Goal: Task Accomplishment & Management: Use online tool/utility

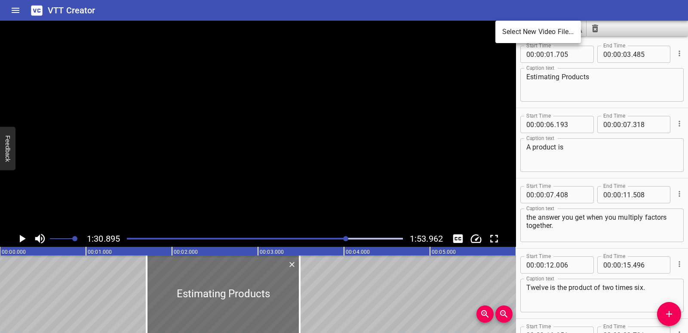
scroll to position [1262, 0]
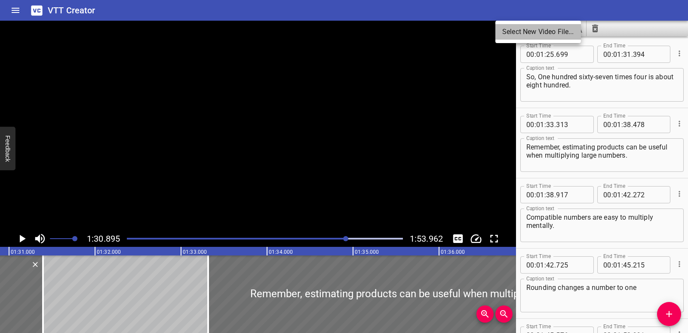
click at [516, 31] on li "Select New Video File..." at bounding box center [539, 31] width 86 height 15
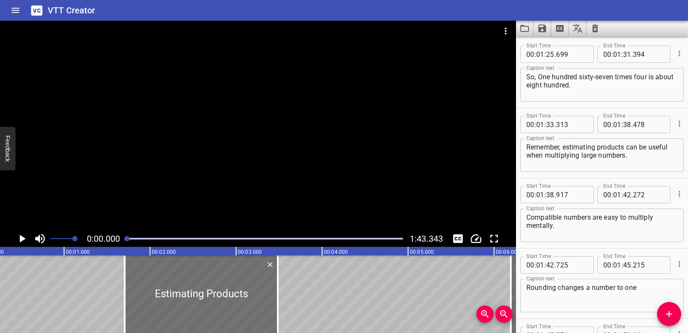
scroll to position [0, 0]
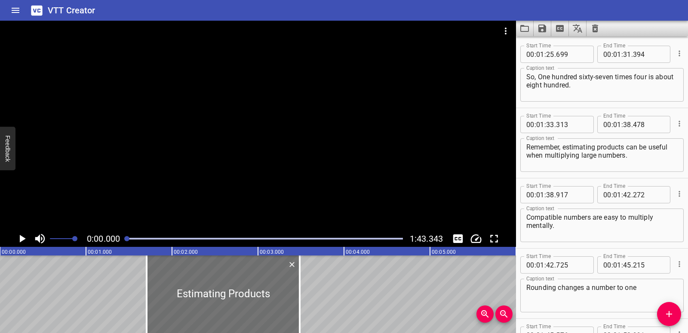
click at [598, 27] on icon "Clear captions" at bounding box center [595, 29] width 6 height 8
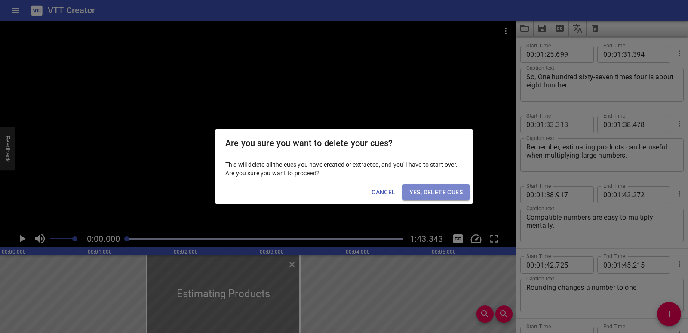
click at [461, 192] on span "Yes, Delete Cues" at bounding box center [436, 192] width 53 height 11
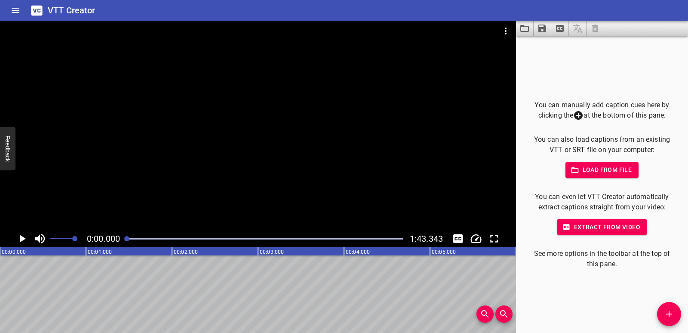
click at [601, 164] on span "Load from file" at bounding box center [603, 169] width 60 height 11
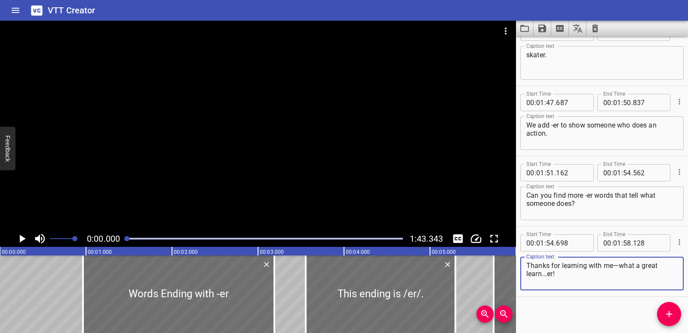
scroll to position [2619, 0]
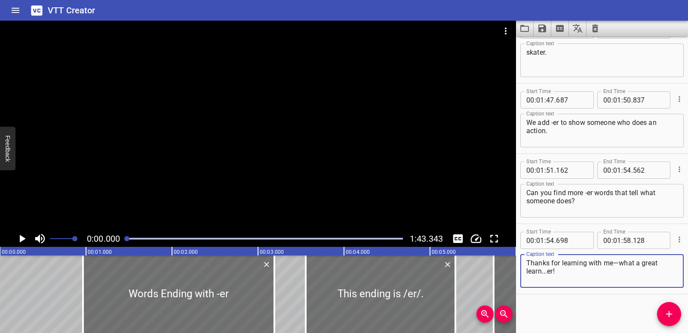
click at [16, 241] on icon "Play/Pause" at bounding box center [21, 238] width 13 height 13
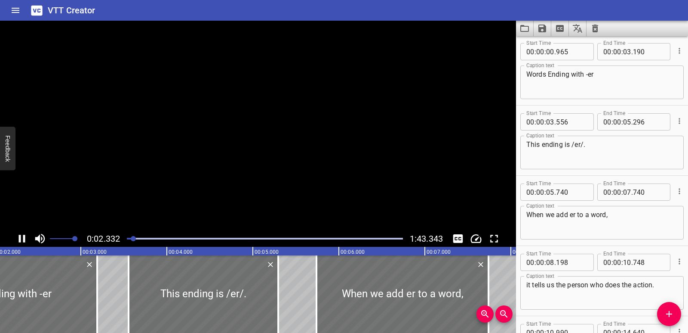
scroll to position [0, 0]
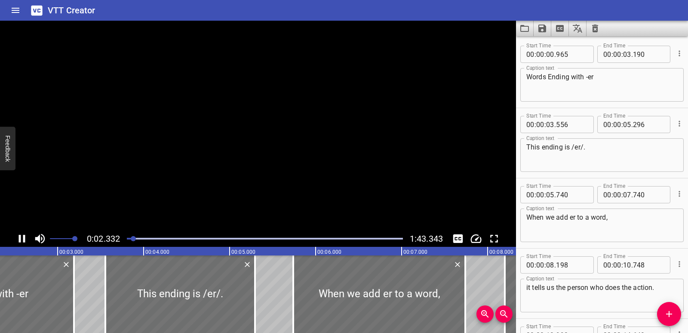
click at [16, 241] on icon "Play/Pause" at bounding box center [21, 238] width 13 height 13
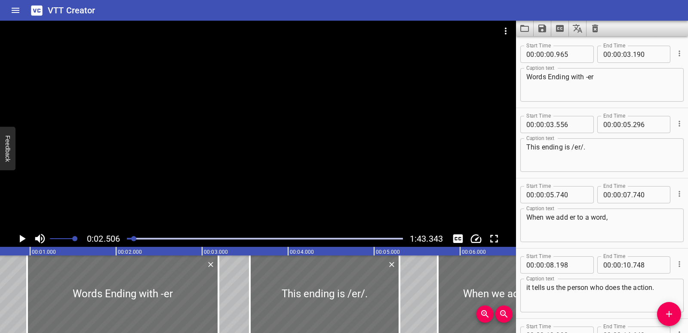
scroll to position [0, 47]
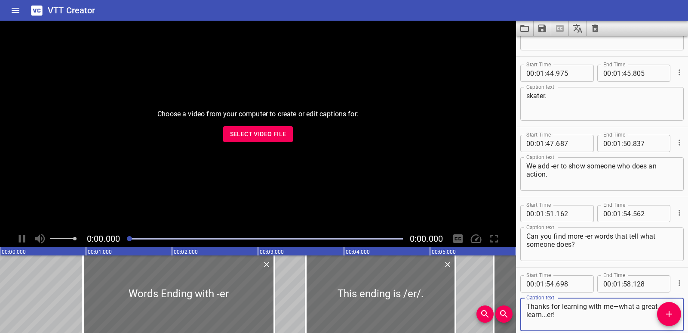
click at [231, 138] on span "Select Video File" at bounding box center [258, 134] width 56 height 11
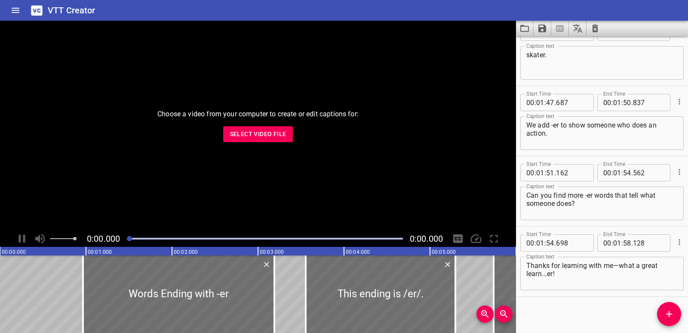
scroll to position [2619, 0]
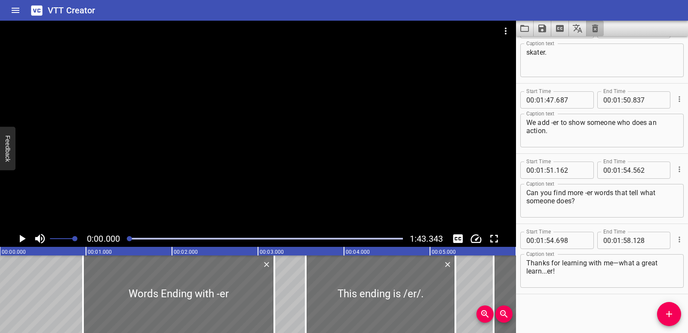
click at [595, 33] on icon "Clear captions" at bounding box center [595, 28] width 10 height 10
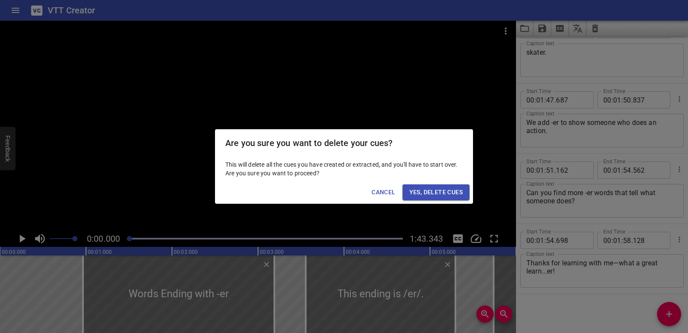
click at [440, 188] on span "Yes, Delete Cues" at bounding box center [436, 192] width 53 height 11
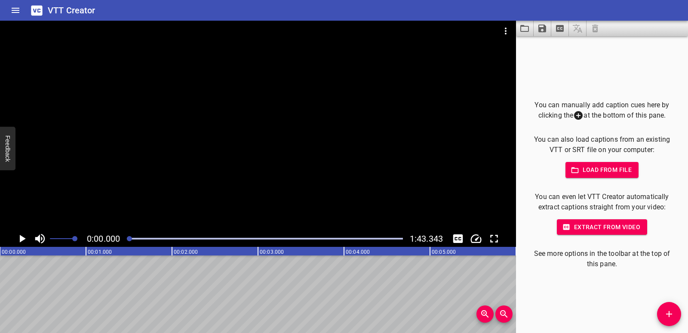
click at [599, 177] on button "Load from file" at bounding box center [603, 170] width 74 height 16
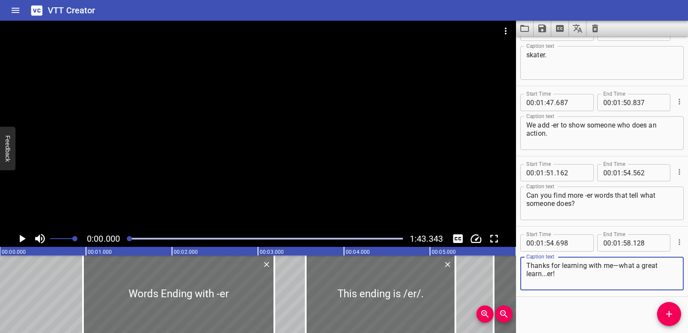
click at [20, 235] on icon "Play/Pause" at bounding box center [23, 238] width 6 height 8
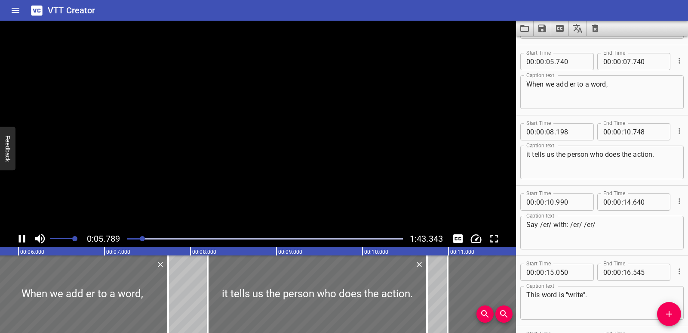
scroll to position [140, 0]
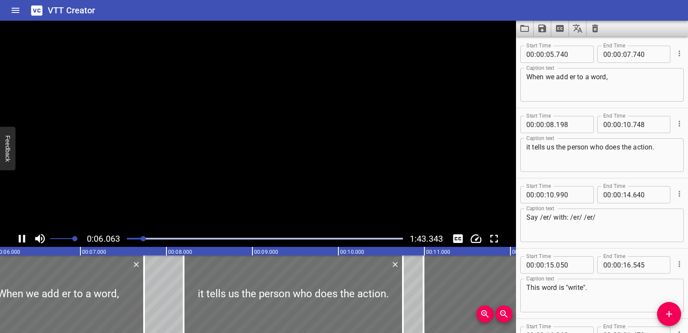
click at [20, 235] on icon "Play/Pause" at bounding box center [22, 238] width 6 height 8
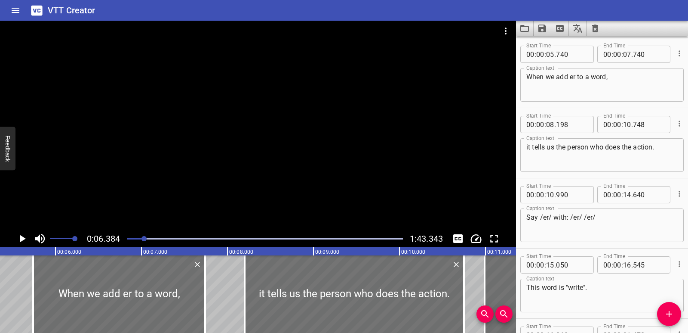
scroll to position [0, 390]
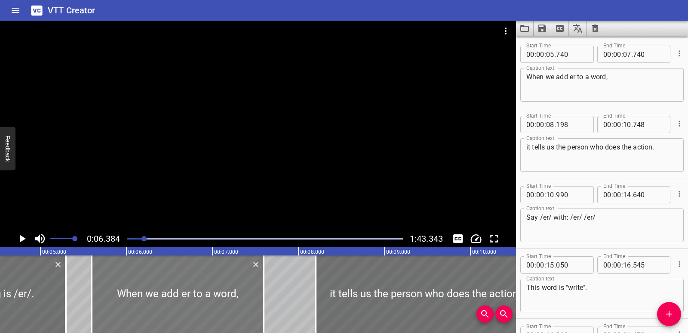
drag, startPoint x: 159, startPoint y: 304, endPoint x: 147, endPoint y: 302, distance: 12.6
click at [147, 302] on div at bounding box center [178, 293] width 172 height 77
type input "595"
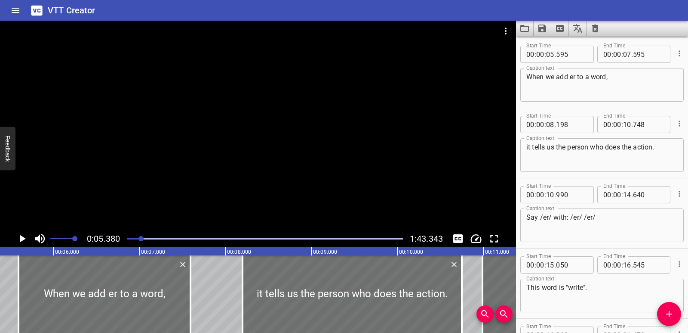
click at [25, 239] on icon "Play/Pause" at bounding box center [21, 238] width 13 height 13
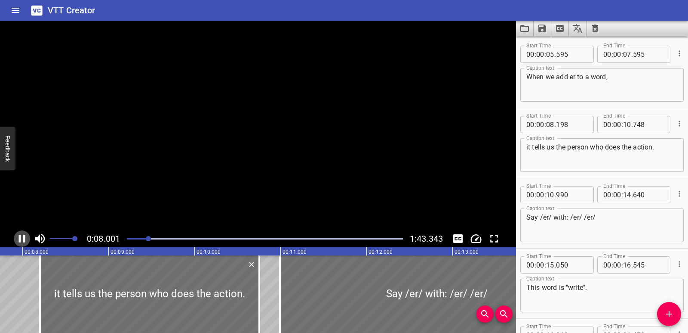
click at [25, 239] on icon "Play/Pause" at bounding box center [21, 238] width 13 height 13
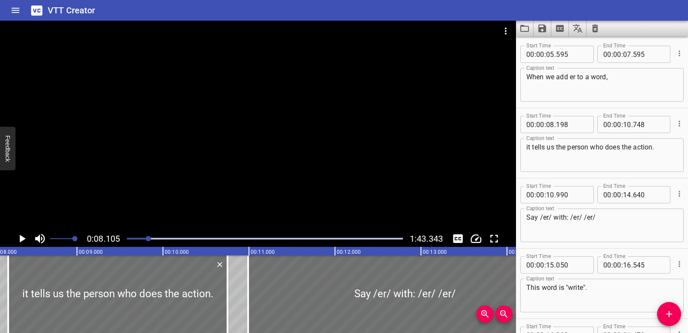
scroll to position [0, 662]
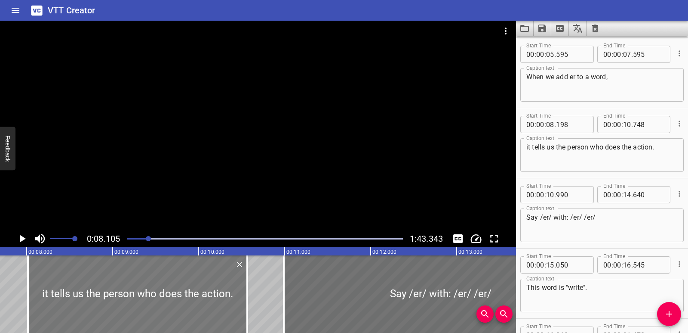
drag, startPoint x: 117, startPoint y: 314, endPoint x: 101, endPoint y: 312, distance: 16.0
click at [101, 312] on div at bounding box center [137, 293] width 219 height 77
type input "013"
type input "563"
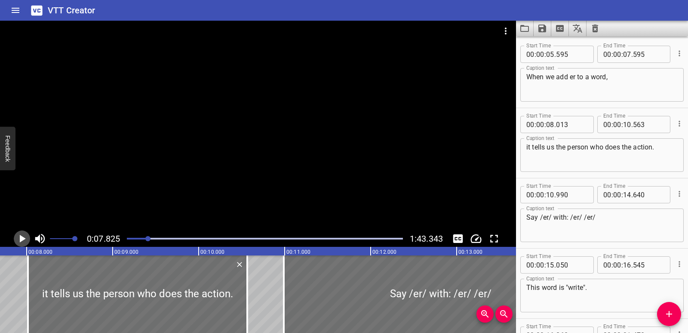
click at [21, 237] on icon "Play/Pause" at bounding box center [23, 238] width 6 height 8
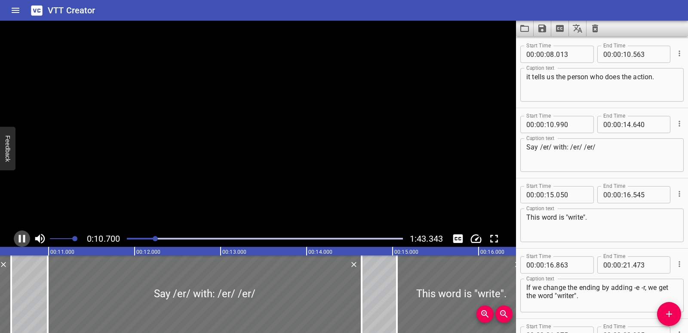
click at [21, 237] on icon "Play/Pause" at bounding box center [21, 238] width 13 height 13
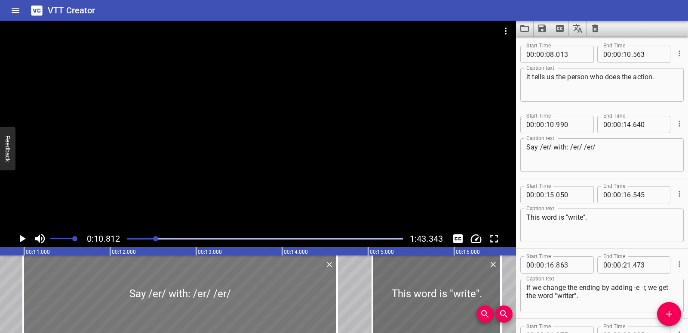
scroll to position [0, 930]
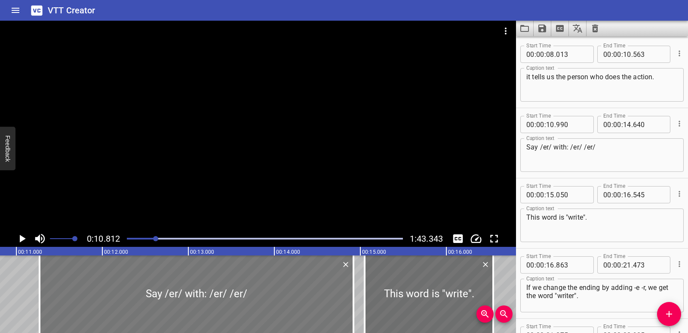
drag, startPoint x: 99, startPoint y: 296, endPoint x: 123, endPoint y: 300, distance: 24.3
click at [123, 300] on div at bounding box center [197, 293] width 314 height 77
type input "11"
type input "270"
type input "920"
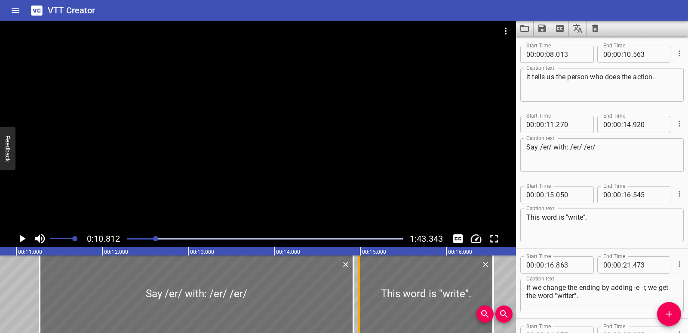
drag, startPoint x: 367, startPoint y: 312, endPoint x: 362, endPoint y: 311, distance: 5.6
click at [362, 311] on div at bounding box center [359, 293] width 9 height 77
type input "14"
type input "985"
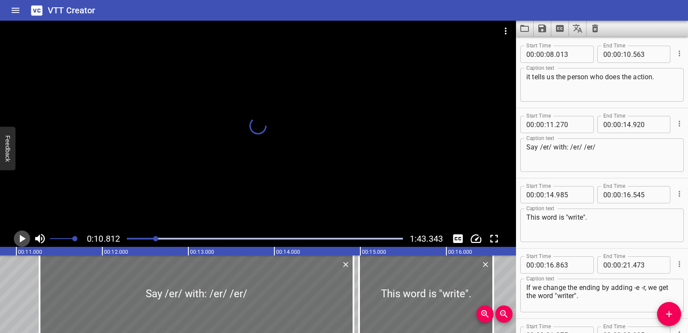
click at [21, 234] on icon "Play/Pause" at bounding box center [21, 238] width 13 height 13
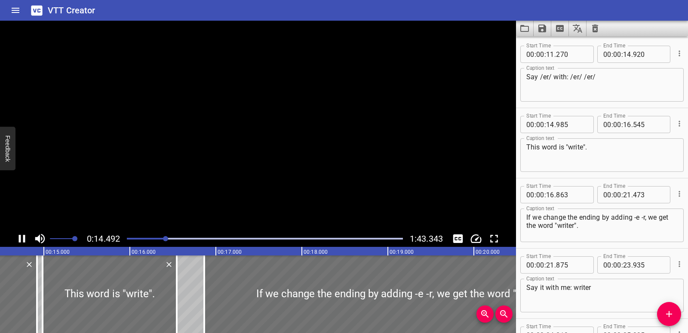
scroll to position [0, 0]
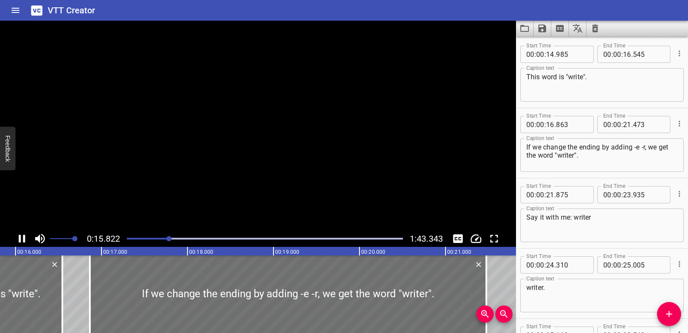
click at [21, 234] on icon "Play/Pause" at bounding box center [21, 238] width 13 height 13
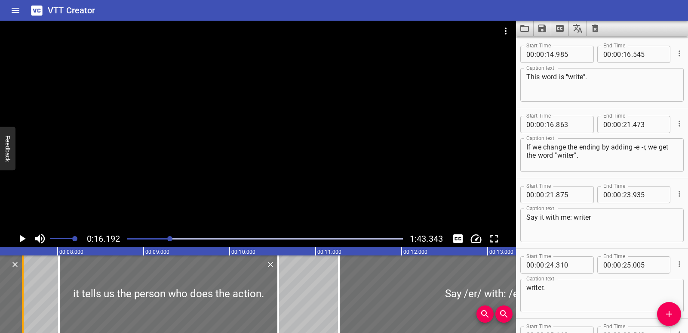
click at [25, 275] on div at bounding box center [22, 293] width 9 height 77
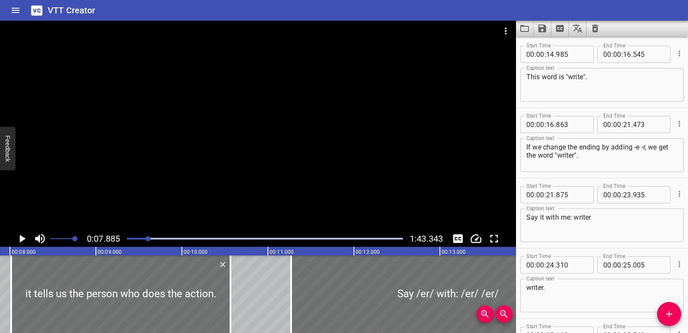
click at [19, 235] on icon "Play/Pause" at bounding box center [21, 238] width 13 height 13
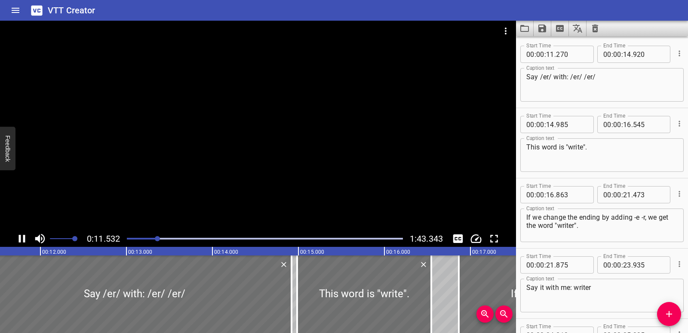
click at [21, 235] on icon "Play/Pause" at bounding box center [22, 238] width 6 height 8
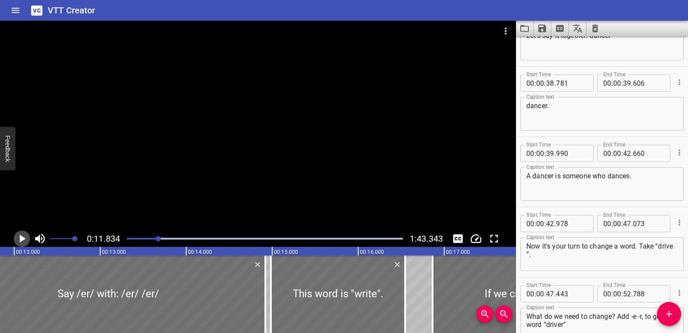
click at [17, 239] on icon "Play/Pause" at bounding box center [21, 238] width 13 height 13
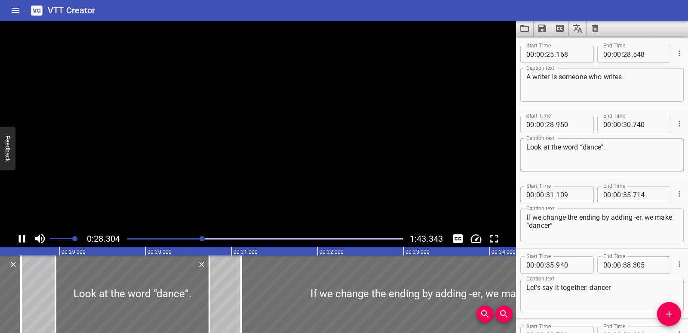
click at [17, 239] on icon "Play/Pause" at bounding box center [21, 238] width 13 height 13
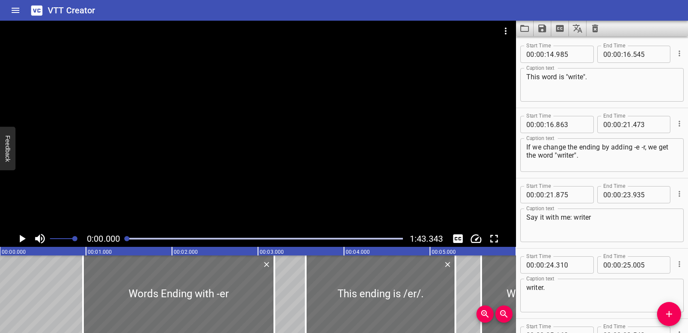
click at [22, 236] on icon "Play/Pause" at bounding box center [21, 238] width 13 height 13
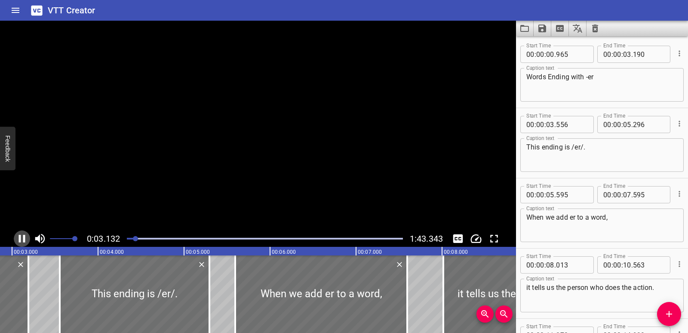
click at [22, 236] on icon "Play/Pause" at bounding box center [21, 238] width 13 height 13
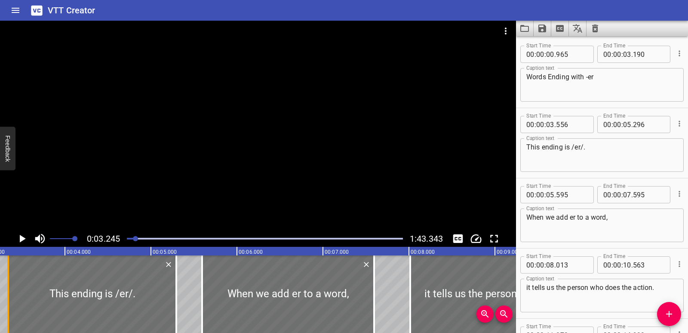
drag, startPoint x: 28, startPoint y: 294, endPoint x: 9, endPoint y: 295, distance: 18.5
click at [9, 295] on div at bounding box center [8, 293] width 9 height 77
type input "341"
click at [16, 240] on icon "Play/Pause" at bounding box center [21, 238] width 13 height 13
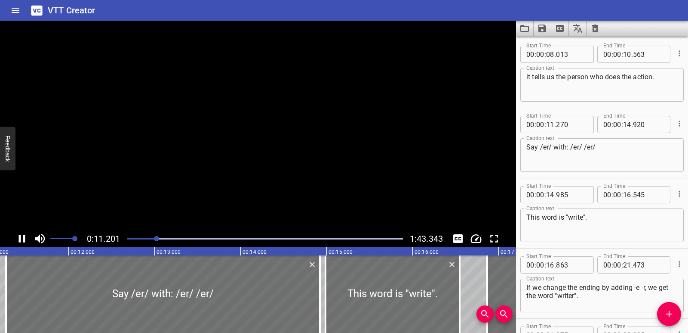
click at [17, 240] on icon "Play/Pause" at bounding box center [21, 238] width 13 height 13
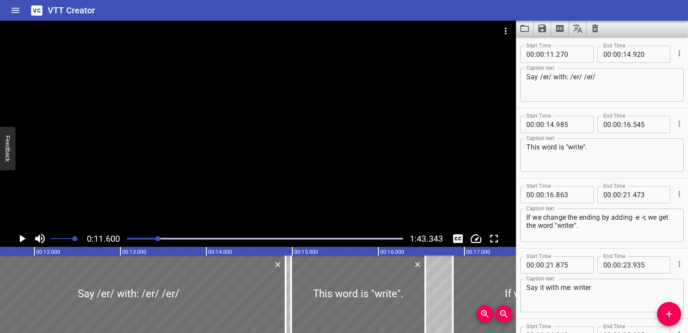
click at [139, 237] on div "Play progress" at bounding box center [20, 238] width 276 height 2
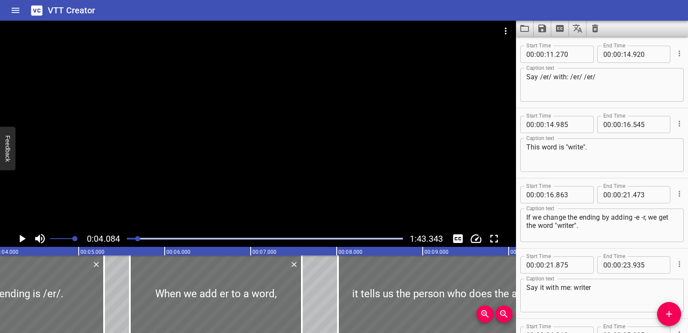
click at [25, 238] on icon "Play/Pause" at bounding box center [23, 238] width 6 height 8
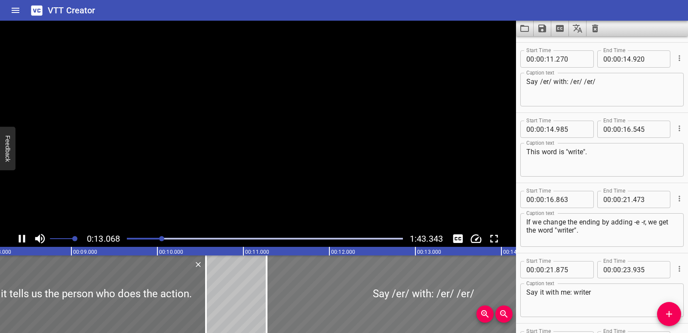
scroll to position [280, 0]
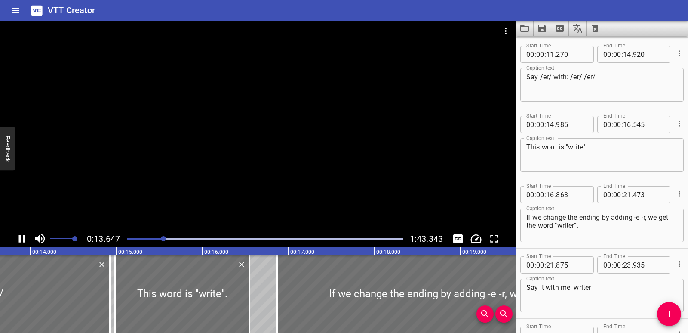
click at [14, 237] on button "Play/Pause" at bounding box center [22, 238] width 16 height 16
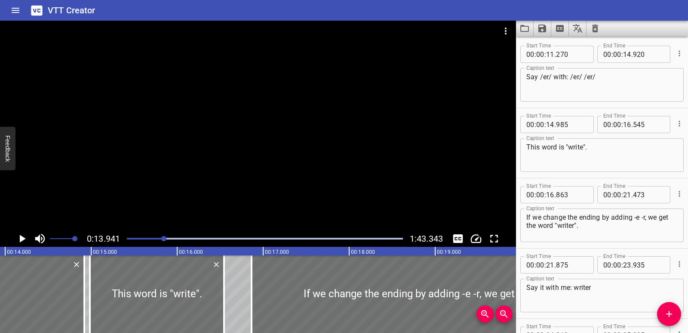
click at [131, 237] on div "Play progress" at bounding box center [26, 238] width 276 height 2
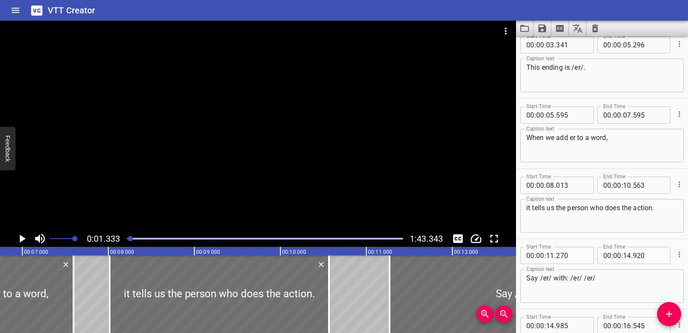
scroll to position [70, 0]
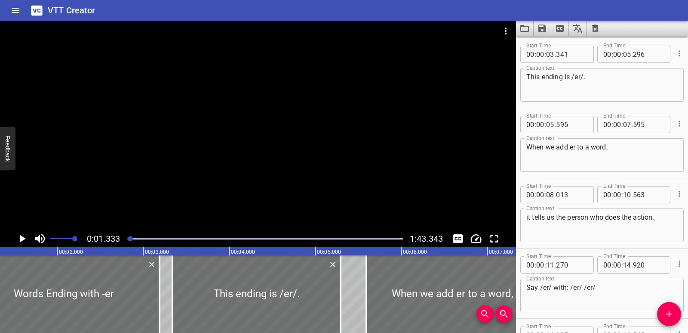
click at [19, 239] on icon "Play/Pause" at bounding box center [21, 238] width 13 height 13
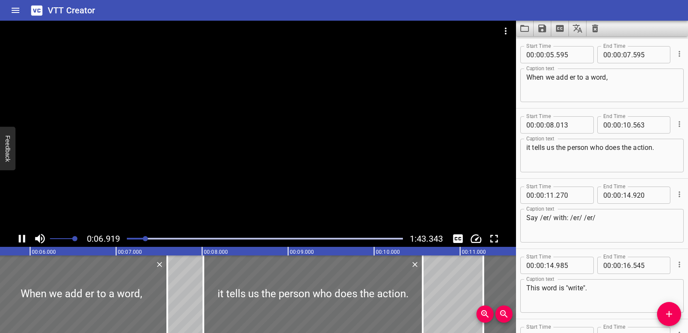
scroll to position [140, 0]
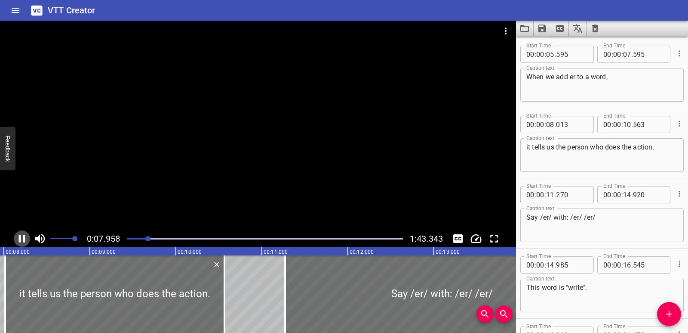
click at [19, 236] on icon "Play/Pause" at bounding box center [21, 238] width 13 height 13
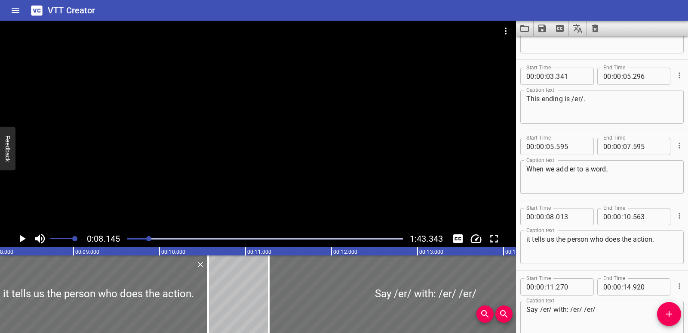
scroll to position [38, 0]
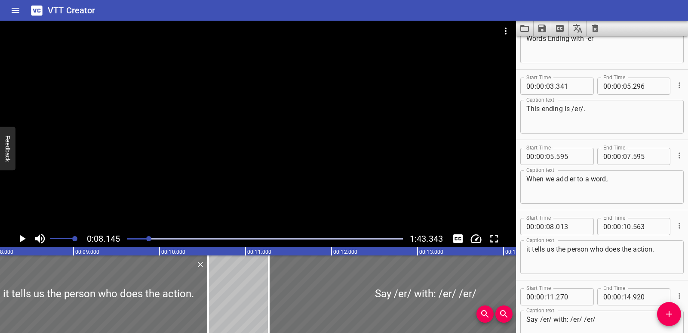
click at [18, 236] on icon "Play/Pause" at bounding box center [21, 238] width 13 height 13
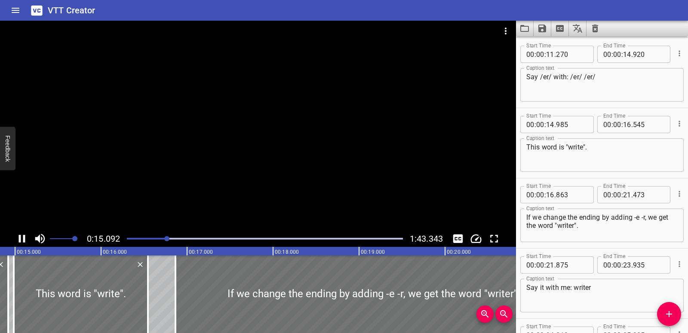
scroll to position [351, 0]
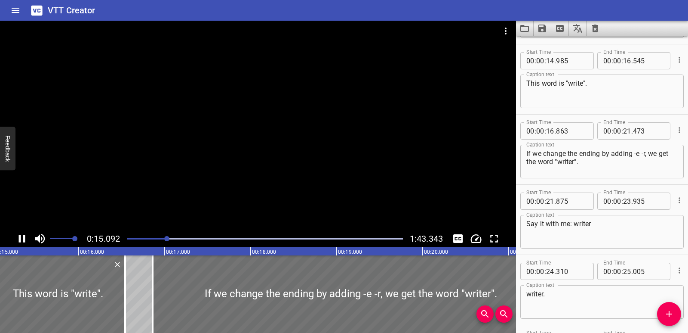
click at [20, 238] on icon "Play/Pause" at bounding box center [22, 238] width 6 height 8
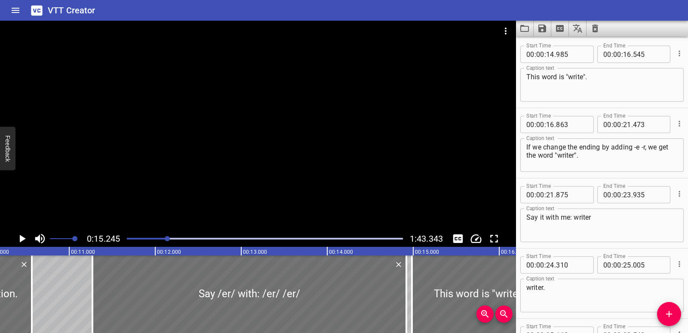
scroll to position [0, 886]
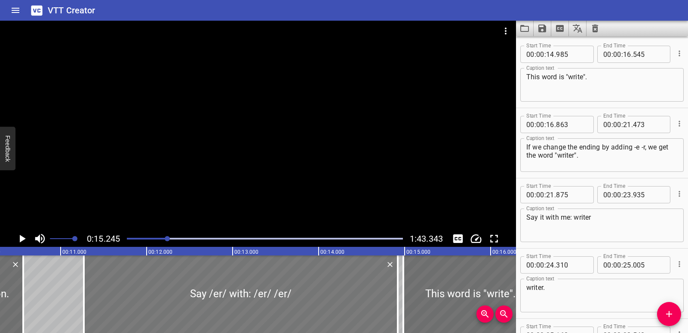
click at [157, 282] on div at bounding box center [241, 293] width 314 height 77
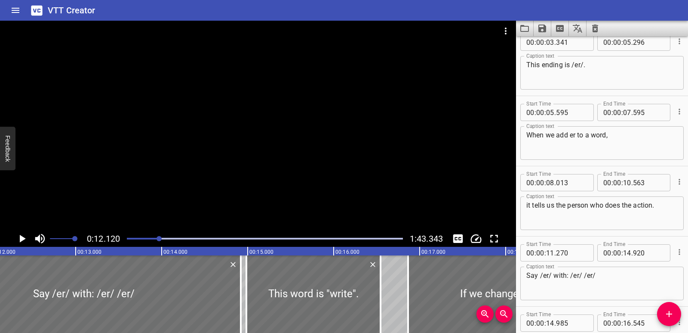
scroll to position [86, 0]
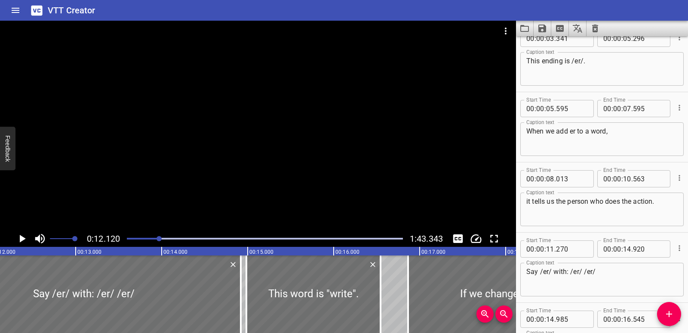
click at [606, 272] on textarea "Say /er/ with: /er/ /er/" at bounding box center [602, 279] width 151 height 25
drag, startPoint x: 607, startPoint y: 271, endPoint x: 528, endPoint y: 271, distance: 78.7
click at [528, 271] on textarea "Say /er/ with: /er/ /er/" at bounding box center [602, 279] width 151 height 25
paste textarea "This word is write. If we change the ending by adding er, we get the word write…"
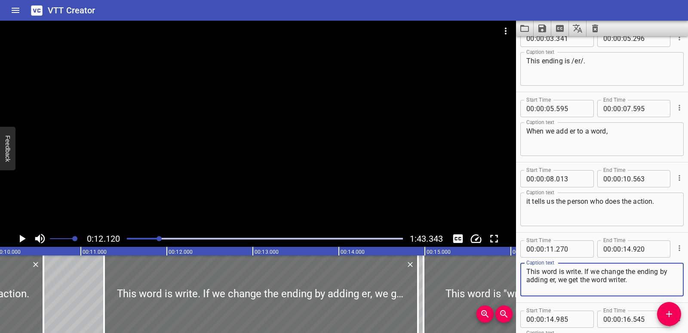
scroll to position [0, 830]
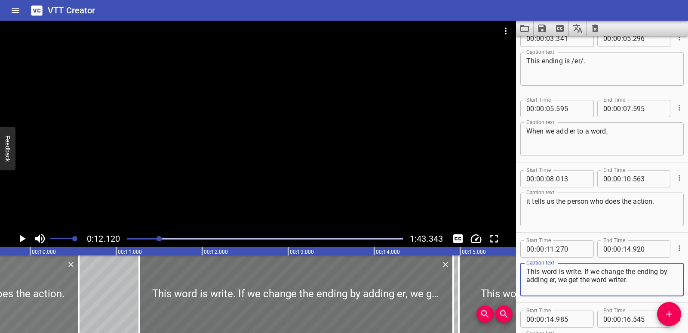
type textarea "This word is write. If we change the ending by adding er, we get the word write…"
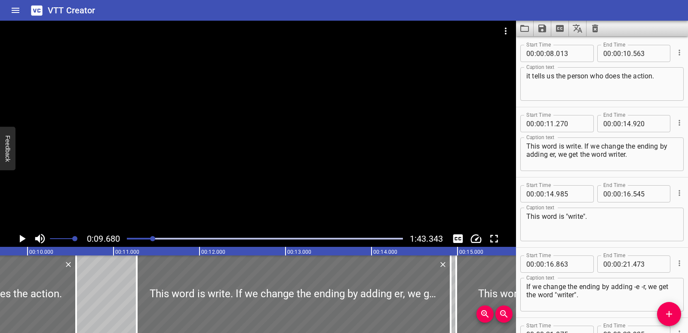
scroll to position [280, 0]
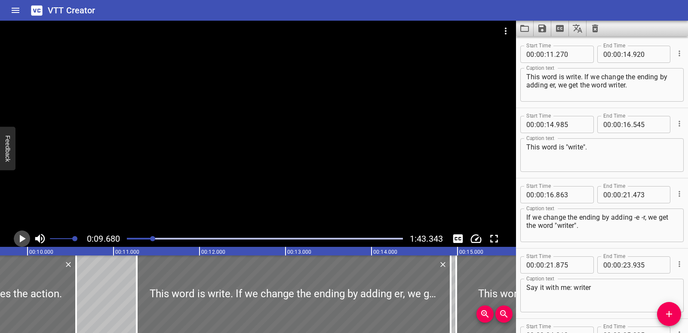
click at [21, 239] on icon "Play/Pause" at bounding box center [23, 238] width 6 height 8
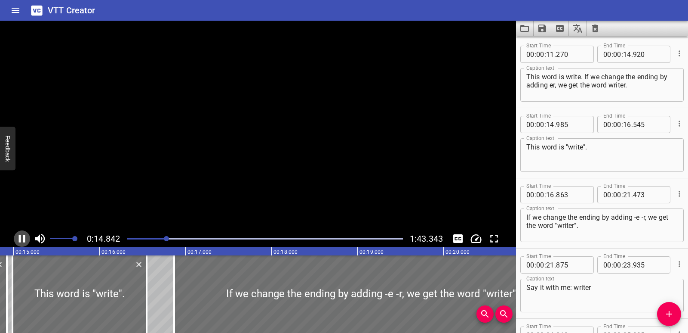
click at [21, 239] on icon "Play/Pause" at bounding box center [21, 238] width 13 height 13
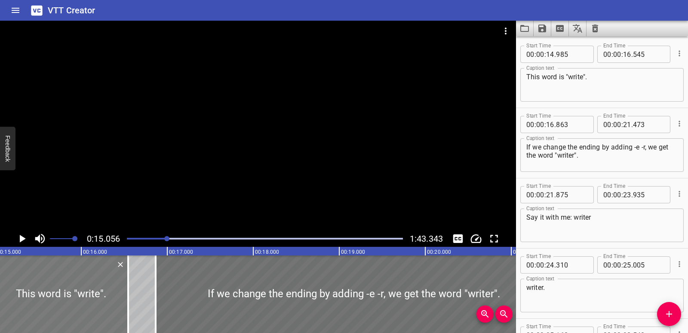
click at [64, 294] on div at bounding box center [61, 293] width 134 height 77
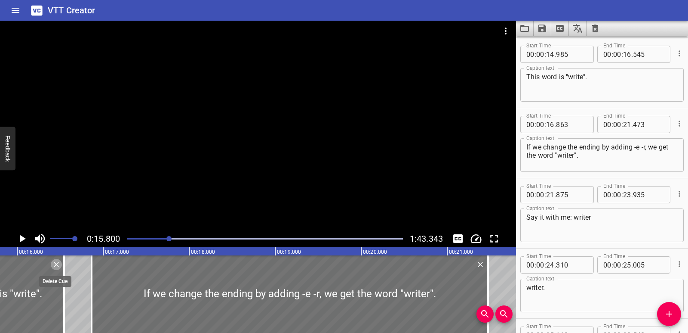
click at [58, 265] on icon "Delete" at bounding box center [56, 264] width 9 height 9
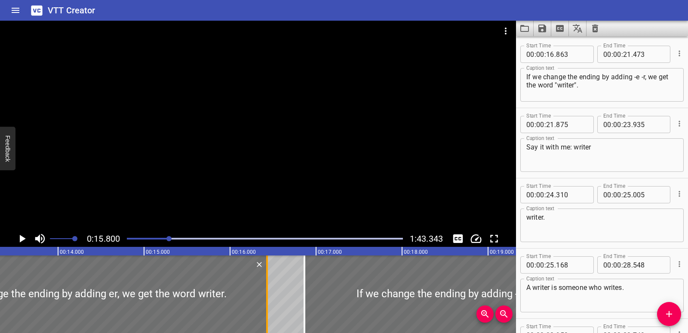
drag, startPoint x: 143, startPoint y: 293, endPoint x: 265, endPoint y: 293, distance: 121.7
click at [265, 293] on div at bounding box center [267, 293] width 9 height 77
type input "16"
type input "430"
drag, startPoint x: 306, startPoint y: 295, endPoint x: 317, endPoint y: 297, distance: 11.3
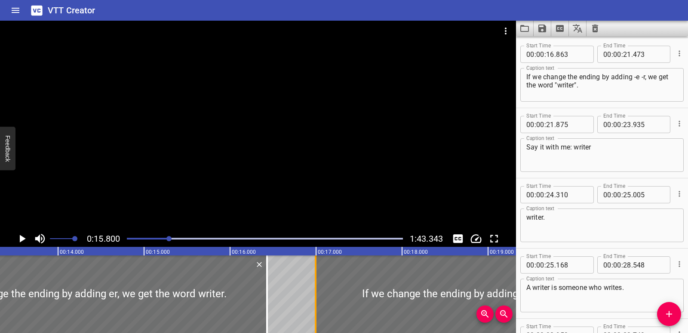
click at [317, 297] on div at bounding box center [315, 293] width 9 height 77
type input "993"
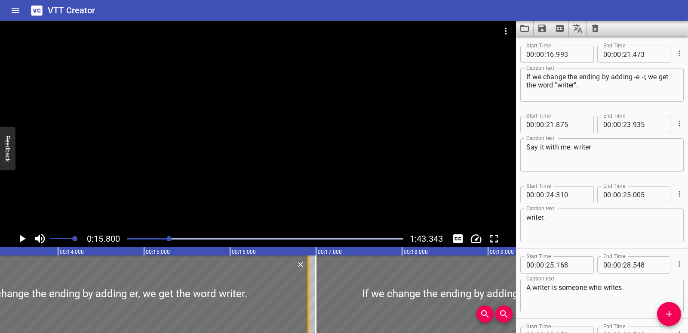
drag, startPoint x: 268, startPoint y: 293, endPoint x: 309, endPoint y: 299, distance: 41.3
click at [309, 299] on div at bounding box center [309, 293] width 2 height 77
type input "920"
click at [0, 286] on div at bounding box center [66, 293] width 486 height 77
click at [21, 238] on icon "Play/Pause" at bounding box center [23, 238] width 6 height 8
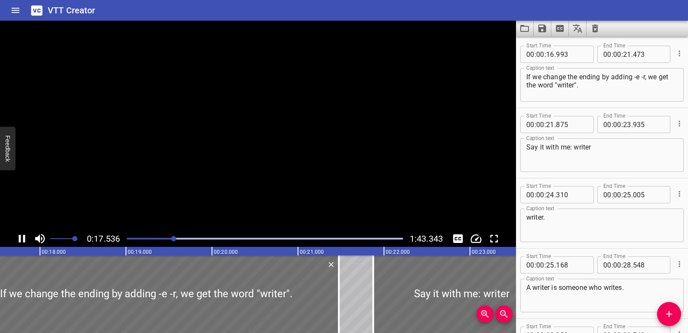
click at [21, 238] on icon "Play/Pause" at bounding box center [21, 238] width 13 height 13
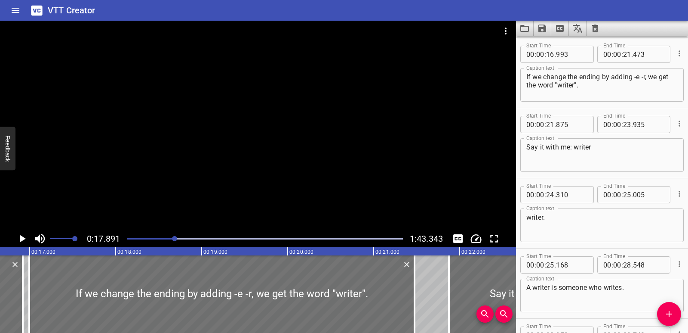
scroll to position [0, 1415]
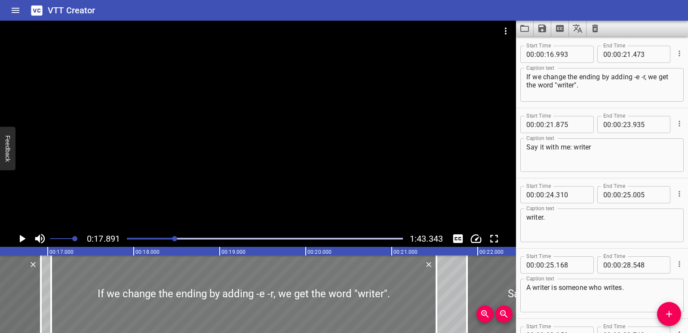
click at [115, 309] on div at bounding box center [243, 293] width 385 height 77
type input "17"
type input "033"
type input "513"
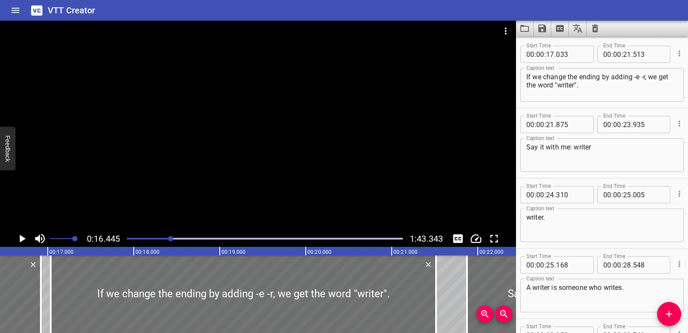
click at [19, 239] on icon "Play/Pause" at bounding box center [21, 238] width 13 height 13
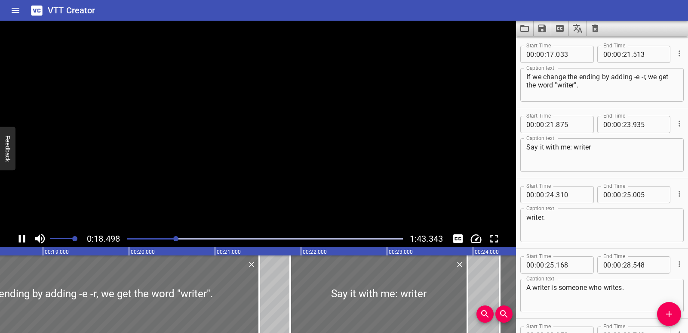
click at [19, 239] on icon "Play/Pause" at bounding box center [22, 238] width 6 height 8
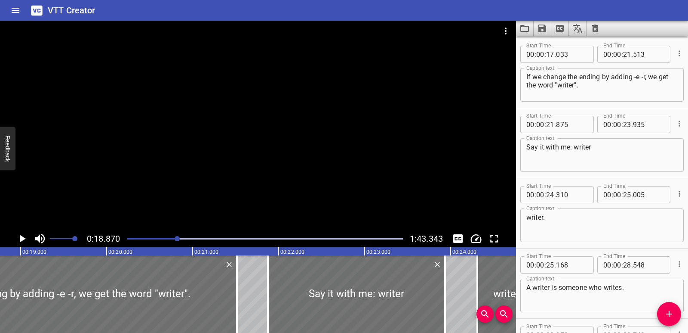
scroll to position [0, 1623]
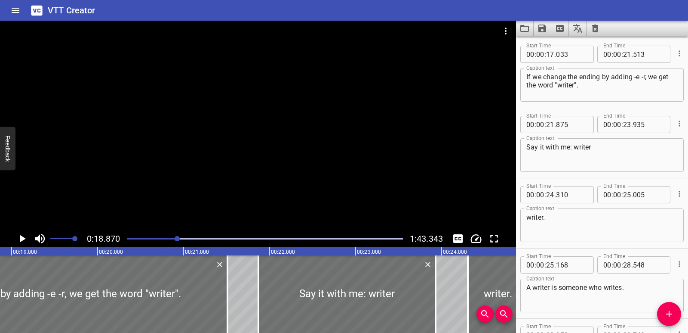
click at [23, 237] on icon "Play/Pause" at bounding box center [23, 238] width 6 height 8
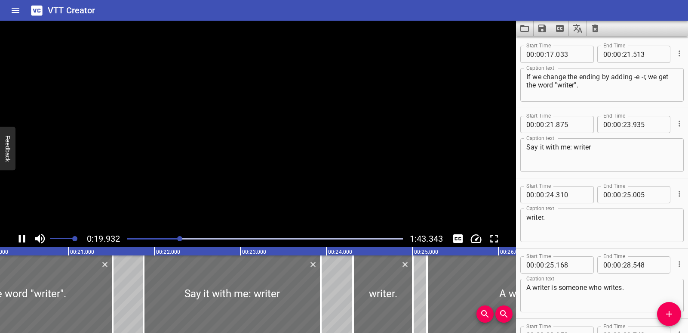
click at [23, 237] on icon "Play/Pause" at bounding box center [21, 238] width 13 height 13
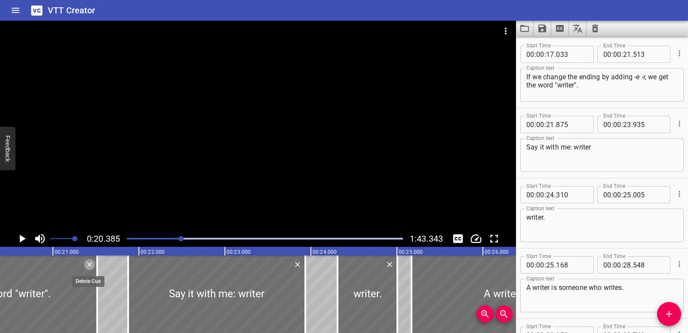
click at [90, 267] on icon "Delete" at bounding box center [89, 264] width 9 height 9
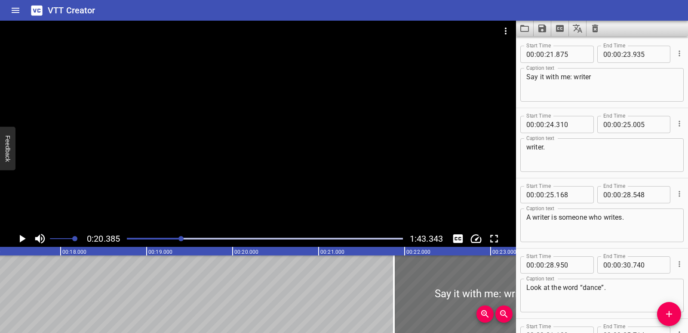
scroll to position [0, 1435]
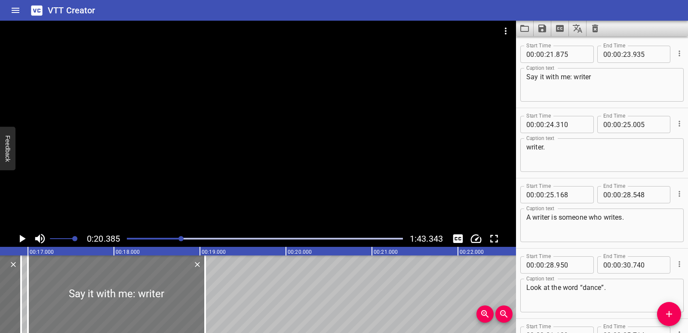
drag, startPoint x: 485, startPoint y: 280, endPoint x: 65, endPoint y: 287, distance: 419.5
click at [65, 287] on div at bounding box center [116, 293] width 177 height 77
type input "17"
type input "000"
type input "19"
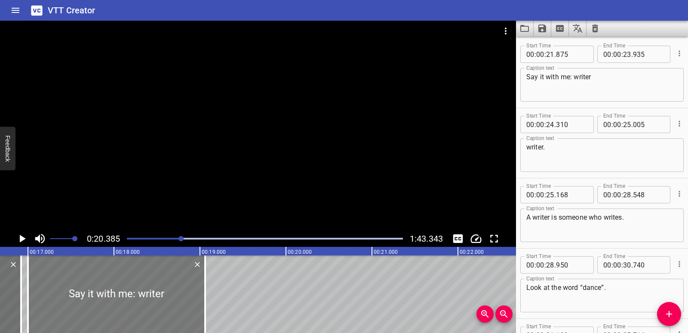
type input "060"
click at [21, 238] on icon "Play/Pause" at bounding box center [23, 238] width 6 height 8
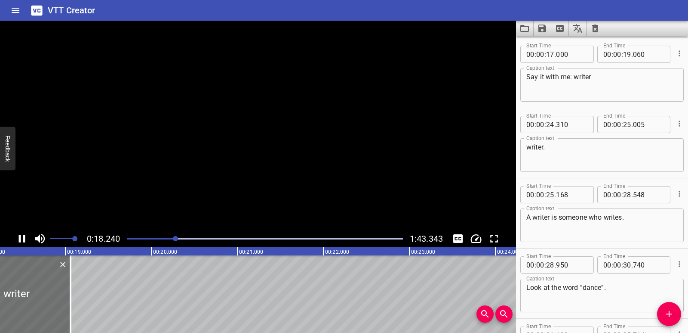
click at [21, 238] on icon "Play/Pause" at bounding box center [22, 238] width 6 height 8
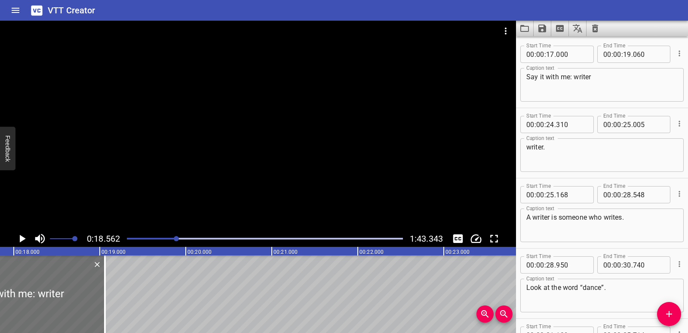
scroll to position [0, 1526]
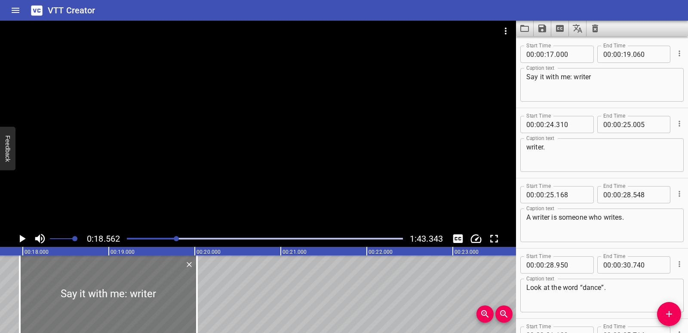
drag, startPoint x: 67, startPoint y: 293, endPoint x: 150, endPoint y: 293, distance: 83.0
click at [150, 293] on div at bounding box center [108, 293] width 177 height 77
type input "965"
type input "20"
type input "025"
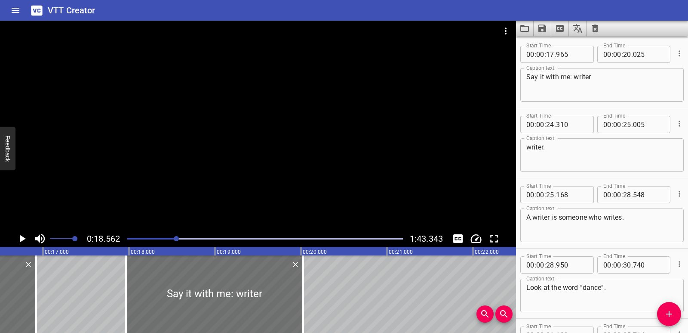
scroll to position [0, 1402]
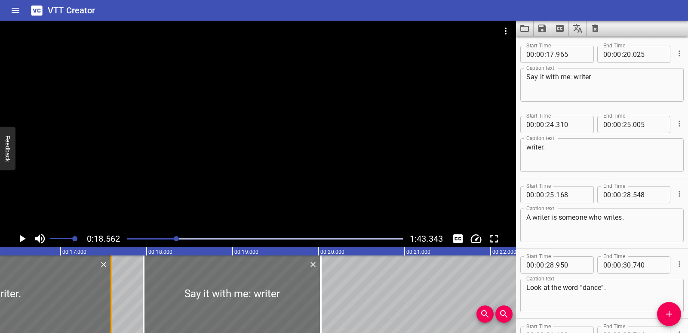
drag, startPoint x: 68, startPoint y: 289, endPoint x: 108, endPoint y: 299, distance: 41.4
click at [108, 299] on div at bounding box center [111, 293] width 9 height 77
type input "17"
type input "590"
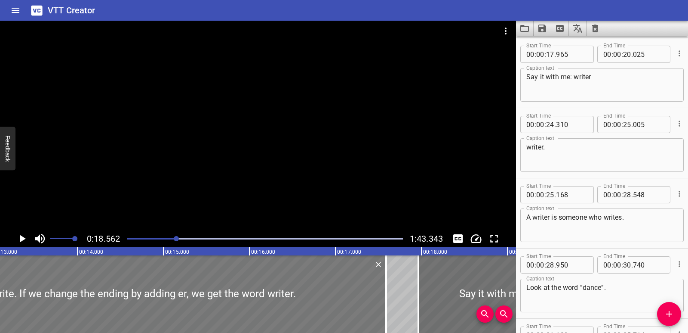
click at [54, 291] on div at bounding box center [115, 293] width 544 height 77
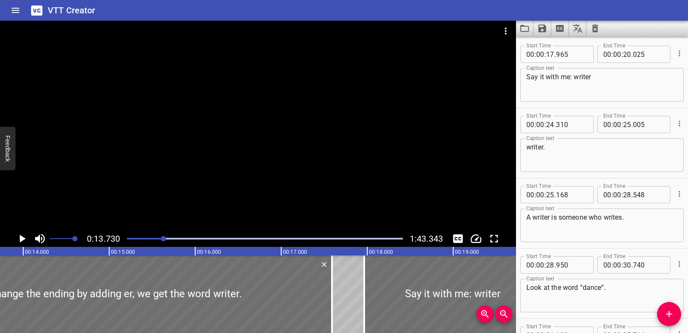
click at [26, 241] on icon "Play/Pause" at bounding box center [21, 238] width 13 height 13
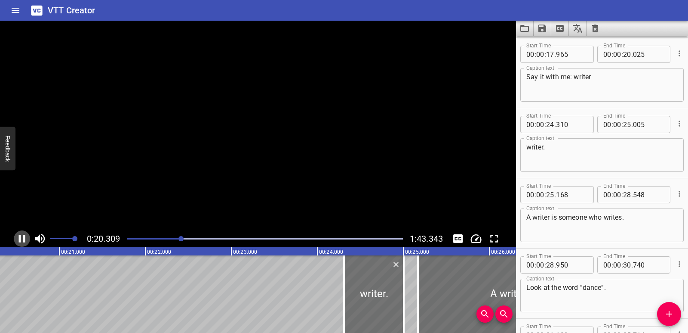
click at [26, 241] on icon "Play/Pause" at bounding box center [21, 238] width 13 height 13
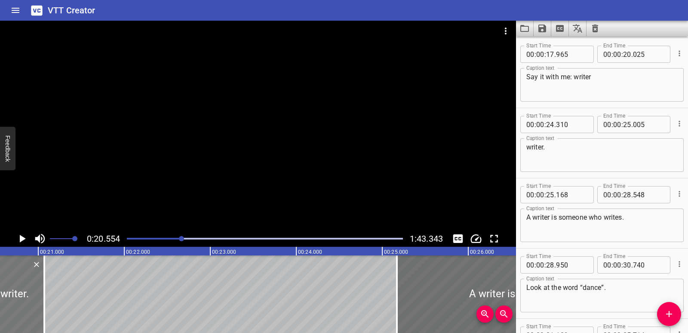
drag, startPoint x: 364, startPoint y: 296, endPoint x: 26, endPoint y: 304, distance: 338.2
click at [26, 304] on div at bounding box center [15, 293] width 60 height 77
type input "20"
type input "380"
type input "21"
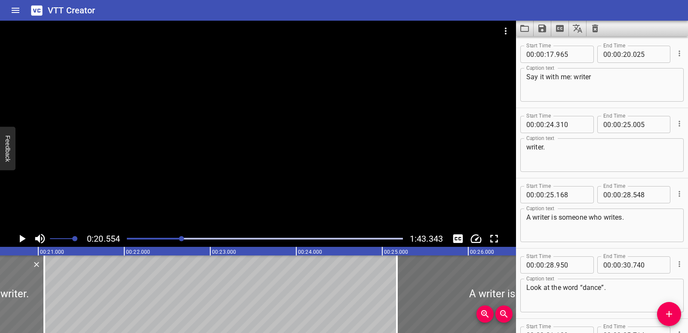
type input "075"
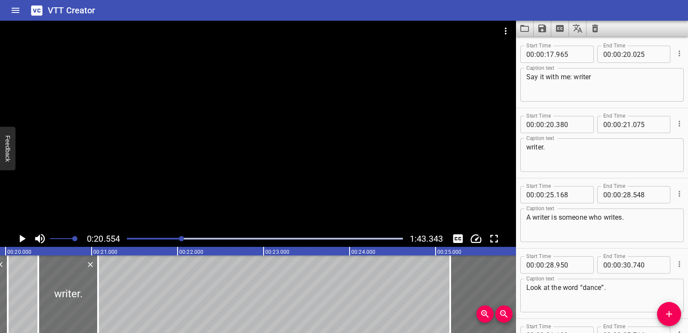
scroll to position [0, 1688]
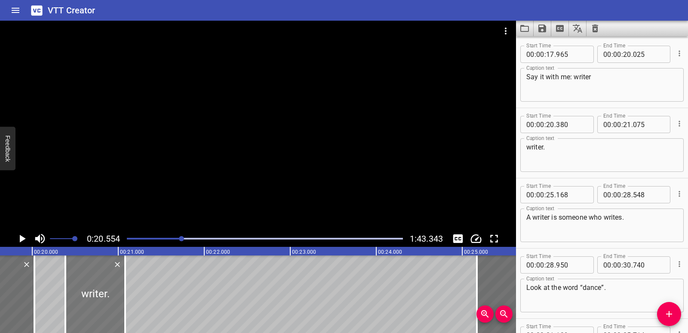
click at [91, 306] on div at bounding box center [95, 293] width 60 height 77
type input "385"
type input "080"
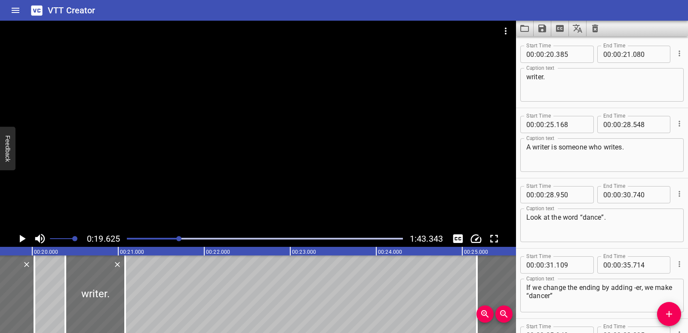
click at [20, 239] on icon "Play/Pause" at bounding box center [23, 238] width 6 height 8
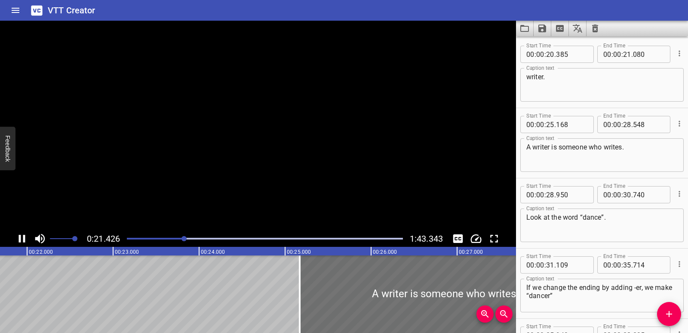
click at [20, 239] on icon "Play/Pause" at bounding box center [22, 238] width 6 height 8
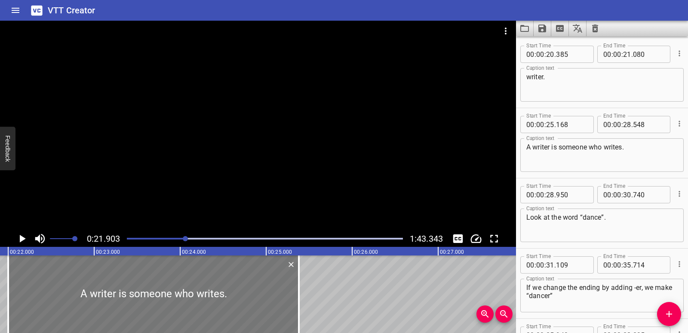
drag, startPoint x: 337, startPoint y: 298, endPoint x: 62, endPoint y: 296, distance: 275.3
click at [62, 296] on div at bounding box center [153, 293] width 291 height 77
type input "21"
type input "968"
type input "25"
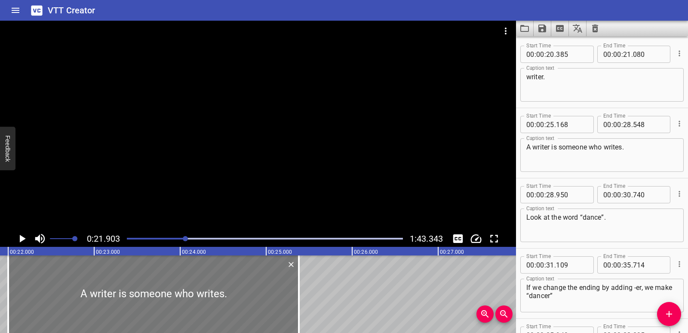
type input "348"
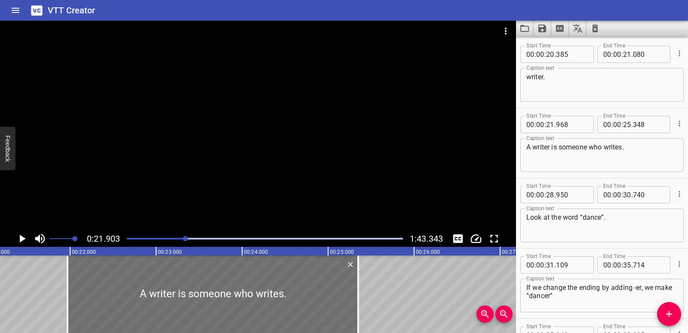
scroll to position [0, 1814]
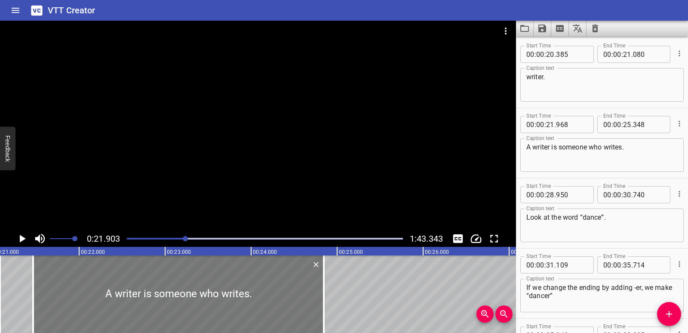
drag, startPoint x: 222, startPoint y: 296, endPoint x: 179, endPoint y: 286, distance: 44.5
click at [179, 286] on div at bounding box center [178, 293] width 291 height 77
type input "463"
type input "24"
type input "843"
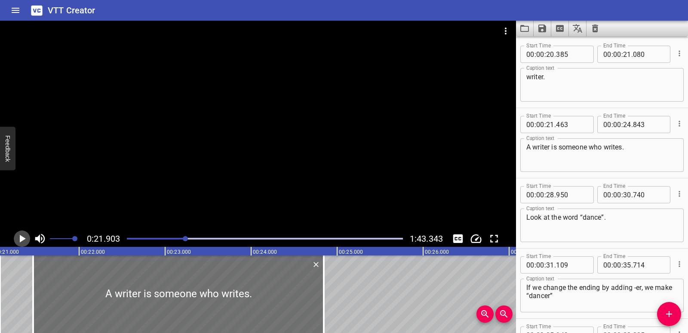
click at [18, 237] on icon "Play/Pause" at bounding box center [21, 238] width 13 height 13
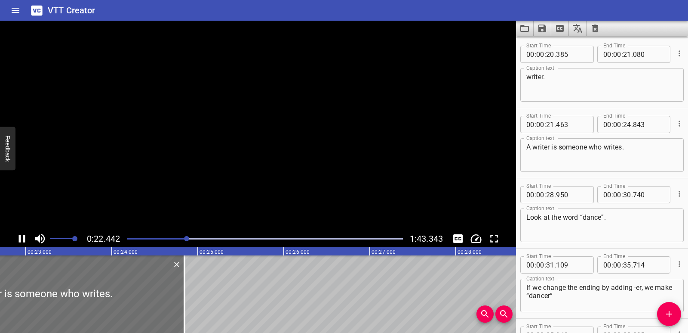
click at [18, 237] on icon "Play/Pause" at bounding box center [21, 238] width 13 height 13
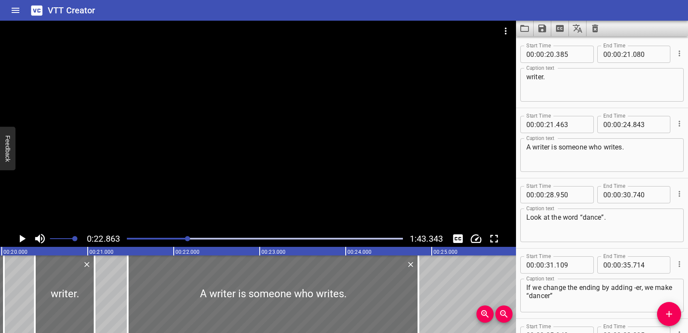
scroll to position [0, 1692]
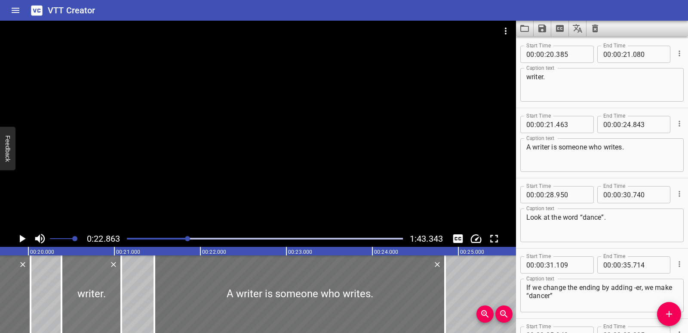
click at [100, 294] on div at bounding box center [92, 293] width 60 height 77
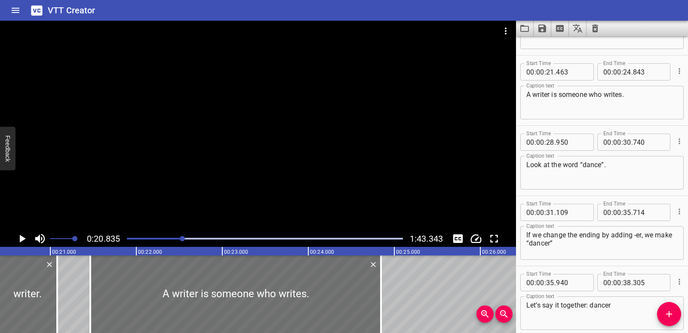
scroll to position [491, 0]
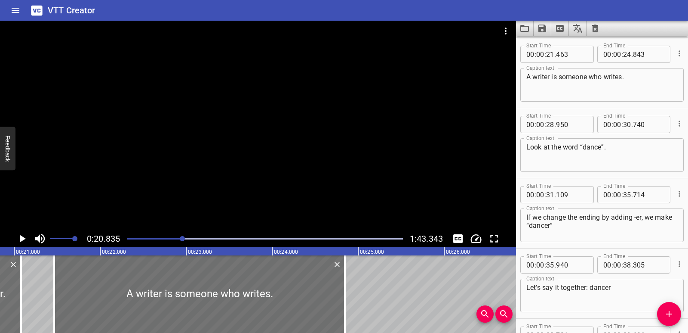
click at [21, 232] on icon "Play/Pause" at bounding box center [21, 238] width 13 height 13
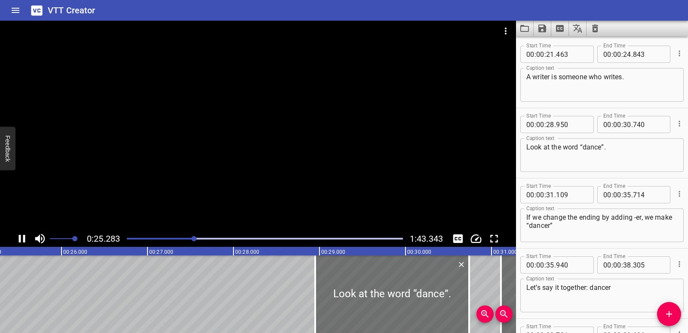
click at [21, 237] on icon "Play/Pause" at bounding box center [21, 238] width 13 height 13
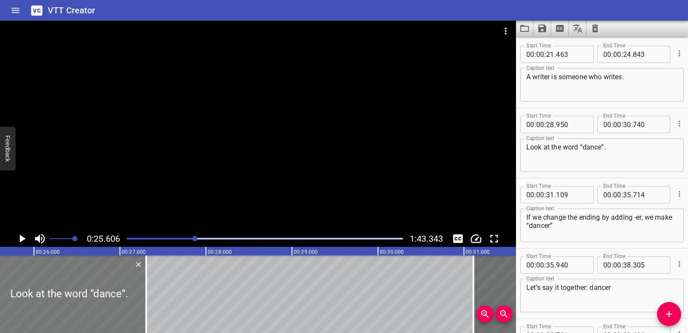
drag, startPoint x: 346, startPoint y: 300, endPoint x: 52, endPoint y: 299, distance: 293.8
click at [52, 299] on div at bounding box center [69, 293] width 154 height 77
type input "25"
type input "515"
type input "27"
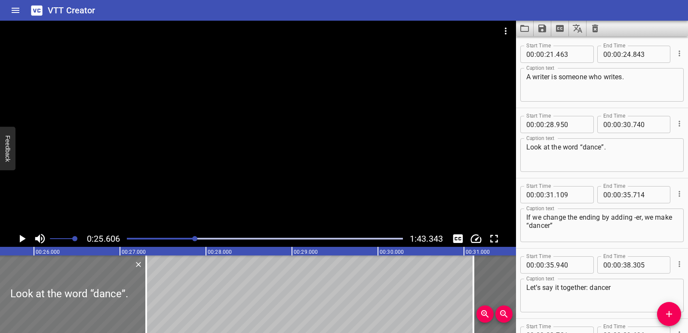
type input "305"
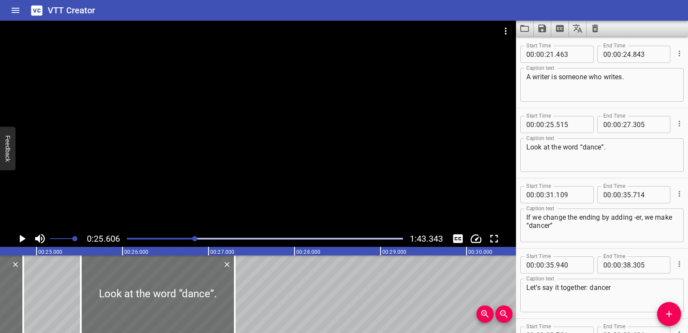
scroll to position [0, 2061]
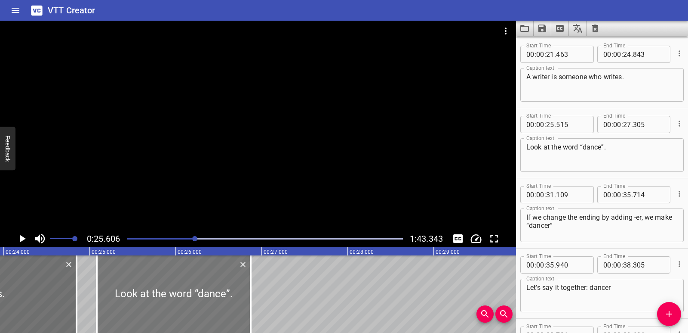
drag, startPoint x: 206, startPoint y: 306, endPoint x: 175, endPoint y: 302, distance: 32.2
click at [175, 302] on div at bounding box center [174, 293] width 154 height 77
type input "080"
type input "26"
type input "870"
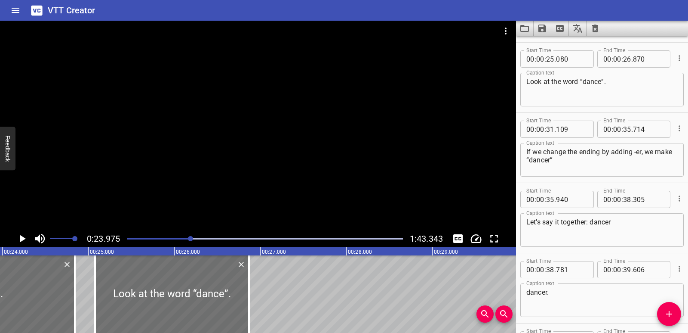
scroll to position [561, 0]
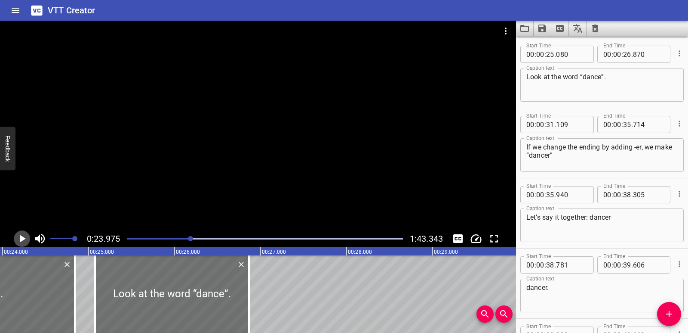
click at [23, 240] on icon "Play/Pause" at bounding box center [21, 238] width 13 height 13
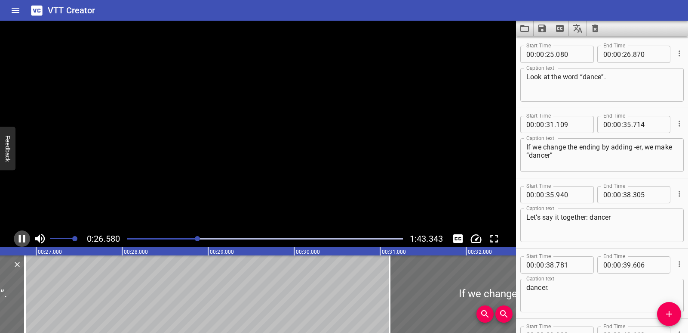
click at [23, 240] on icon "Play/Pause" at bounding box center [22, 238] width 6 height 8
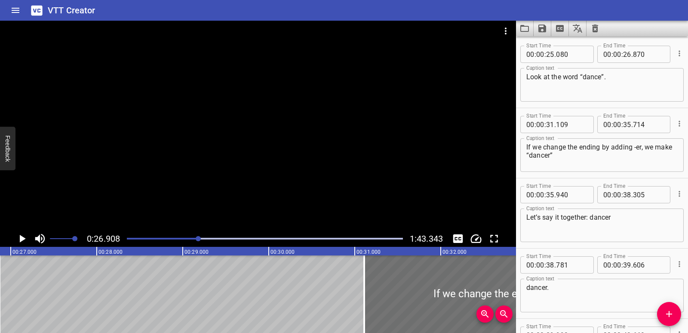
scroll to position [0, 2315]
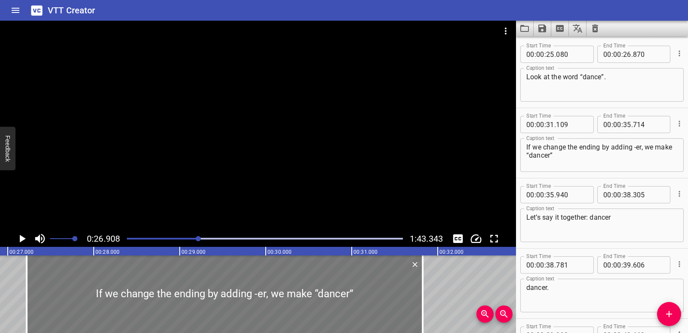
drag, startPoint x: 435, startPoint y: 295, endPoint x: 100, endPoint y: 296, distance: 334.7
click at [100, 296] on div at bounding box center [225, 293] width 396 height 77
type input "27"
type input "219"
type input "31"
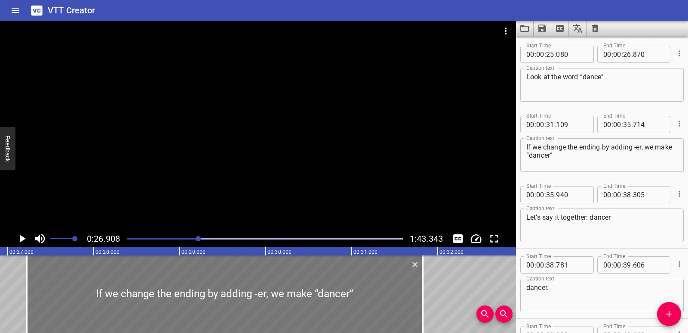
type input "824"
click at [25, 236] on icon "Play/Pause" at bounding box center [21, 238] width 13 height 13
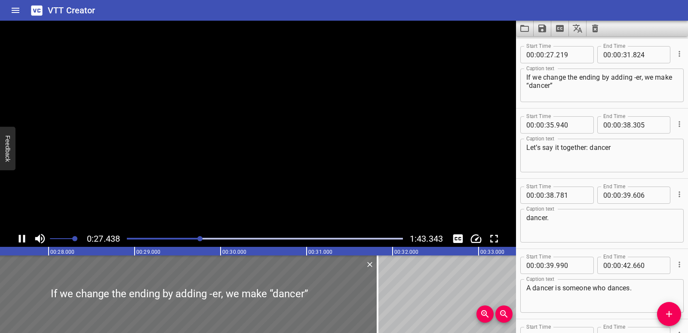
scroll to position [631, 0]
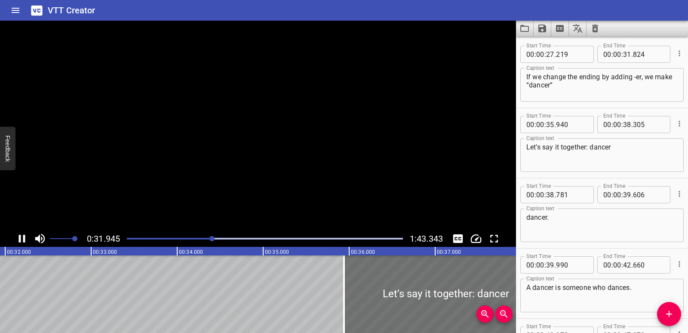
click at [25, 236] on icon "Play/Pause" at bounding box center [22, 238] width 6 height 8
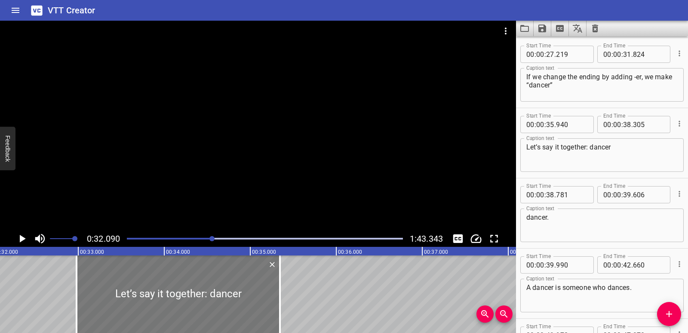
drag, startPoint x: 426, startPoint y: 303, endPoint x: 171, endPoint y: 297, distance: 254.7
click at [171, 297] on div at bounding box center [178, 293] width 203 height 77
type input "32"
type input "980"
type input "35"
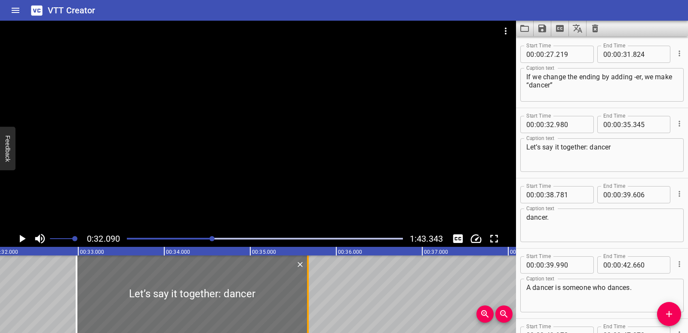
drag, startPoint x: 282, startPoint y: 310, endPoint x: 310, endPoint y: 314, distance: 28.2
click at [310, 314] on div at bounding box center [308, 293] width 9 height 77
type input "670"
click at [22, 238] on icon "Play/Pause" at bounding box center [23, 238] width 6 height 8
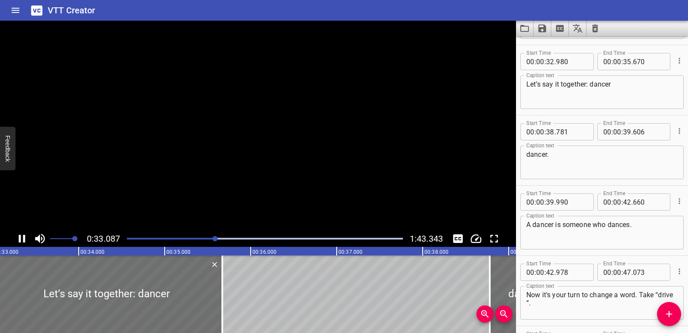
scroll to position [701, 0]
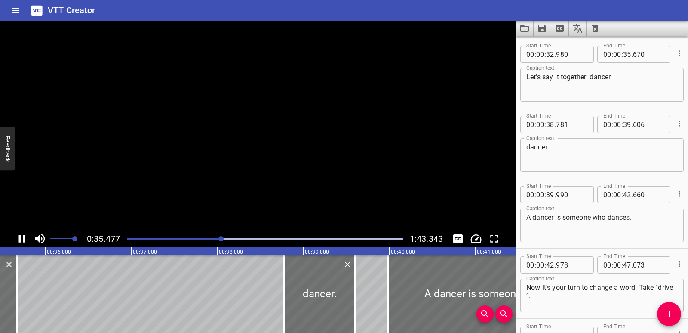
click at [22, 238] on icon "Play/Pause" at bounding box center [21, 238] width 13 height 13
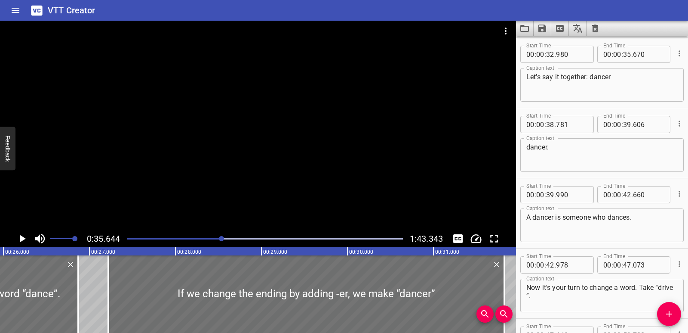
scroll to position [0, 2224]
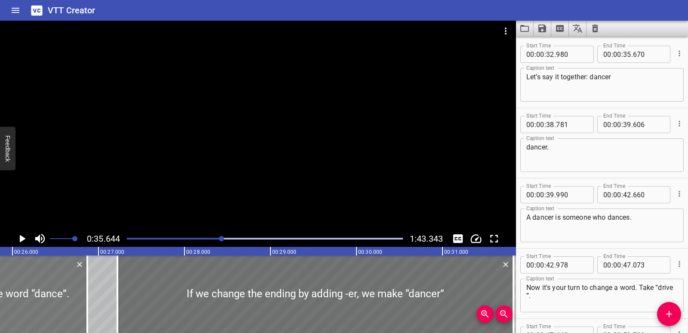
click at [13, 296] on div at bounding box center [10, 293] width 154 height 77
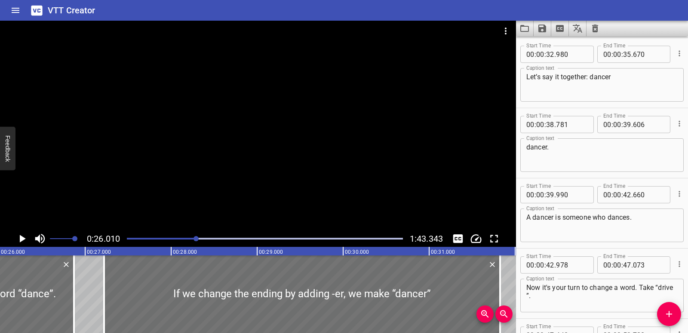
click at [22, 243] on icon "Play/Pause" at bounding box center [21, 238] width 13 height 13
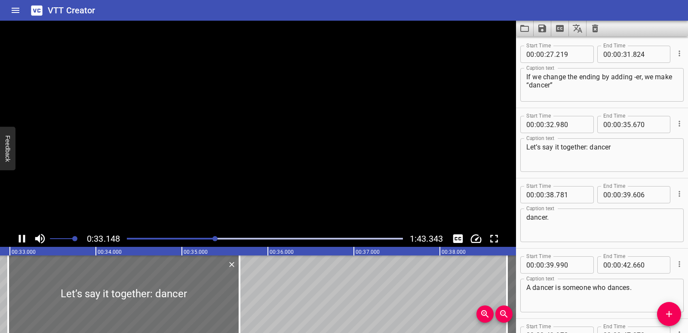
scroll to position [701, 0]
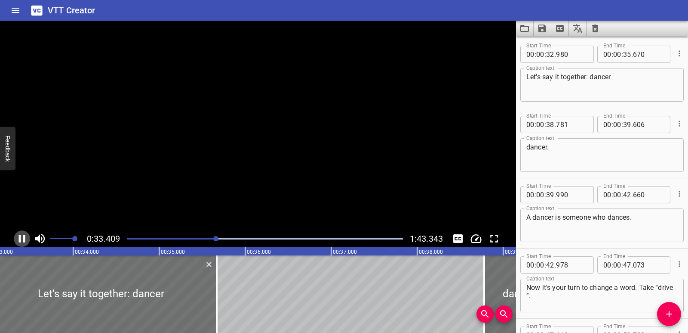
click at [22, 243] on icon "Play/Pause" at bounding box center [21, 238] width 13 height 13
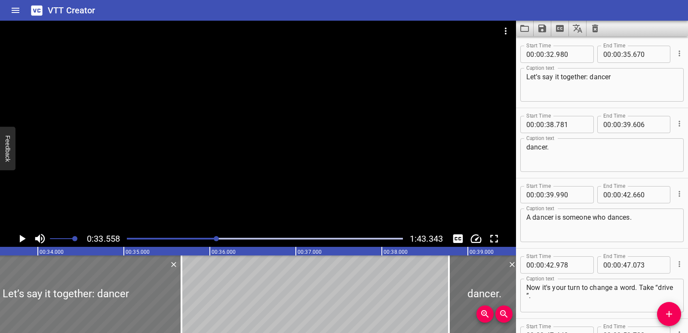
click at [68, 300] on div at bounding box center [65, 293] width 231 height 77
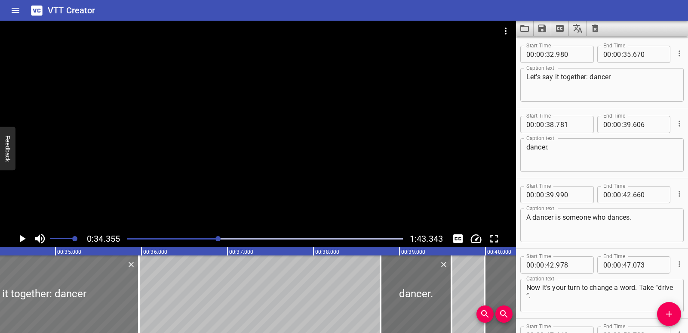
drag, startPoint x: 65, startPoint y: 298, endPoint x: 91, endPoint y: 300, distance: 25.9
click at [91, 300] on div at bounding box center [23, 293] width 231 height 77
type input "33"
type input "280"
type input "970"
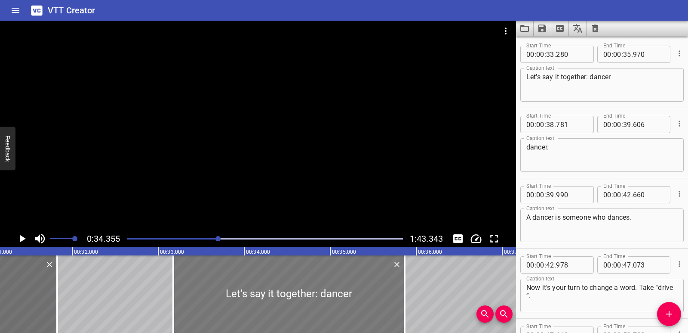
drag, startPoint x: 251, startPoint y: 302, endPoint x: 239, endPoint y: 300, distance: 12.6
click at [239, 300] on div at bounding box center [288, 293] width 231 height 77
type input "135"
type input "825"
click at [264, 297] on div at bounding box center [284, 293] width 231 height 77
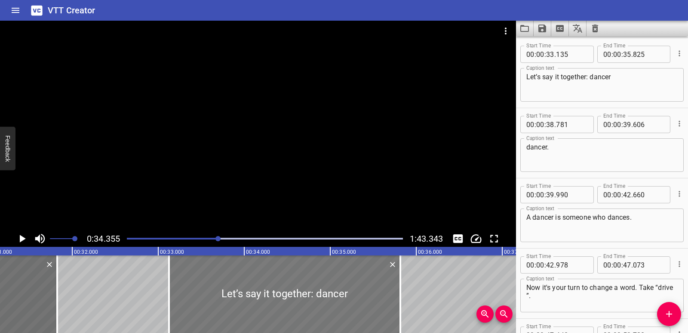
type input "105"
type input "795"
drag, startPoint x: 260, startPoint y: 302, endPoint x: 250, endPoint y: 302, distance: 9.9
click at [250, 302] on div at bounding box center [272, 293] width 231 height 77
type input "32"
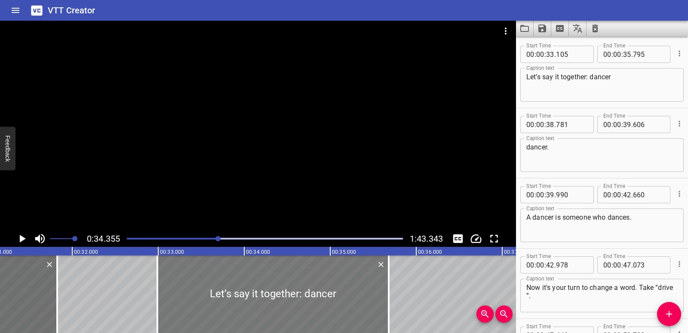
type input "990"
type input "680"
drag, startPoint x: 640, startPoint y: 218, endPoint x: 521, endPoint y: 217, distance: 118.7
click at [521, 217] on div "A dancer is someone who dances. Caption text" at bounding box center [601, 225] width 163 height 34
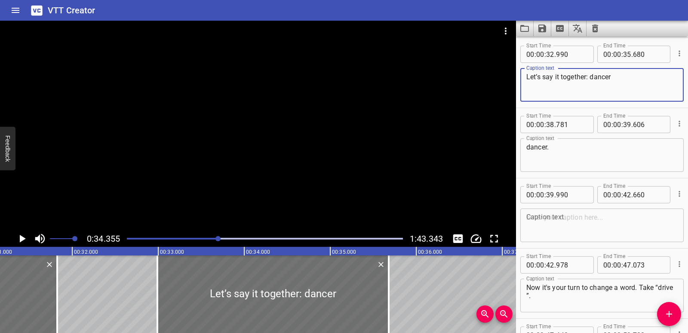
drag, startPoint x: 623, startPoint y: 77, endPoint x: 522, endPoint y: 78, distance: 101.1
click at [522, 78] on div "Let’s say it together: dancer Caption text" at bounding box center [601, 85] width 163 height 34
paste textarea "A dancer is someone who dances."
type textarea "A dancer is someone who dances."
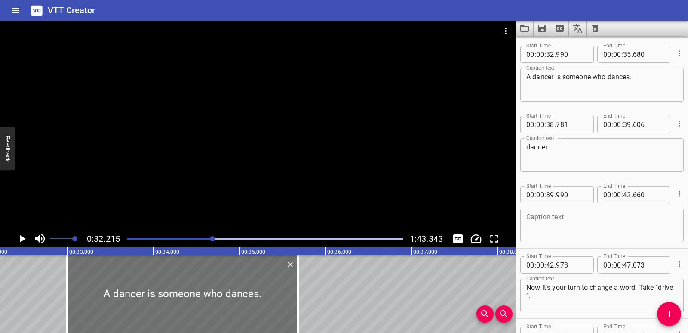
click at [19, 240] on icon "Play/Pause" at bounding box center [21, 238] width 13 height 13
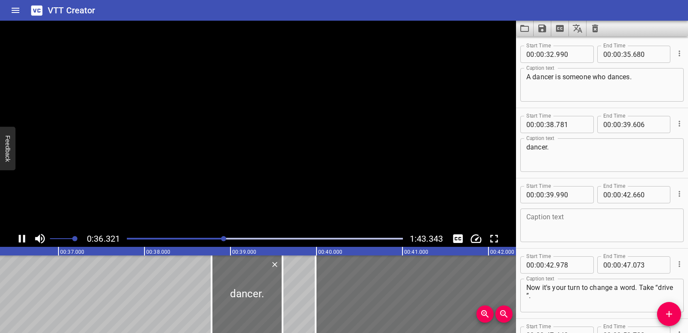
click at [19, 240] on icon "Play/Pause" at bounding box center [22, 238] width 6 height 8
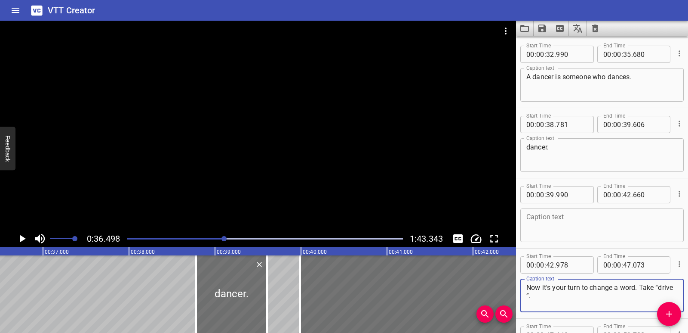
drag, startPoint x: 555, startPoint y: 301, endPoint x: 522, endPoint y: 288, distance: 35.7
click at [522, 288] on div "Now it's your turn to change a word. Take “drive ”. Caption text" at bounding box center [601, 295] width 163 height 34
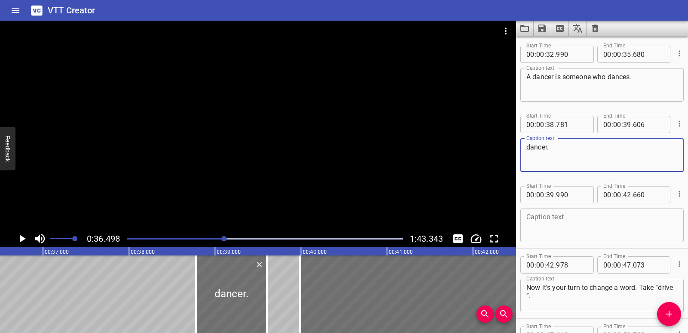
drag, startPoint x: 570, startPoint y: 152, endPoint x: 521, endPoint y: 146, distance: 49.0
click at [521, 146] on div "dancer. Caption text" at bounding box center [601, 155] width 163 height 34
paste textarea "Now it's your turn to change a word. Take “drive ”"
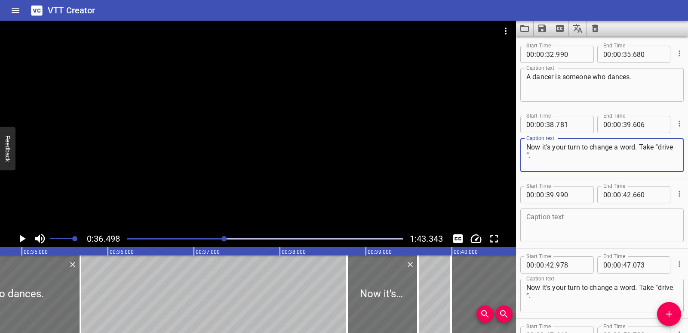
scroll to position [0, 2927]
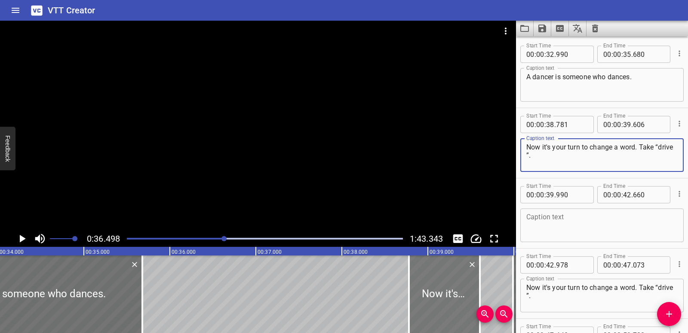
type textarea "Now it's your turn to change a word. Take “drive ”."
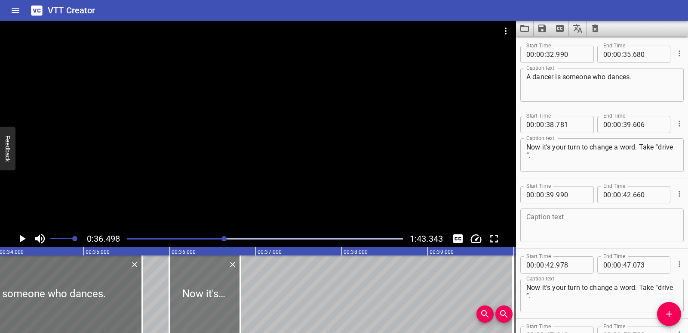
drag, startPoint x: 428, startPoint y: 301, endPoint x: 189, endPoint y: 290, distance: 239.8
click at [189, 290] on div at bounding box center [204, 293] width 71 height 77
type input "35"
type input "996"
type input "36"
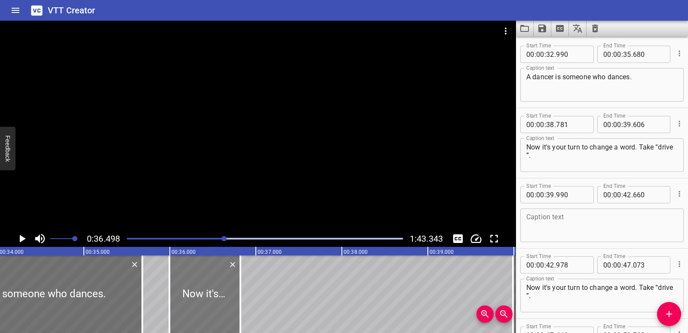
type input "821"
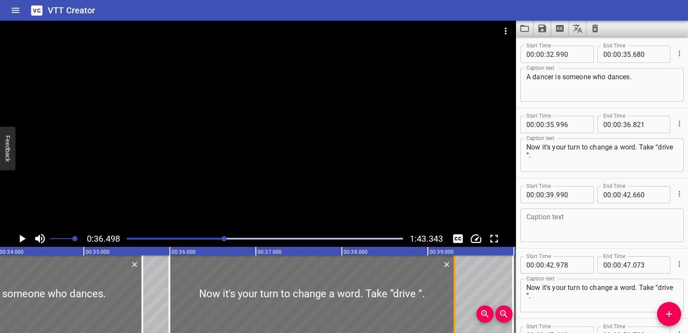
drag, startPoint x: 239, startPoint y: 292, endPoint x: 453, endPoint y: 290, distance: 214.2
click at [453, 290] on div at bounding box center [454, 293] width 9 height 77
type input "39"
type input "311"
click at [69, 292] on div at bounding box center [26, 293] width 231 height 77
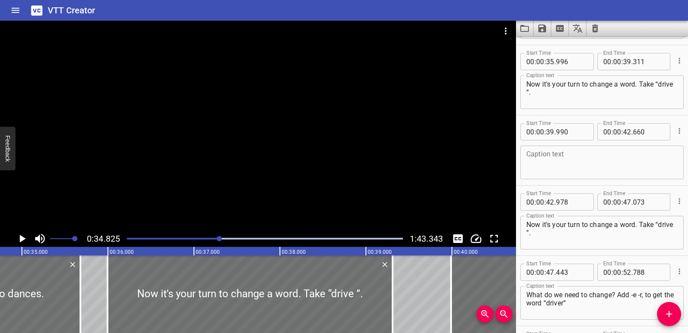
scroll to position [771, 0]
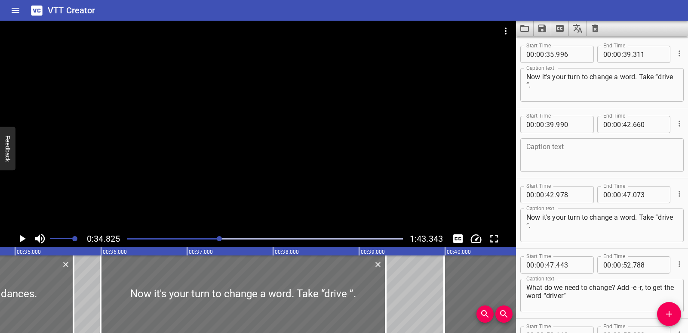
click at [21, 239] on icon "Play/Pause" at bounding box center [23, 238] width 6 height 8
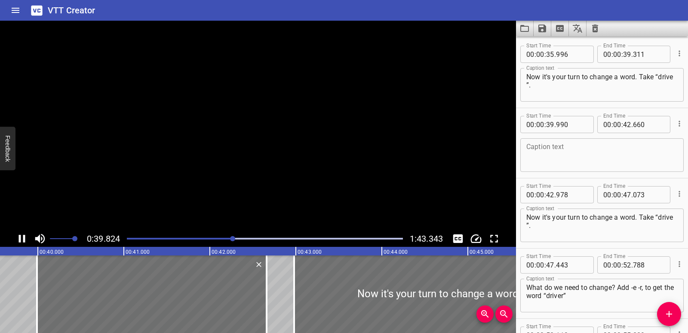
scroll to position [0, 3426]
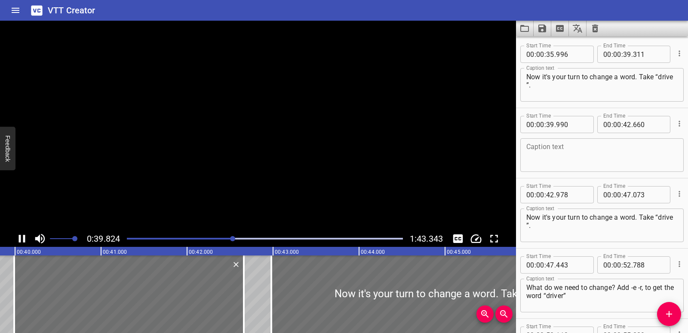
click at [21, 239] on icon "Play/Pause" at bounding box center [21, 238] width 13 height 13
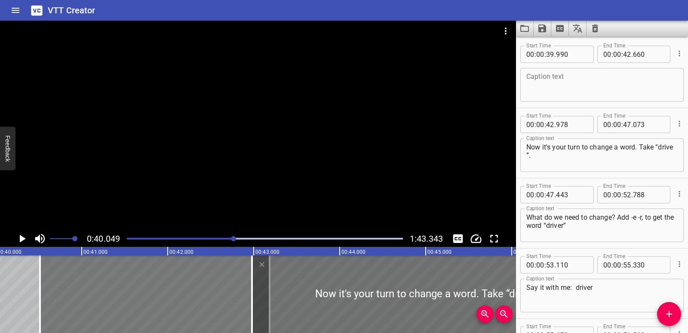
drag, startPoint x: 146, startPoint y: 304, endPoint x: 191, endPoint y: 303, distance: 45.6
click at [191, 303] on div at bounding box center [155, 293] width 230 height 77
type input "40"
type input "520"
type input "43"
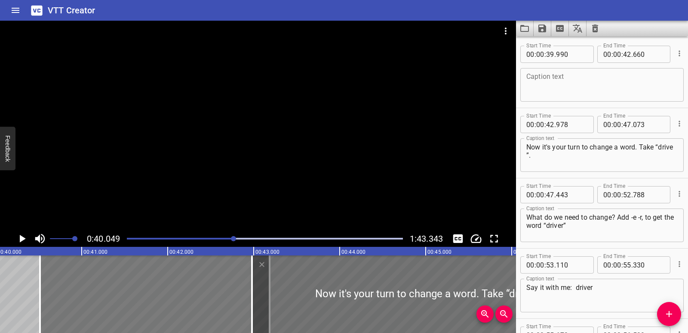
type input "190"
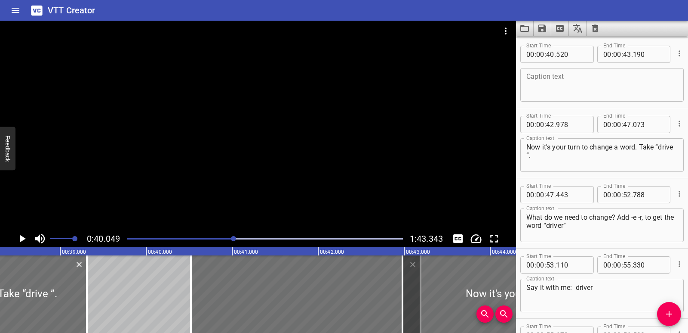
scroll to position [0, 3197]
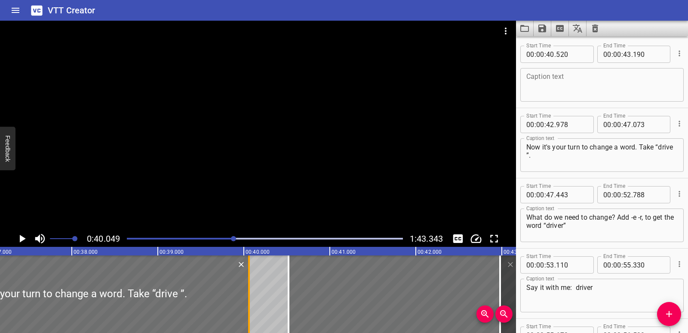
drag, startPoint x: 187, startPoint y: 299, endPoint x: 252, endPoint y: 298, distance: 64.5
click at [252, 298] on div at bounding box center [249, 293] width 9 height 77
type input "40"
type input "061"
click at [68, 292] on div at bounding box center [74, 293] width 350 height 77
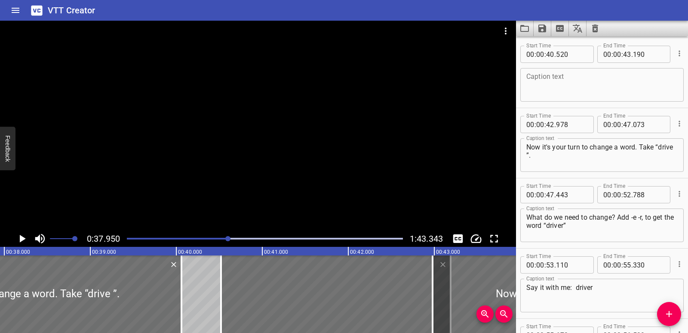
click at [22, 240] on icon "Play/Pause" at bounding box center [23, 238] width 6 height 8
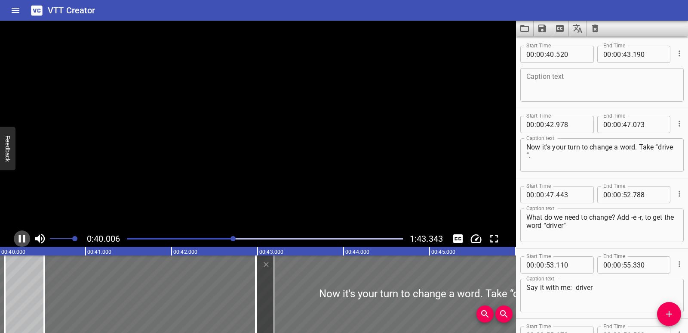
click at [22, 240] on icon "Play/Pause" at bounding box center [21, 238] width 13 height 13
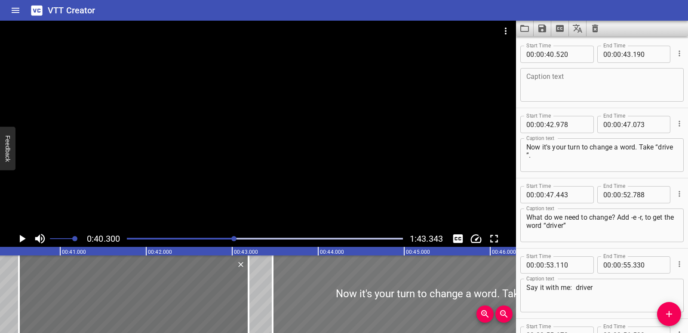
drag, startPoint x: 301, startPoint y: 295, endPoint x: 343, endPoint y: 291, distance: 42.3
click at [343, 291] on div at bounding box center [449, 293] width 352 height 77
type input "43"
type input "468"
type input "563"
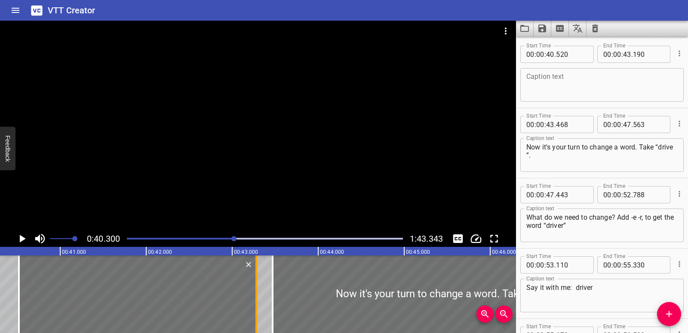
drag, startPoint x: 246, startPoint y: 300, endPoint x: 254, endPoint y: 300, distance: 7.7
click at [254, 300] on div at bounding box center [256, 293] width 9 height 77
type input "280"
drag, startPoint x: 20, startPoint y: 276, endPoint x: 14, endPoint y: 276, distance: 6.0
click at [14, 276] on div at bounding box center [13, 293] width 9 height 77
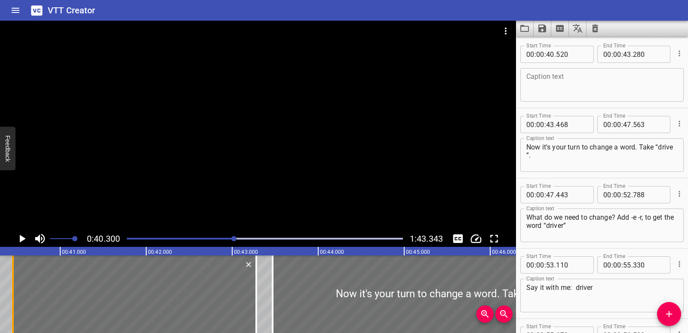
type input "450"
click at [22, 240] on icon "Play/Pause" at bounding box center [23, 238] width 6 height 8
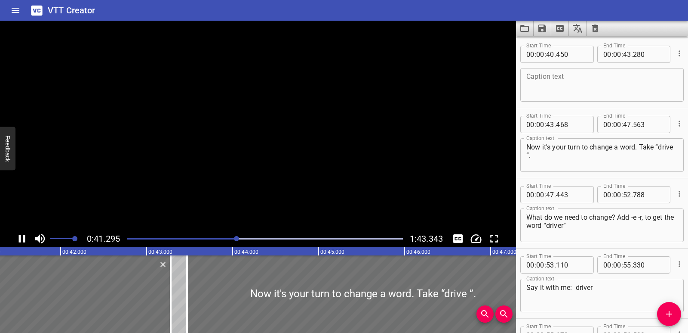
click at [22, 240] on icon "Play/Pause" at bounding box center [21, 238] width 13 height 13
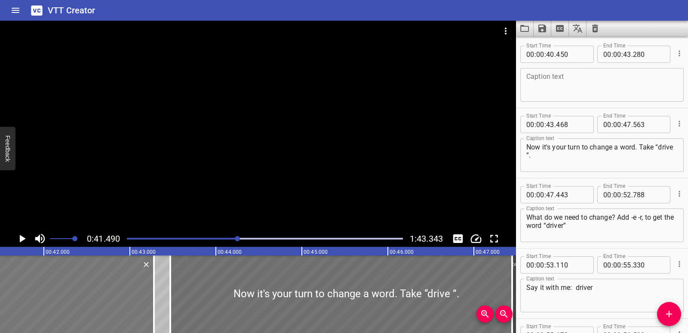
click at [92, 287] on div at bounding box center [32, 293] width 243 height 77
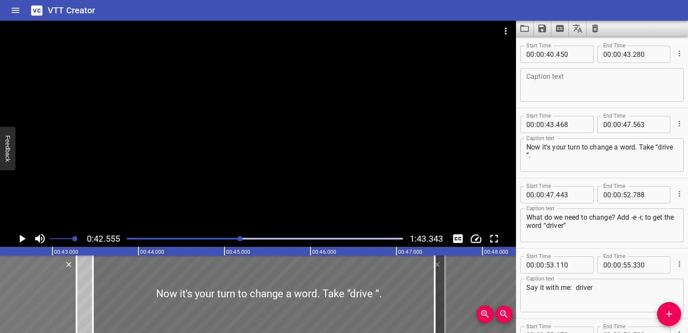
scroll to position [0, 3661]
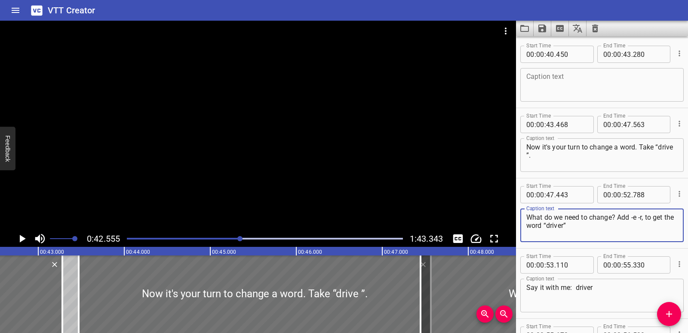
drag, startPoint x: 582, startPoint y: 229, endPoint x: 542, endPoint y: 223, distance: 40.9
click at [542, 223] on textarea "What do we need to change? Add -e -r, to get the word “driver”" at bounding box center [602, 225] width 151 height 25
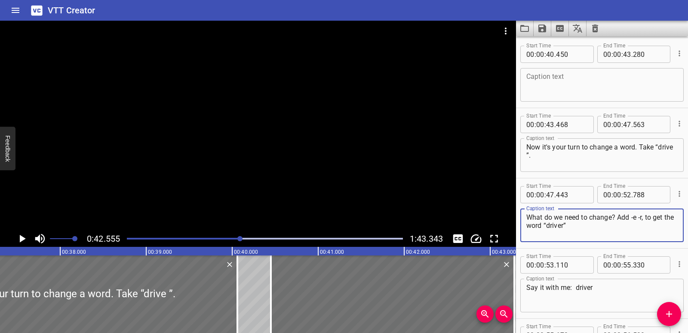
scroll to position [0, 3120]
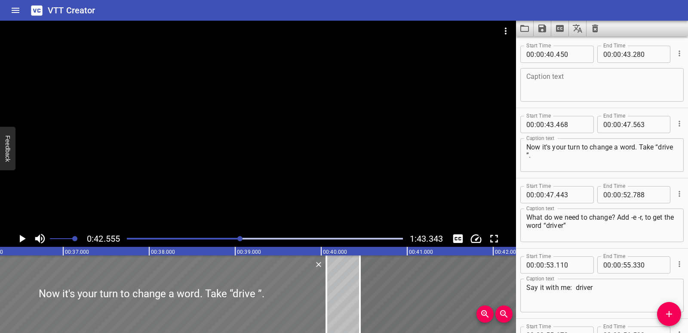
click at [113, 300] on div at bounding box center [152, 293] width 350 height 77
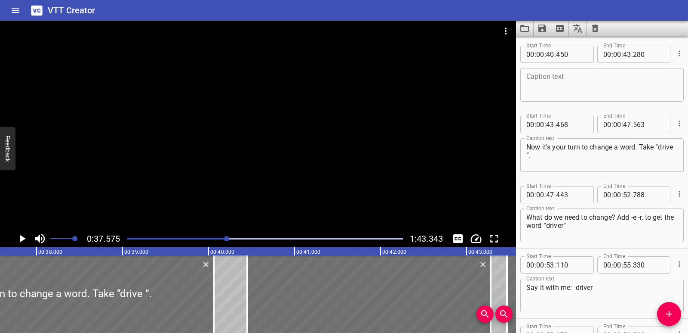
click at [25, 241] on icon "Play/Pause" at bounding box center [21, 238] width 13 height 13
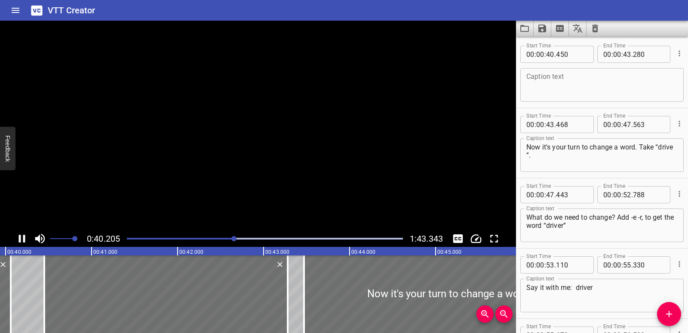
click at [23, 238] on icon "Play/Pause" at bounding box center [22, 238] width 6 height 8
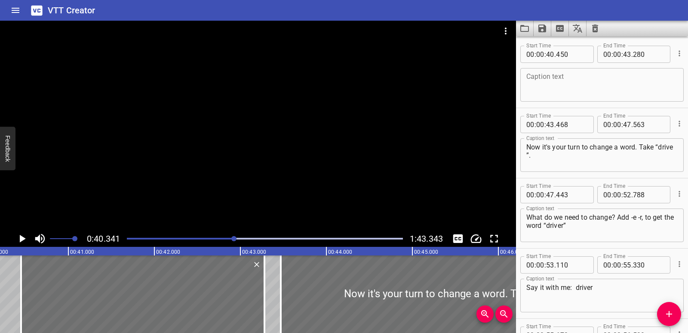
scroll to position [0, 3470]
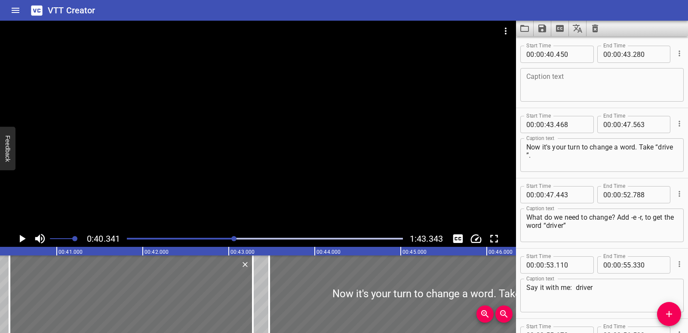
click at [25, 240] on icon "Play/Pause" at bounding box center [21, 238] width 13 height 13
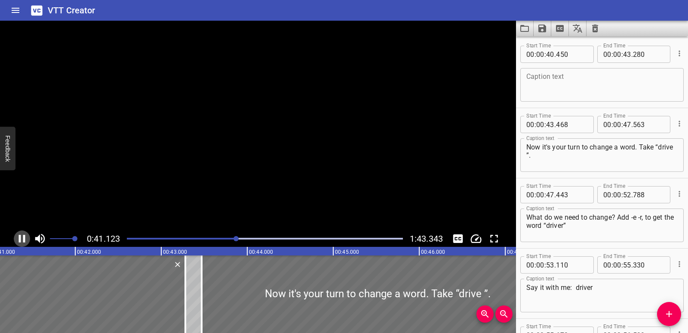
click at [24, 239] on icon "Play/Pause" at bounding box center [22, 238] width 6 height 8
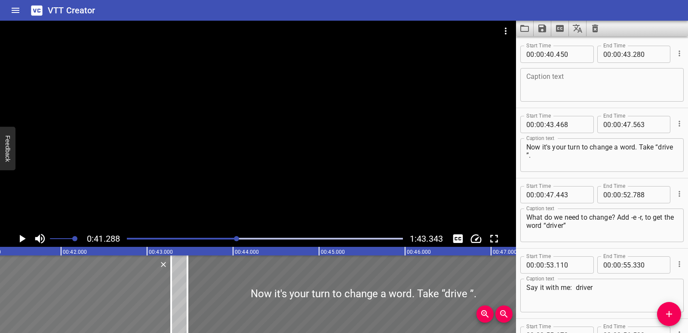
click at [33, 280] on div at bounding box center [49, 293] width 243 height 77
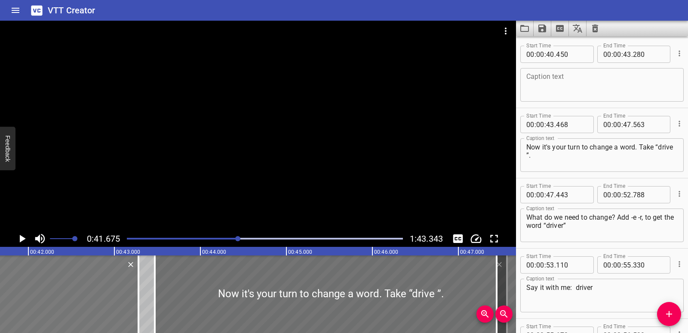
scroll to position [0, 3585]
drag, startPoint x: 589, startPoint y: 230, endPoint x: 527, endPoint y: 217, distance: 63.7
click at [527, 217] on textarea "What do we need to change? Add -e -r, to get the word “driver”" at bounding box center [602, 225] width 151 height 25
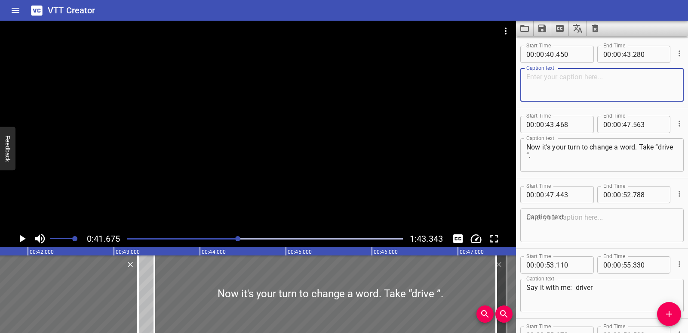
click at [551, 87] on textarea at bounding box center [602, 85] width 151 height 25
paste textarea "What do we need to change? Add -e -r, to get the word “driver”"
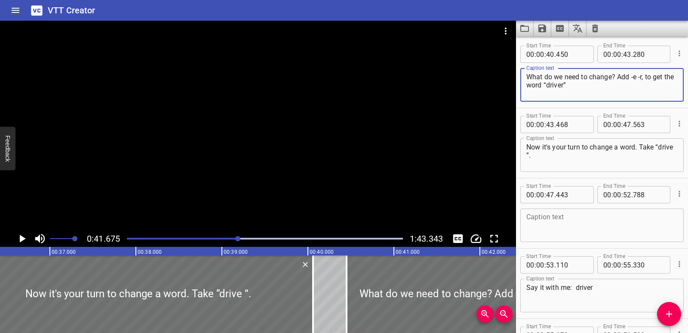
scroll to position [0, 3080]
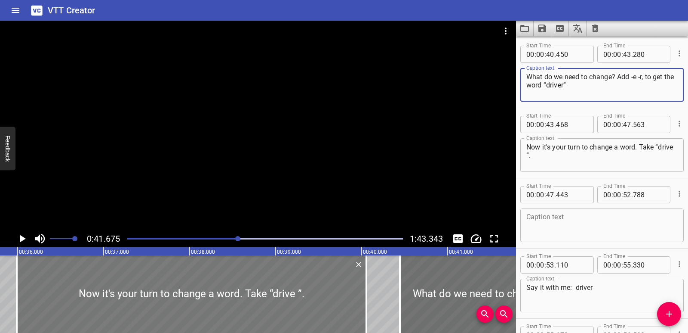
type textarea "What do we need to change? Add -e -r, to get the word “driver”"
click at [157, 300] on div at bounding box center [192, 293] width 350 height 77
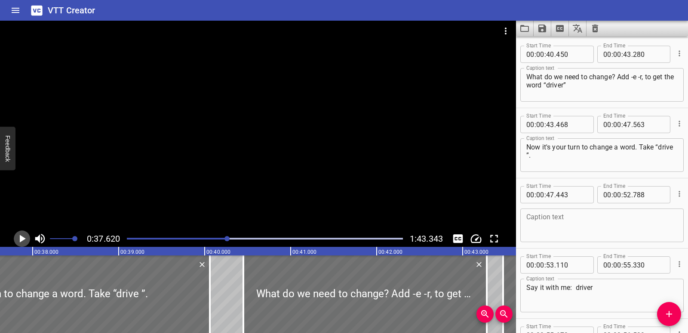
click at [23, 236] on icon "Play/Pause" at bounding box center [21, 238] width 13 height 13
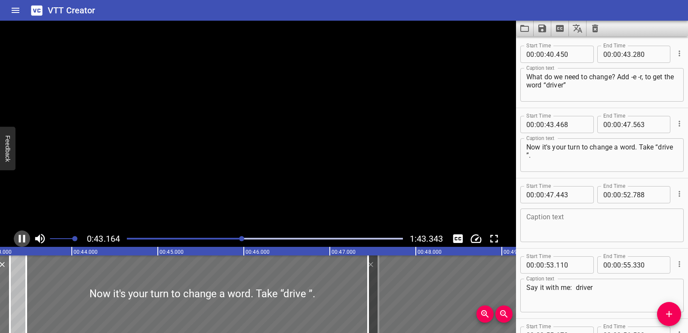
click at [23, 236] on icon "Play/Pause" at bounding box center [21, 238] width 13 height 13
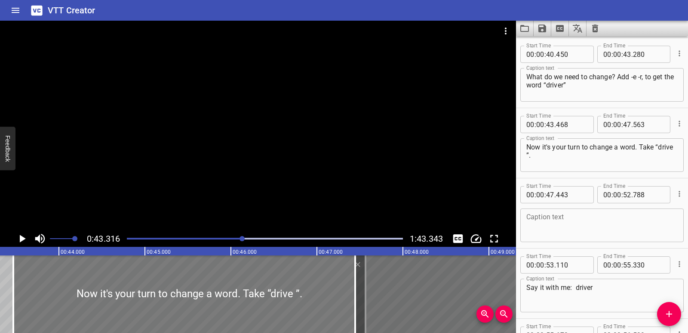
click at [342, 273] on div at bounding box center [189, 293] width 352 height 77
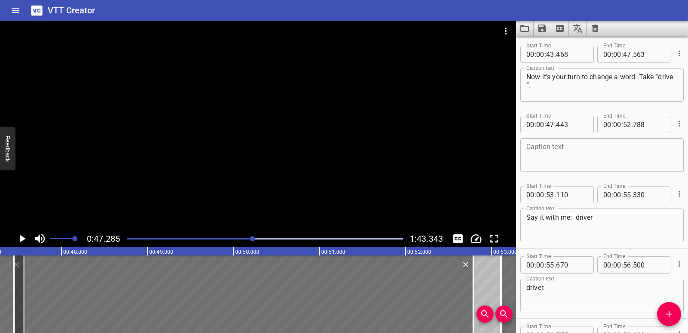
scroll to position [0, 4006]
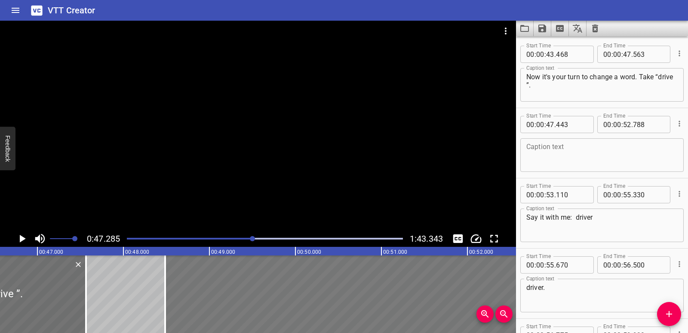
drag, startPoint x: 211, startPoint y: 304, endPoint x: 300, endPoint y: 295, distance: 90.0
click at [300, 295] on div at bounding box center [395, 293] width 460 height 77
type input "48"
type input "483"
type input "53"
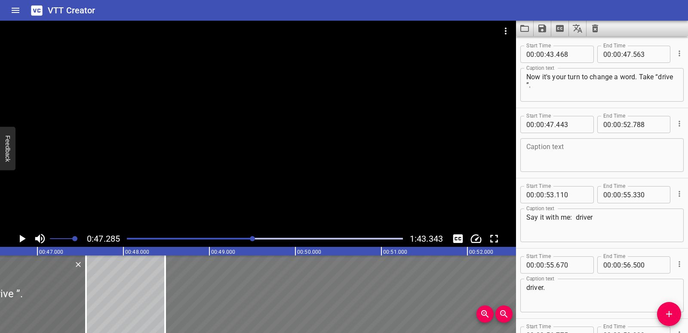
type input "828"
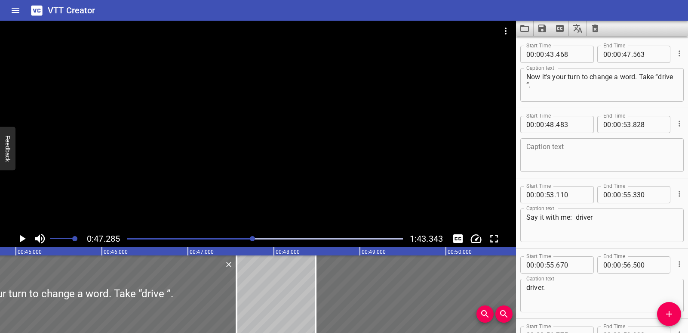
scroll to position [0, 3846]
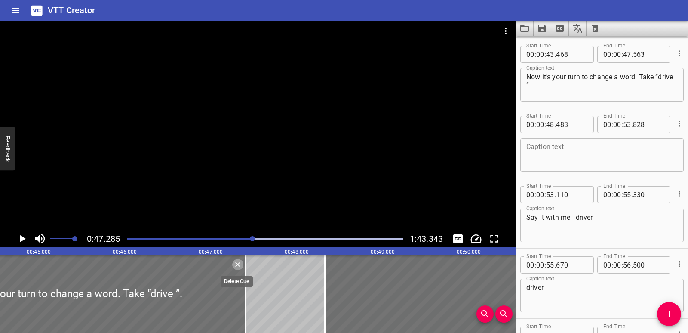
click at [237, 266] on icon "Delete" at bounding box center [237, 264] width 5 height 5
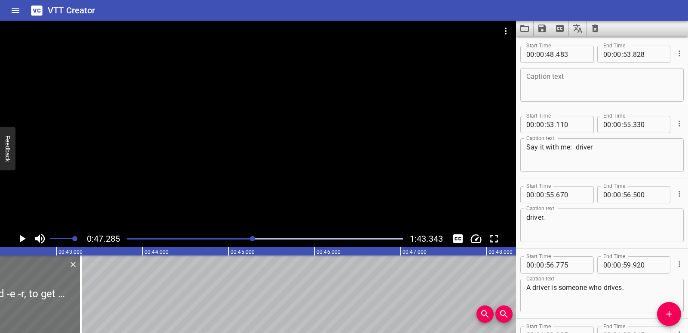
scroll to position [0, 3633]
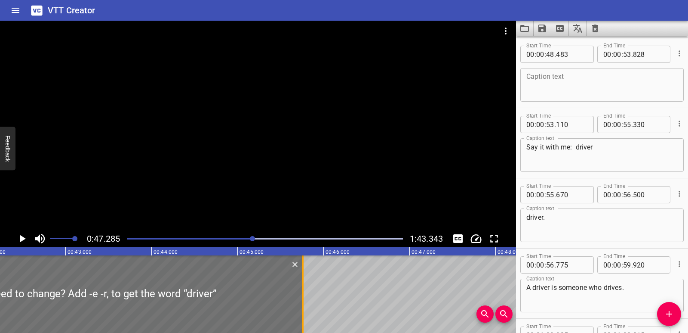
drag, startPoint x: 92, startPoint y: 288, endPoint x: 305, endPoint y: 286, distance: 212.9
click at [305, 286] on div at bounding box center [303, 293] width 9 height 77
type input "45"
type input "755"
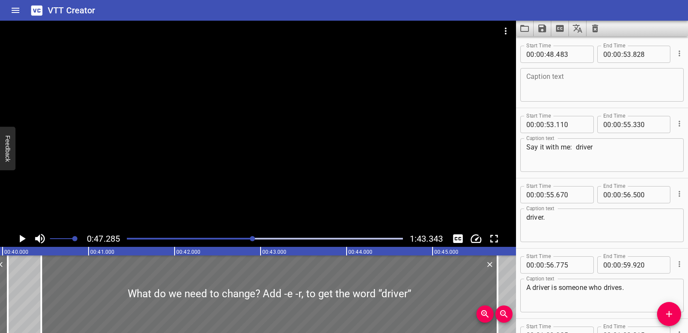
scroll to position [0, 3430]
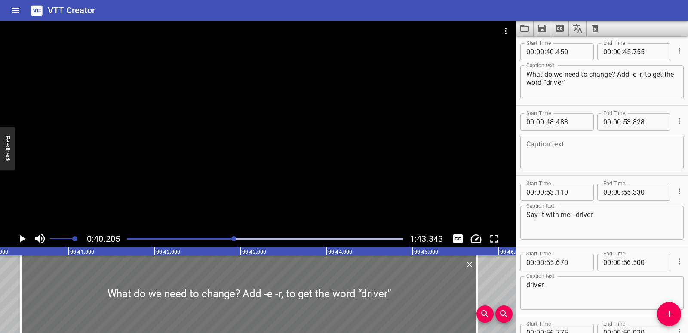
scroll to position [841, 0]
click at [26, 235] on icon "Play/Pause" at bounding box center [21, 238] width 13 height 13
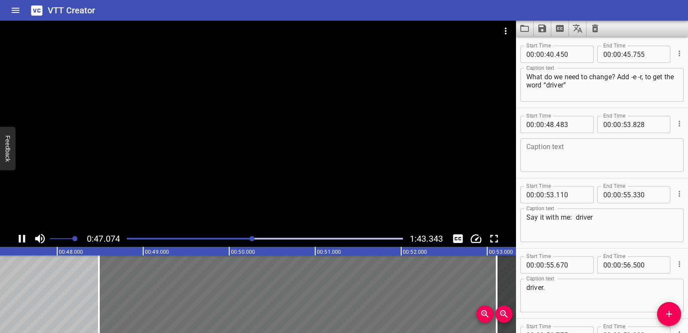
click at [25, 237] on icon "Play/Pause" at bounding box center [22, 238] width 6 height 8
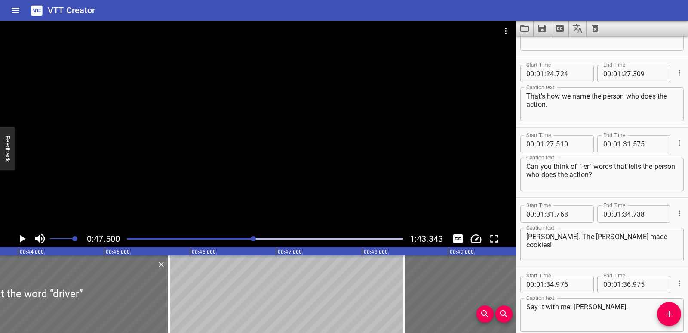
scroll to position [0, 3758]
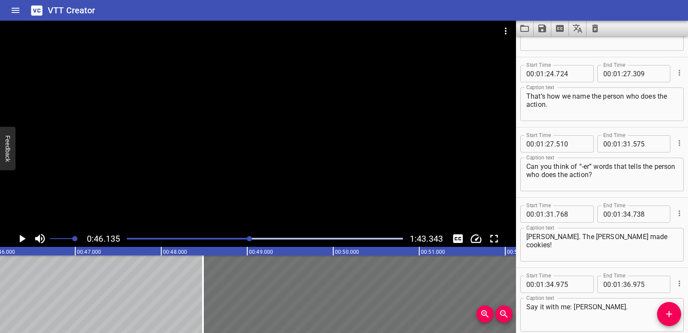
scroll to position [0, 3969]
click at [25, 239] on icon "Play/Pause" at bounding box center [21, 238] width 13 height 13
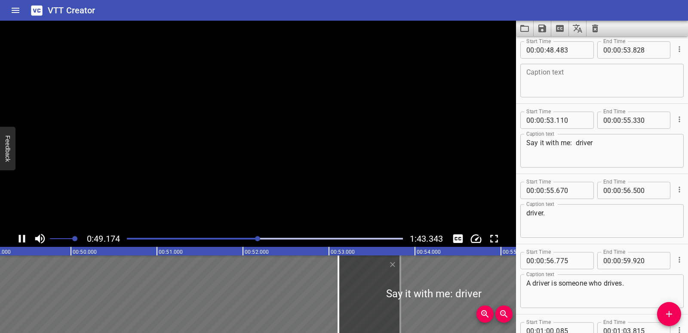
scroll to position [911, 0]
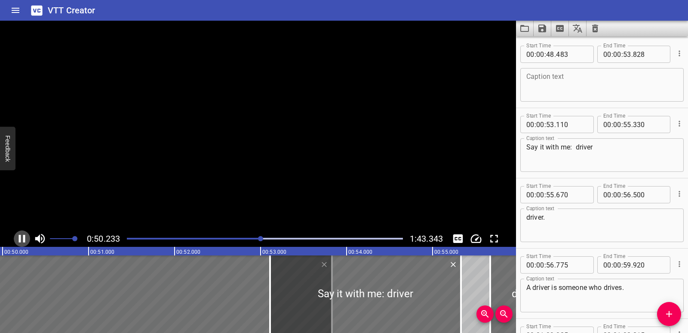
click at [24, 239] on icon "Play/Pause" at bounding box center [22, 238] width 6 height 8
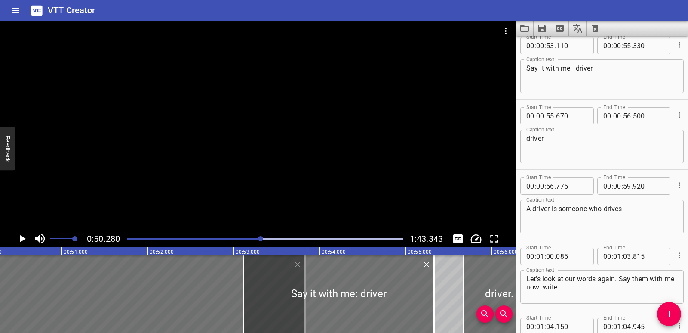
scroll to position [998, 0]
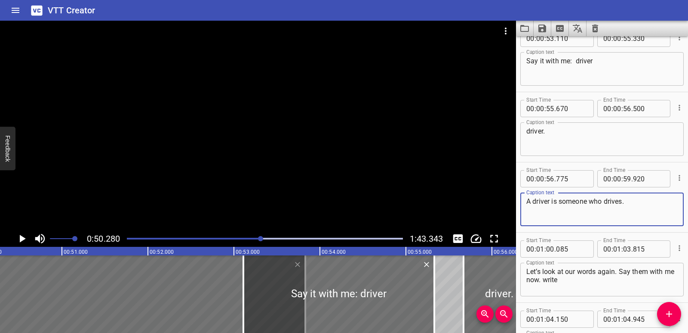
drag, startPoint x: 633, startPoint y: 205, endPoint x: 520, endPoint y: 201, distance: 112.4
click at [520, 201] on div "A driver is someone who drives. Caption text" at bounding box center [601, 209] width 163 height 34
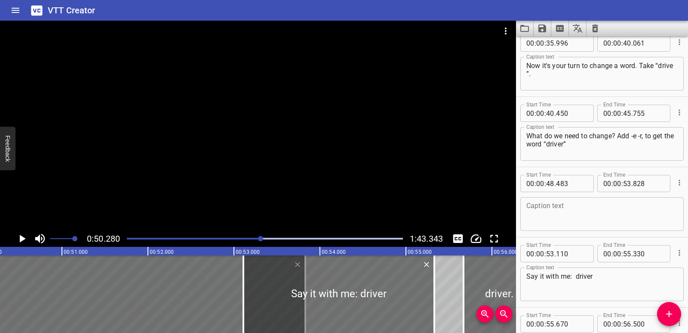
click at [558, 205] on textarea at bounding box center [602, 214] width 151 height 25
paste textarea "A driver is someone who drives."
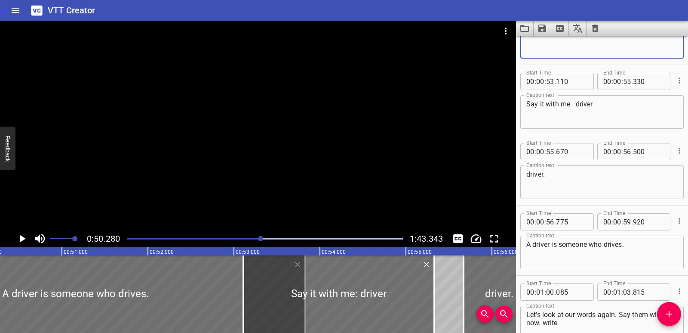
type textarea "A driver is someone who drives."
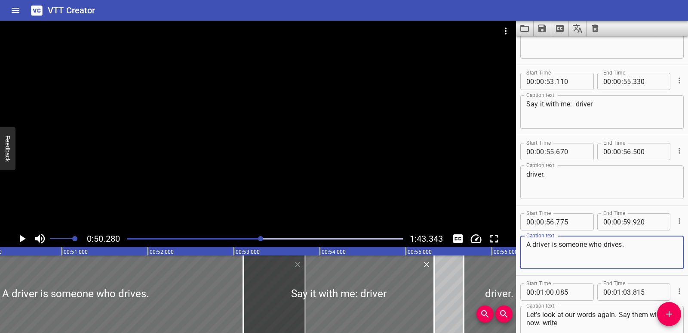
drag, startPoint x: 632, startPoint y: 246, endPoint x: 523, endPoint y: 245, distance: 109.7
click at [523, 245] on div "A driver is someone who drives. Caption text" at bounding box center [601, 252] width 163 height 34
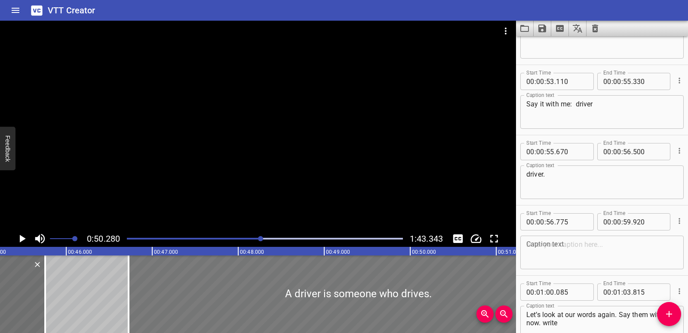
drag, startPoint x: 405, startPoint y: 290, endPoint x: 254, endPoint y: 293, distance: 151.4
click at [254, 293] on div at bounding box center [359, 293] width 460 height 77
type input "46"
type input "723"
type input "52"
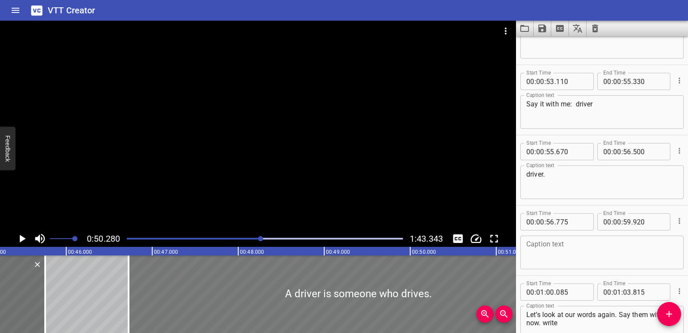
type input "068"
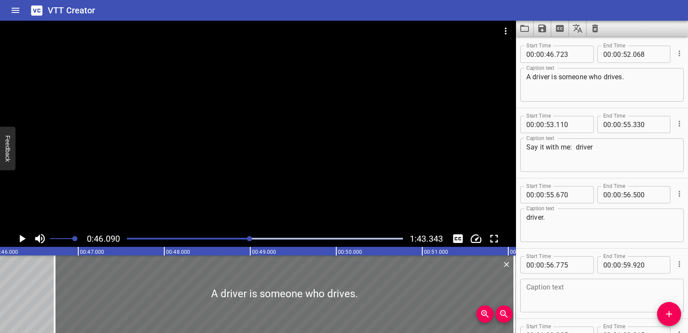
click at [20, 236] on icon "Play/Pause" at bounding box center [23, 238] width 6 height 8
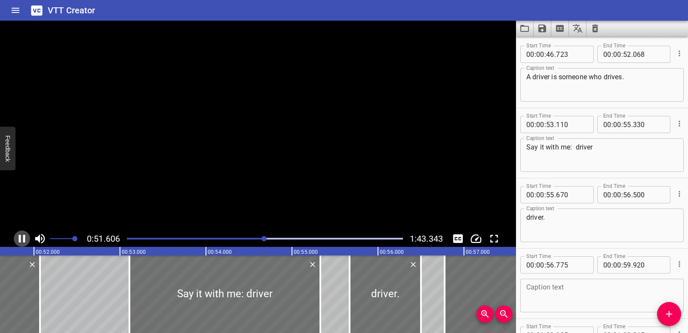
click at [21, 235] on icon "Play/Pause" at bounding box center [22, 238] width 6 height 8
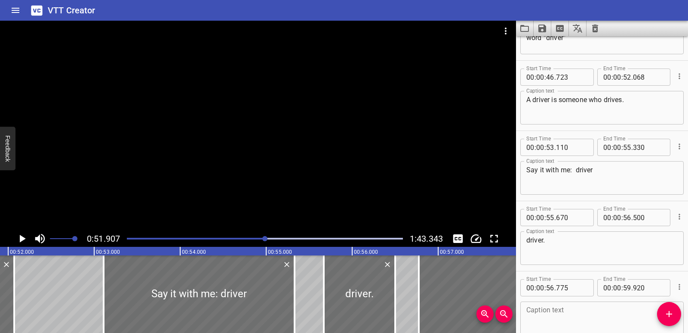
scroll to position [868, 0]
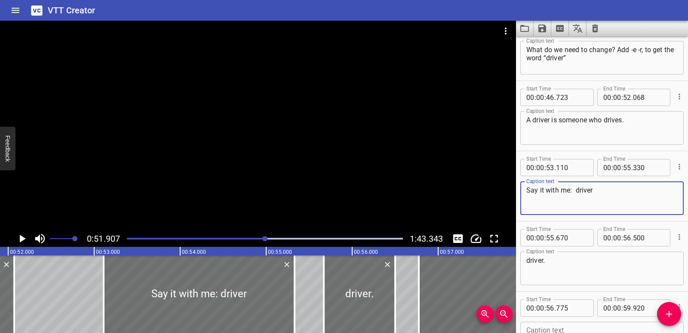
drag, startPoint x: 603, startPoint y: 193, endPoint x: 483, endPoint y: 198, distance: 119.7
click at [483, 198] on main "0:51.907 1:43.343 00:00.000 00:01.000 00:02.000 00:03.000 00:04.000 00:05.000 0…" at bounding box center [344, 177] width 688 height 312
paste textarea "Let's look at our words again."
type textarea "Let's look at our words again."
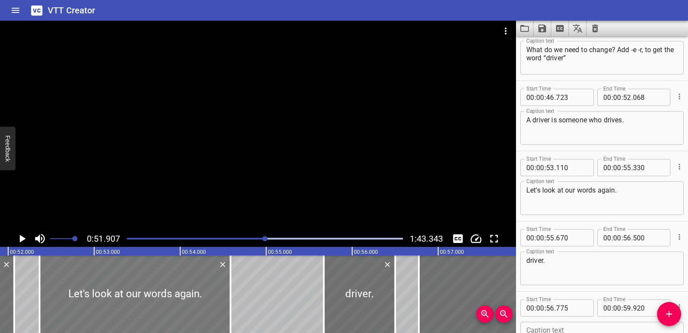
drag, startPoint x: 237, startPoint y: 301, endPoint x: 184, endPoint y: 299, distance: 52.9
click at [184, 299] on div at bounding box center [135, 293] width 191 height 77
type input "52"
type input "365"
type input "54"
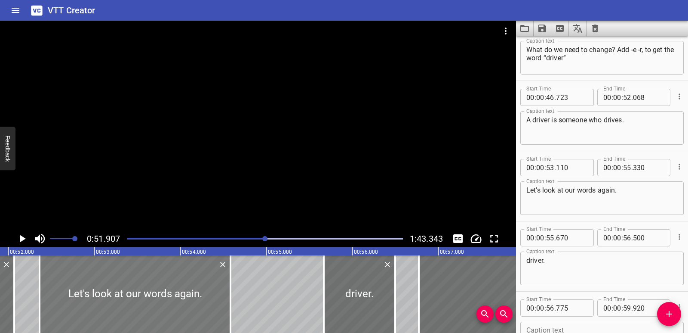
type input "585"
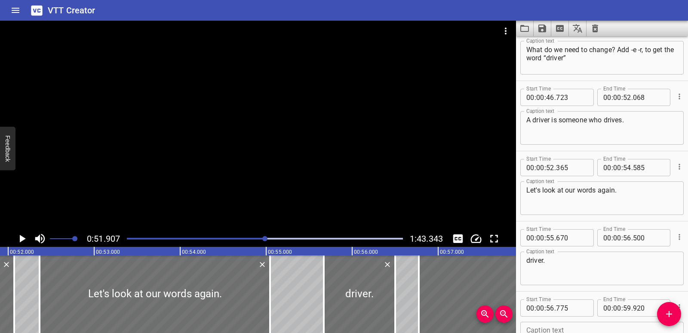
drag, startPoint x: 242, startPoint y: 292, endPoint x: 274, endPoint y: 293, distance: 32.3
click at [274, 293] on div at bounding box center [270, 293] width 9 height 77
type input "55"
type input "045"
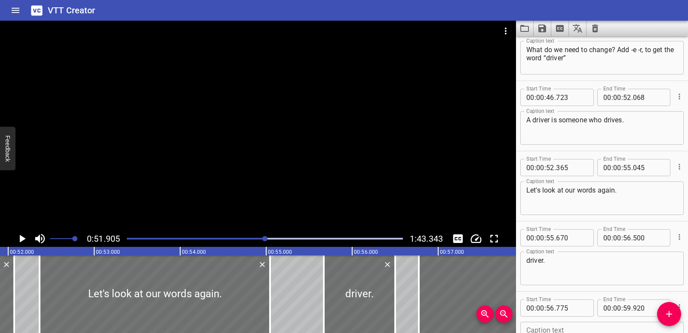
click at [20, 238] on icon "Play/Pause" at bounding box center [23, 238] width 6 height 8
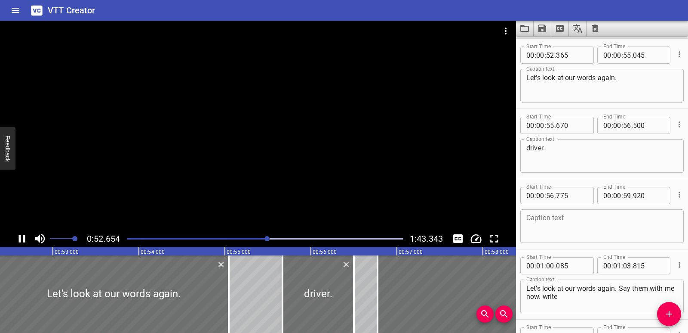
scroll to position [982, 0]
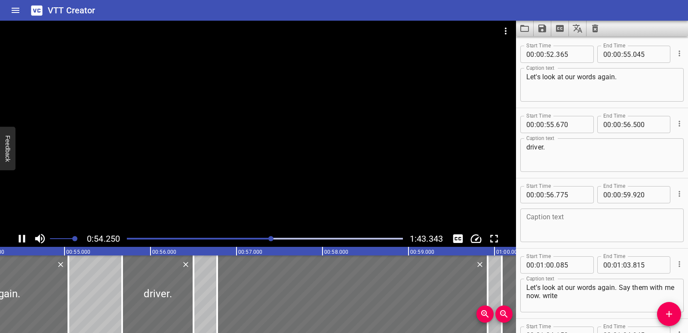
click at [19, 237] on icon "Play/Pause" at bounding box center [22, 238] width 6 height 8
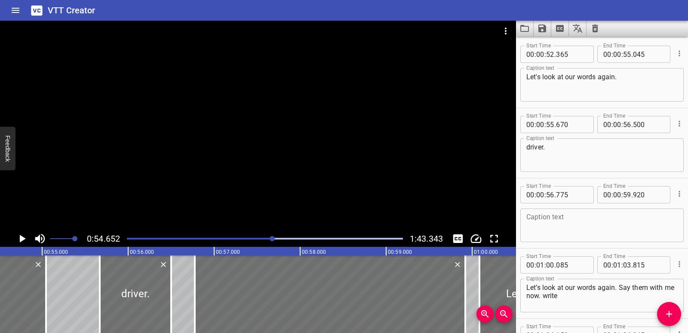
scroll to position [0, 4702]
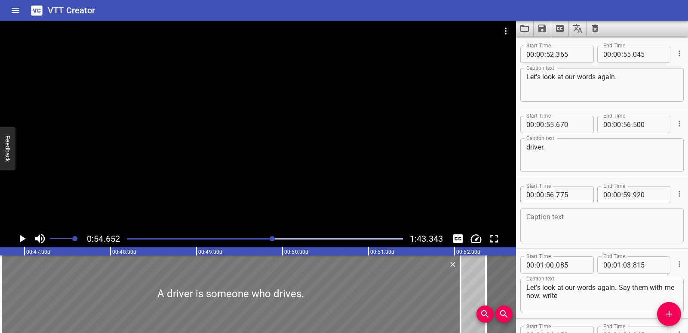
click at [130, 298] on div at bounding box center [231, 293] width 460 height 77
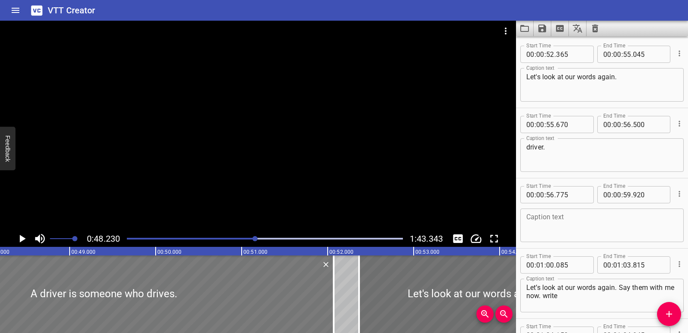
scroll to position [0, 4149]
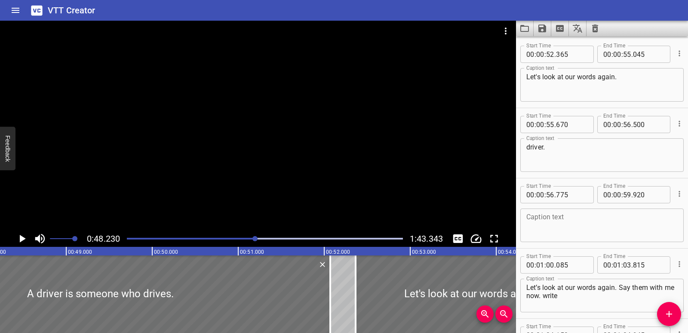
click at [17, 238] on icon "Play/Pause" at bounding box center [21, 238] width 13 height 13
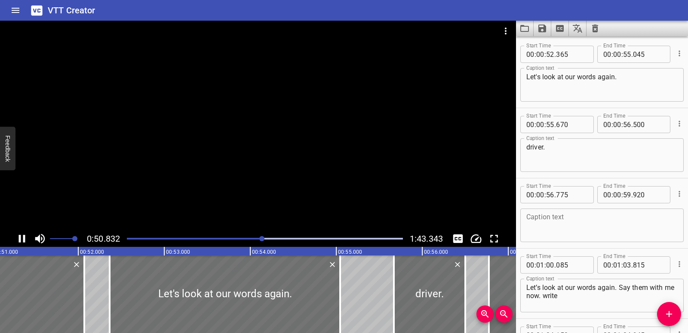
click at [18, 238] on icon "Play/Pause" at bounding box center [21, 238] width 13 height 13
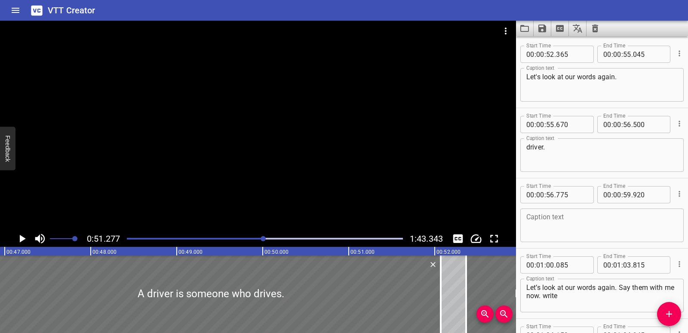
scroll to position [0, 4048]
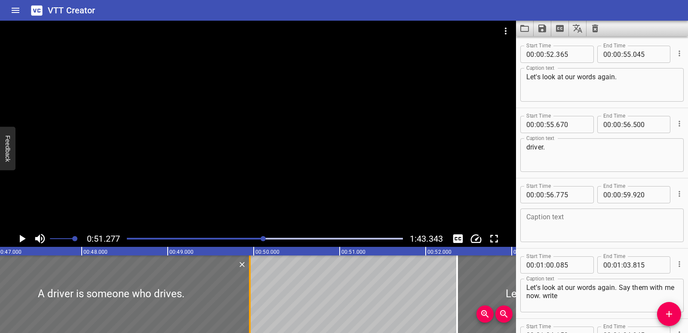
drag, startPoint x: 433, startPoint y: 301, endPoint x: 250, endPoint y: 311, distance: 182.7
click at [250, 311] on div at bounding box center [250, 293] width 9 height 77
type input "49"
type input "948"
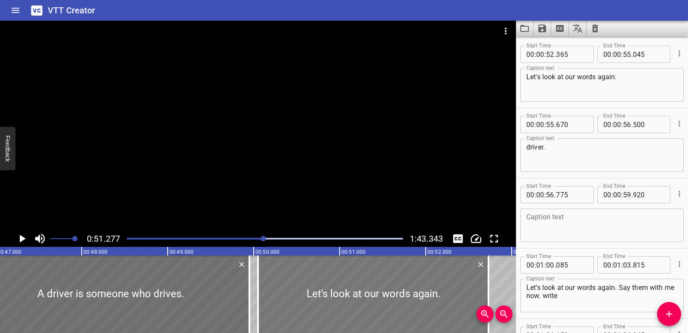
drag, startPoint x: 491, startPoint y: 289, endPoint x: 292, endPoint y: 304, distance: 199.7
click at [292, 304] on div at bounding box center [373, 293] width 231 height 77
type input "50"
type input "050"
type input "52"
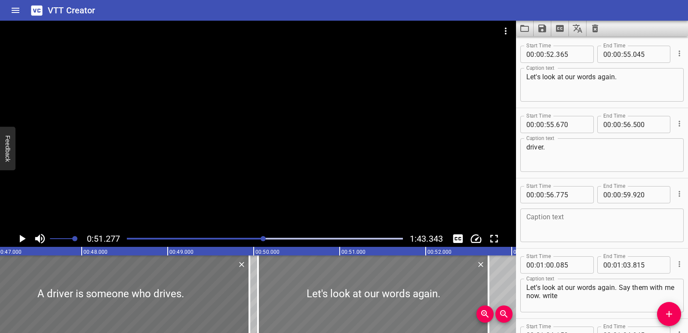
type input "730"
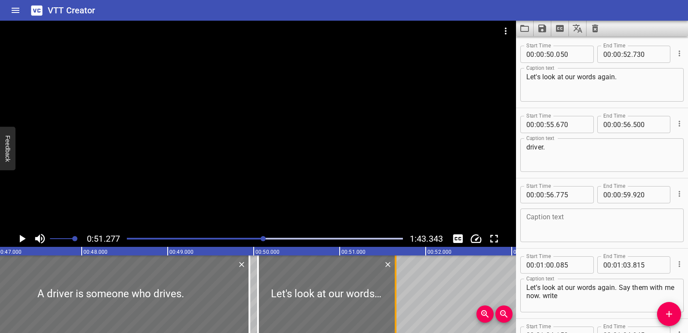
drag, startPoint x: 488, startPoint y: 294, endPoint x: 396, endPoint y: 297, distance: 92.5
click at [396, 297] on div at bounding box center [396, 293] width 2 height 77
type input "51"
type input "645"
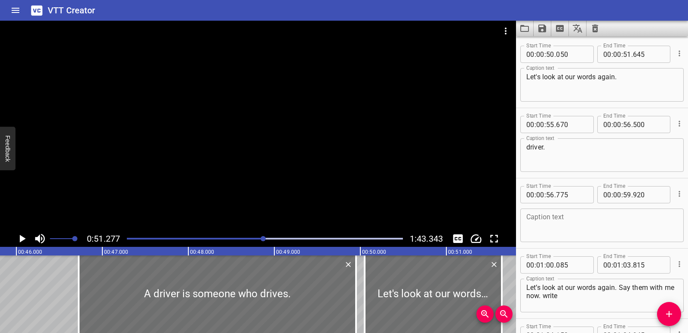
scroll to position [0, 3861]
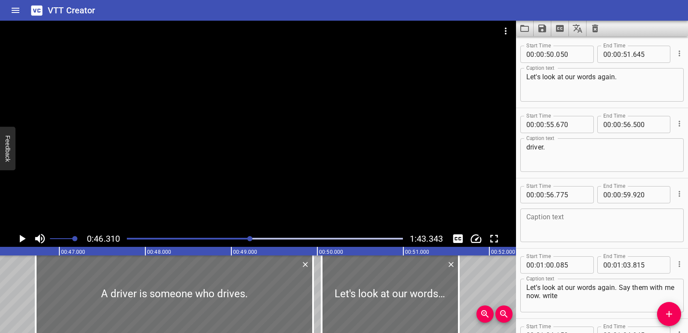
click at [17, 241] on icon "Play/Pause" at bounding box center [21, 238] width 13 height 13
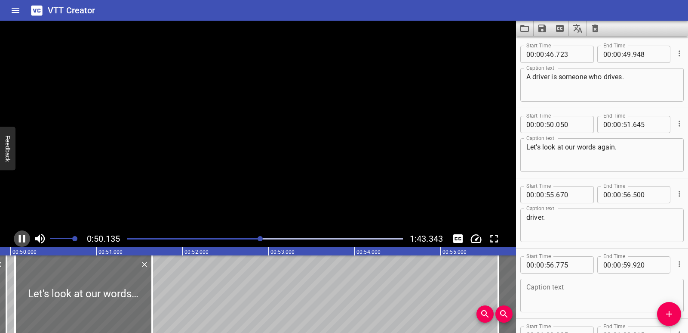
scroll to position [982, 0]
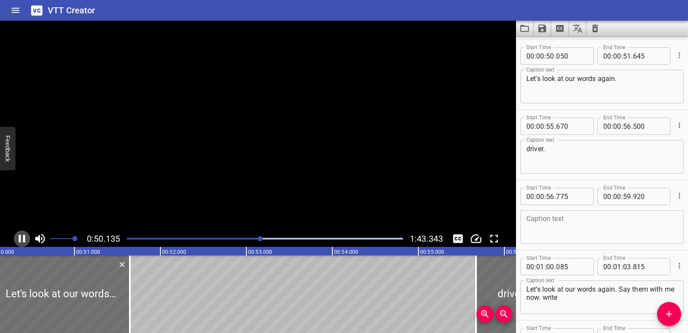
click at [23, 243] on icon "Play/Pause" at bounding box center [21, 238] width 13 height 13
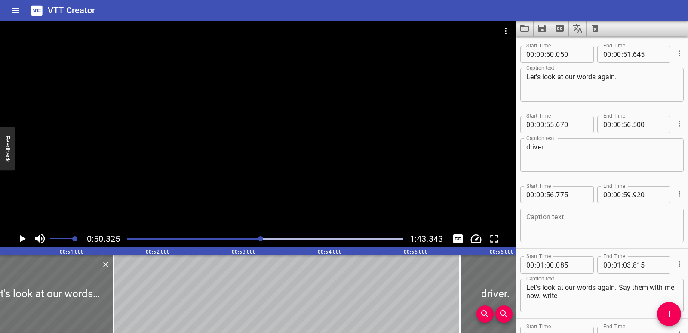
click at [23, 243] on icon "Play/Pause" at bounding box center [21, 238] width 13 height 13
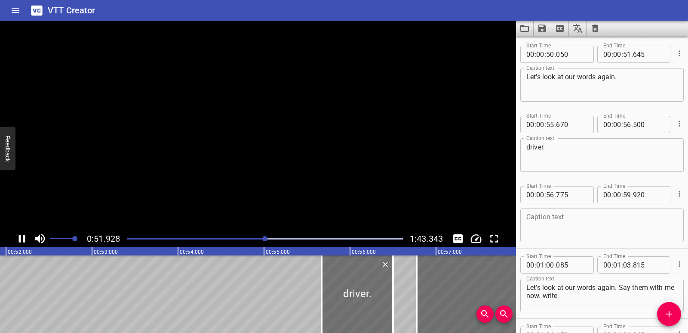
click at [23, 243] on icon "Play/Pause" at bounding box center [21, 238] width 13 height 13
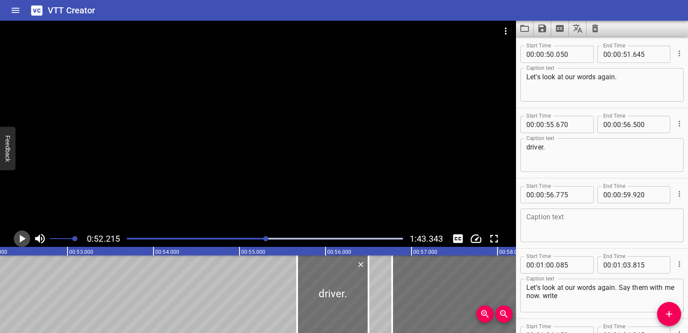
click at [23, 243] on icon "Play/Pause" at bounding box center [21, 238] width 13 height 13
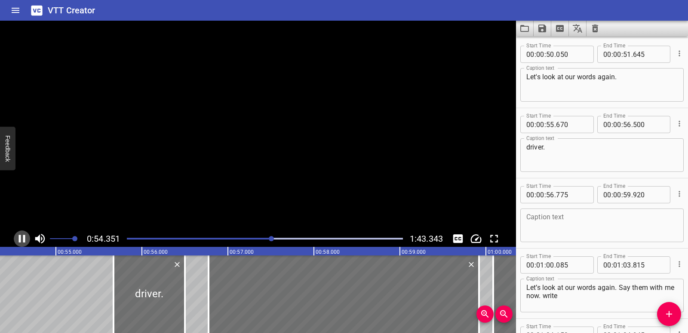
click at [23, 243] on icon "Play/Pause" at bounding box center [21, 238] width 13 height 13
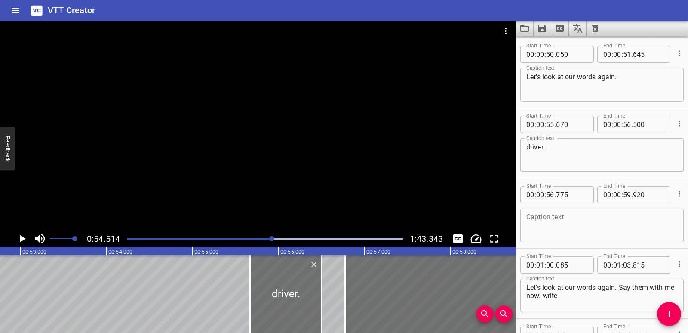
scroll to position [0, 4548]
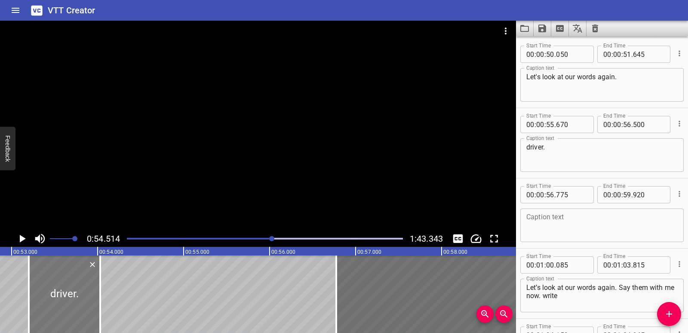
drag, startPoint x: 271, startPoint y: 295, endPoint x: 58, endPoint y: 290, distance: 213.0
click at [58, 290] on div at bounding box center [64, 293] width 71 height 77
type input "53"
type input "195"
type input "54"
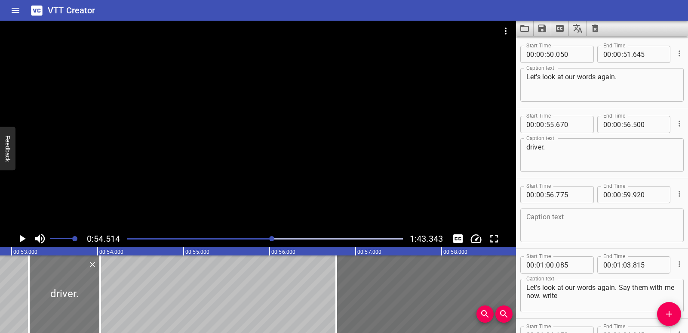
type input "025"
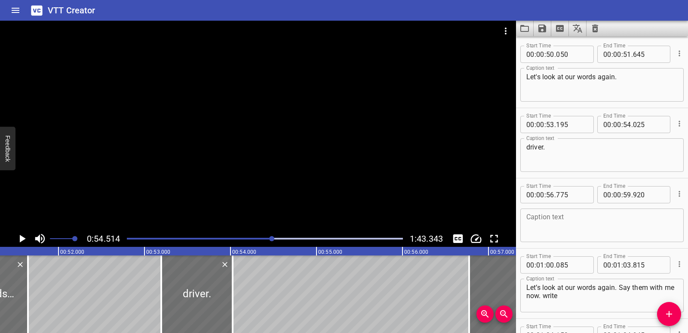
scroll to position [0, 4300]
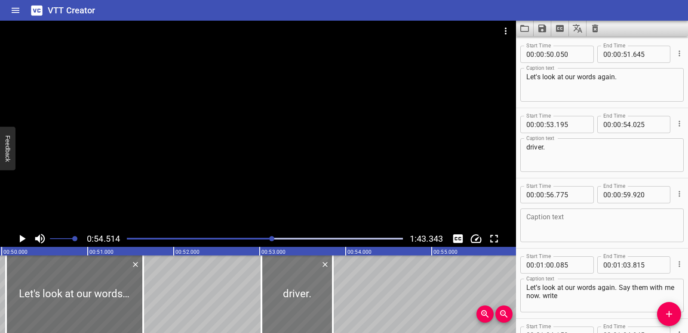
drag, startPoint x: 294, startPoint y: 300, endPoint x: 277, endPoint y: 297, distance: 17.0
click at [277, 297] on div at bounding box center [297, 293] width 71 height 77
type input "000"
type input "53"
type input "830"
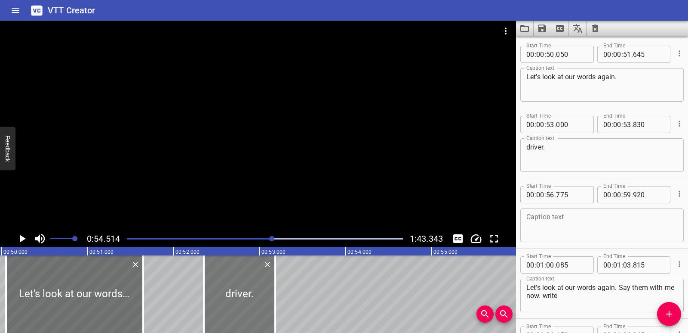
drag, startPoint x: 280, startPoint y: 297, endPoint x: 224, endPoint y: 293, distance: 56.5
click at [224, 293] on div at bounding box center [239, 293] width 71 height 77
type input "52"
type input "345"
type input "175"
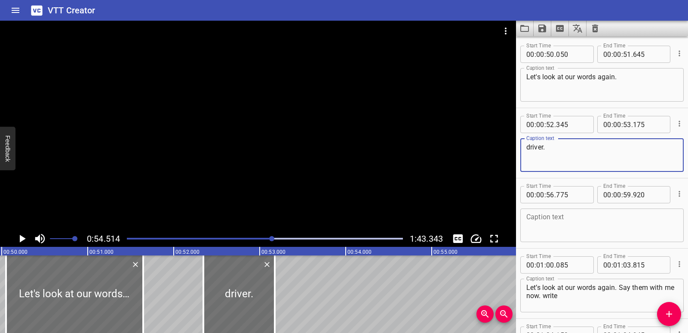
drag, startPoint x: 554, startPoint y: 154, endPoint x: 521, endPoint y: 148, distance: 33.3
click at [521, 148] on div "driver. Caption text" at bounding box center [601, 155] width 163 height 34
paste textarea "The words end with a silent e"
type textarea "The words end with a silent e."
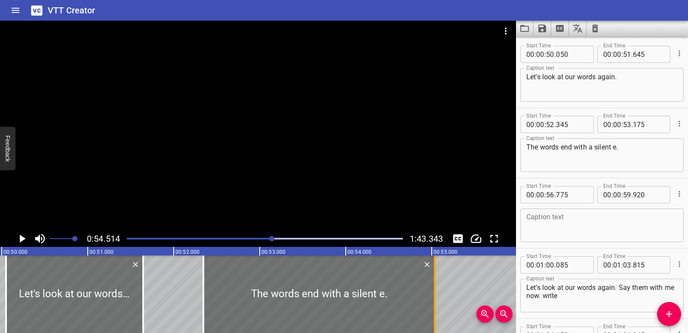
drag, startPoint x: 278, startPoint y: 295, endPoint x: 438, endPoint y: 279, distance: 160.8
click at [438, 279] on div at bounding box center [435, 293] width 9 height 77
type input "55"
type input "035"
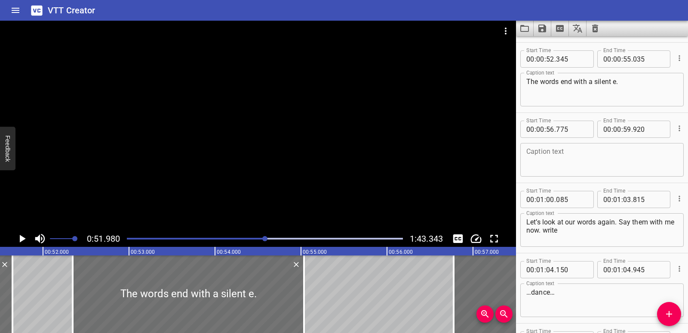
scroll to position [0, 4472]
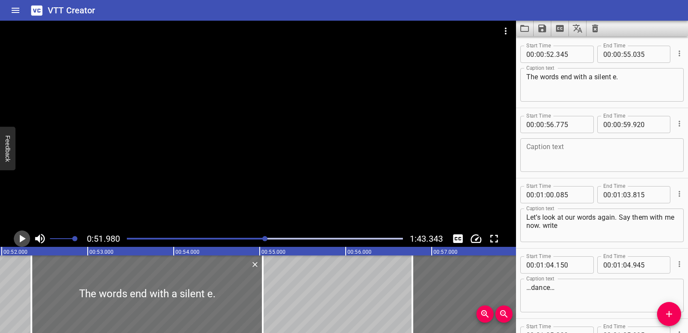
click at [25, 239] on icon "Play/Pause" at bounding box center [21, 238] width 13 height 13
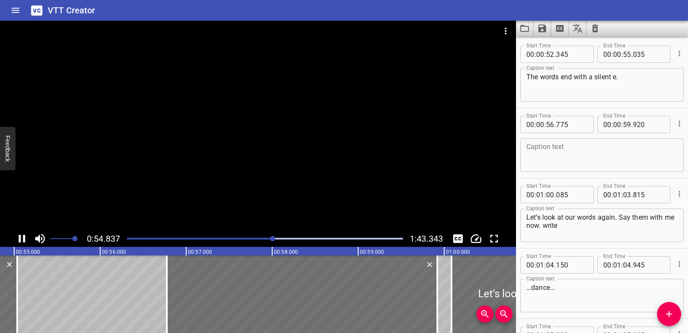
click at [25, 237] on icon "Play/Pause" at bounding box center [22, 238] width 6 height 8
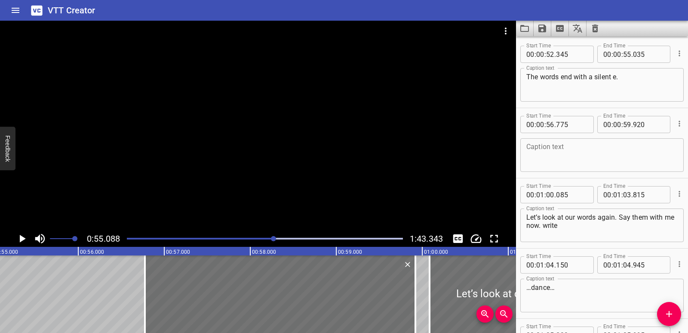
click at [615, 77] on textarea "The words end with a silent e." at bounding box center [602, 85] width 151 height 25
type textarea "The words end with a silent -e."
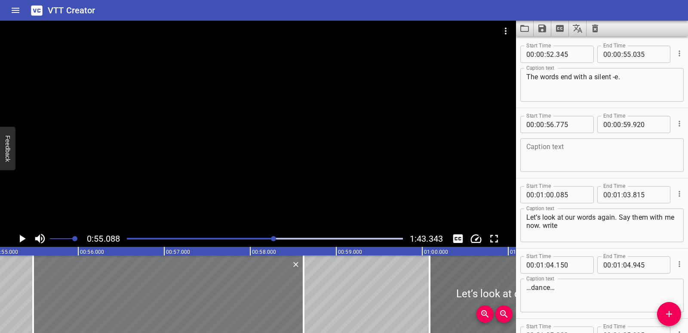
drag, startPoint x: 288, startPoint y: 302, endPoint x: 176, endPoint y: 304, distance: 111.9
click at [176, 304] on div at bounding box center [168, 293] width 271 height 77
type input "55"
type input "475"
type input "58"
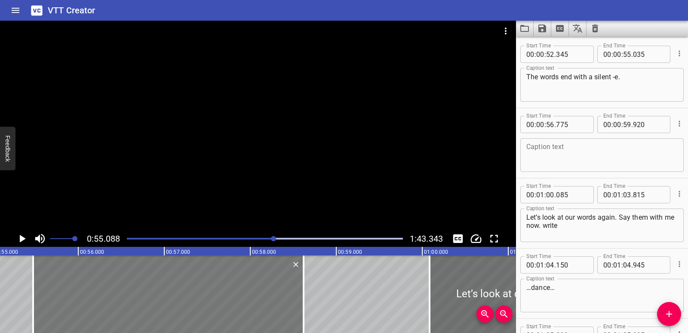
type input "620"
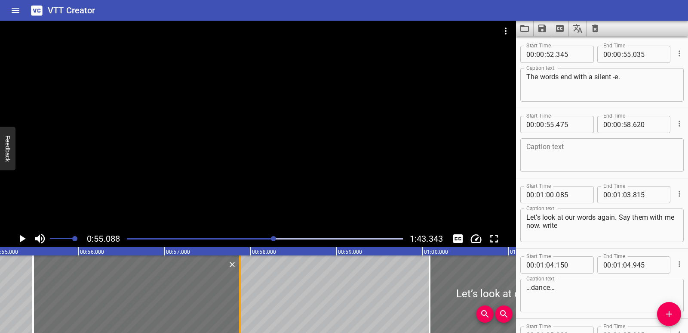
drag, startPoint x: 302, startPoint y: 300, endPoint x: 239, endPoint y: 294, distance: 63.9
click at [239, 294] on div at bounding box center [240, 293] width 9 height 77
type input "57"
type input "880"
click at [19, 235] on icon "Play/Pause" at bounding box center [21, 238] width 13 height 13
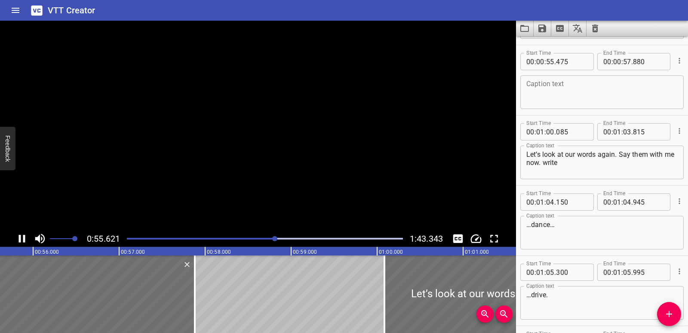
scroll to position [1122, 0]
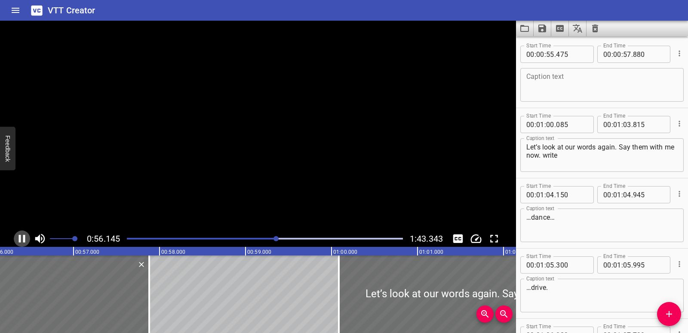
click at [19, 235] on icon "Play/Pause" at bounding box center [22, 238] width 6 height 8
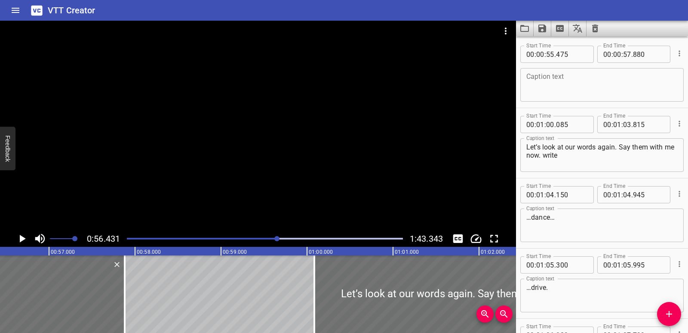
click at [576, 86] on textarea at bounding box center [602, 85] width 151 height 25
paste textarea "What do we do to make an er word?"
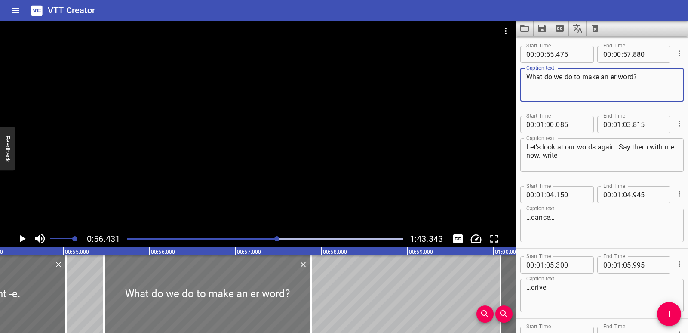
scroll to position [0, 4659]
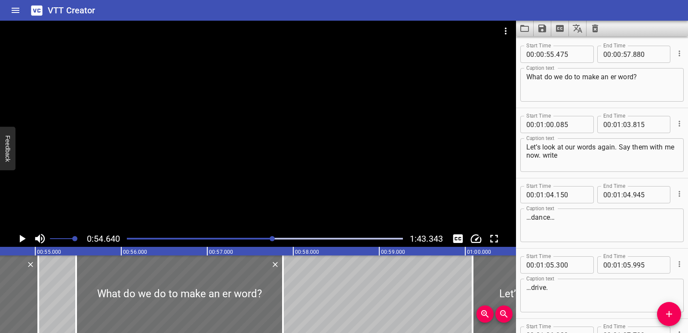
click at [26, 237] on icon "Play/Pause" at bounding box center [21, 238] width 13 height 13
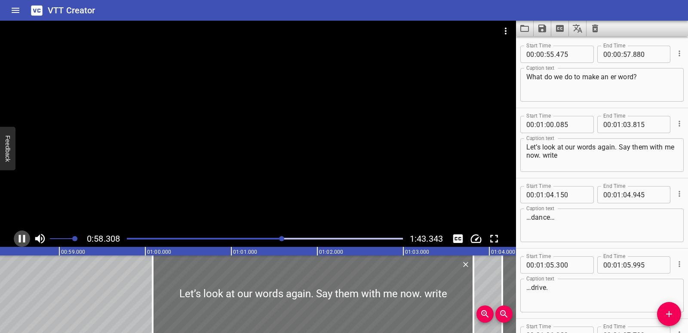
click at [19, 238] on icon "Play/Pause" at bounding box center [22, 238] width 6 height 8
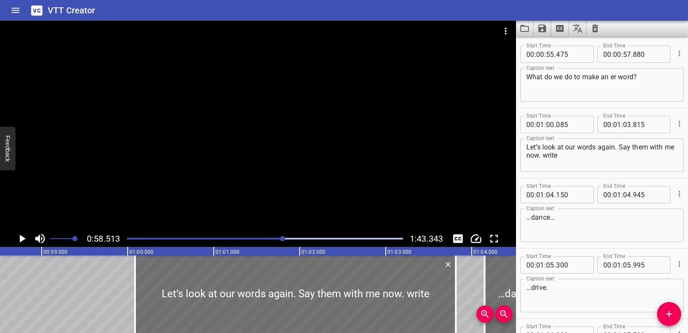
click at [612, 75] on textarea "What do we do to make an er word?" at bounding box center [602, 85] width 151 height 25
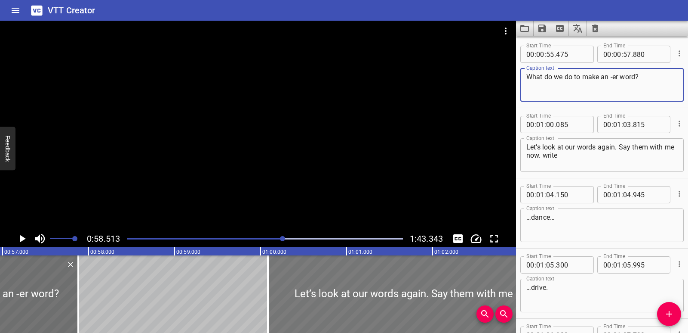
type textarea "What do we do to make an -er word?"
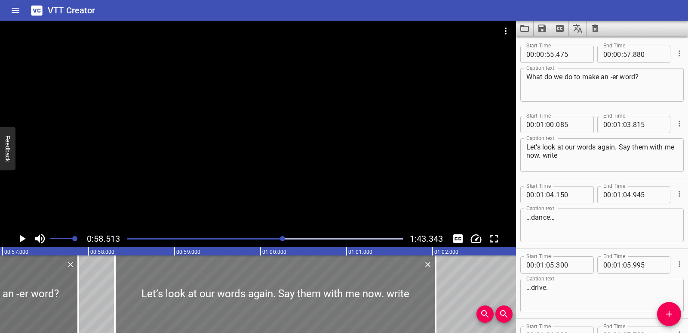
drag, startPoint x: 348, startPoint y: 299, endPoint x: 194, endPoint y: 295, distance: 153.6
click at [194, 295] on div at bounding box center [275, 293] width 321 height 77
type input "00"
type input "58"
type input "300"
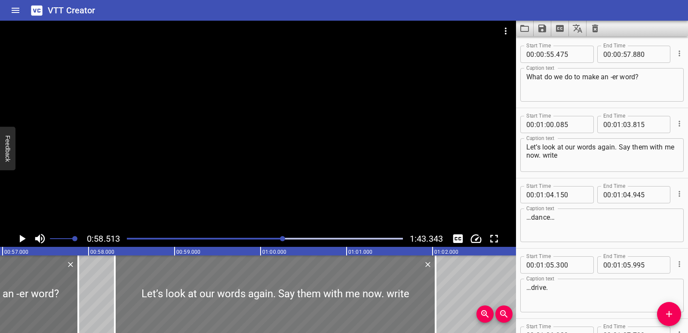
type input "02"
type input "030"
click at [23, 239] on icon "Play/Pause" at bounding box center [23, 238] width 6 height 8
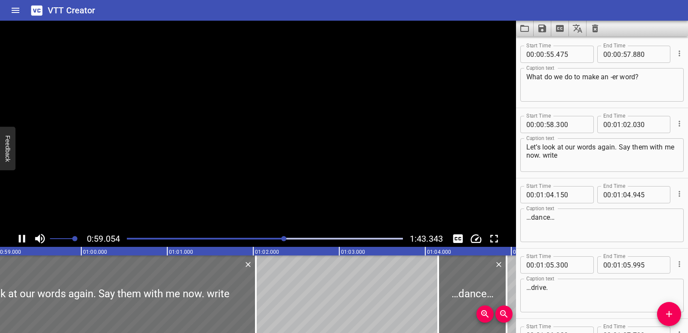
click at [23, 239] on icon "Play/Pause" at bounding box center [21, 238] width 13 height 13
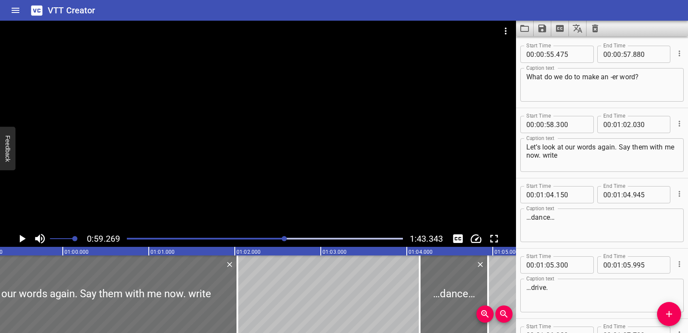
scroll to position [0, 4842]
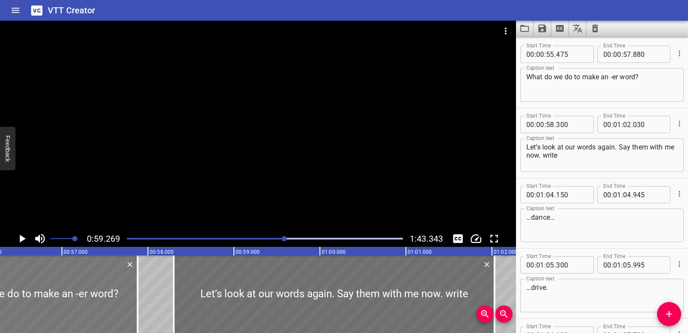
click at [46, 293] on div at bounding box center [34, 293] width 207 height 77
click at [20, 239] on icon "Play/Pause" at bounding box center [23, 238] width 6 height 8
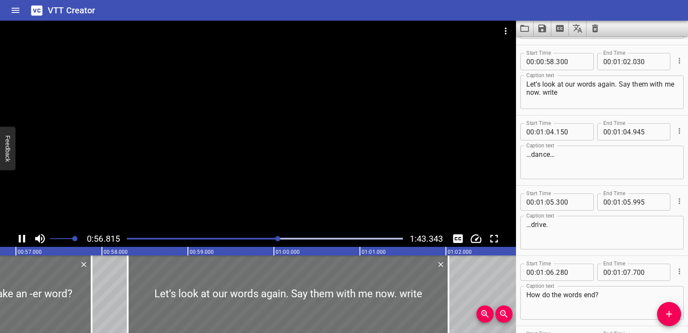
scroll to position [1192, 0]
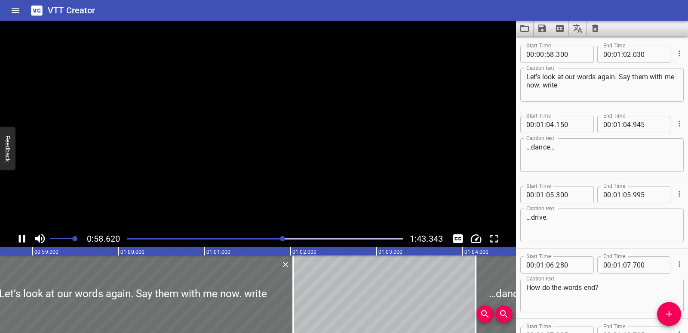
click at [20, 239] on icon "Play/Pause" at bounding box center [22, 238] width 6 height 8
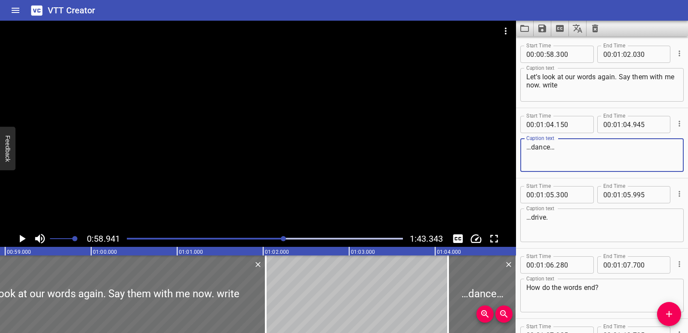
drag, startPoint x: 576, startPoint y: 148, endPoint x: 535, endPoint y: 147, distance: 40.9
click at [535, 147] on textarea "…dance…" at bounding box center [602, 155] width 151 height 25
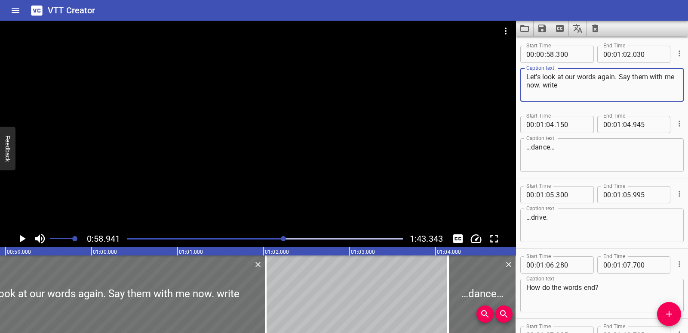
drag, startPoint x: 582, startPoint y: 83, endPoint x: 525, endPoint y: 78, distance: 57.5
click at [525, 78] on div "Let’s look at our words again. Say them with me now. write Caption text" at bounding box center [601, 85] width 163 height 34
paste textarea "Drop the e and add er."
type textarea "Drop the e and add er."
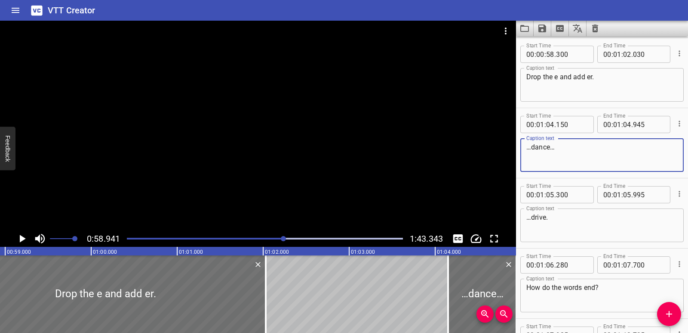
drag, startPoint x: 557, startPoint y: 150, endPoint x: 517, endPoint y: 149, distance: 39.6
click at [517, 149] on div "Start Time 00 : 01 : 04 . 150 Start Time End Time 00 : 01 : 04 . 945 End Time C…" at bounding box center [602, 143] width 172 height 70
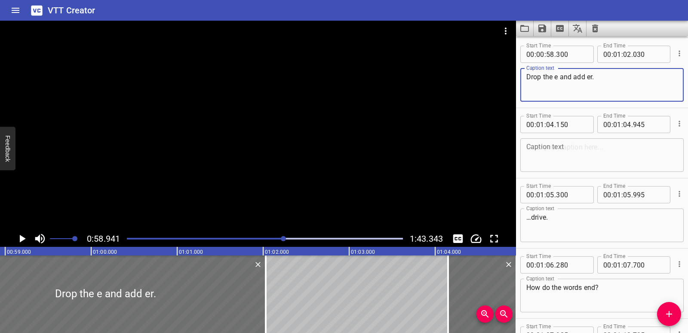
click at [587, 78] on textarea "Drop the e and add er." at bounding box center [602, 85] width 151 height 25
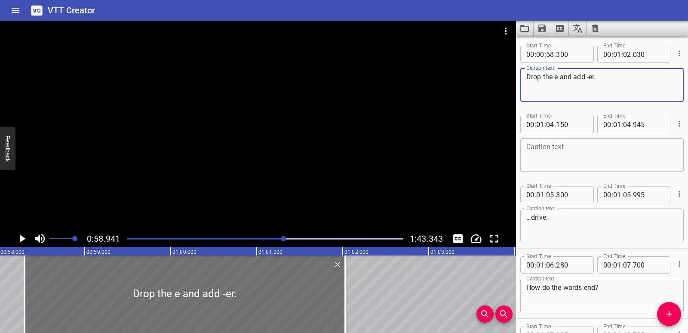
scroll to position [0, 4964]
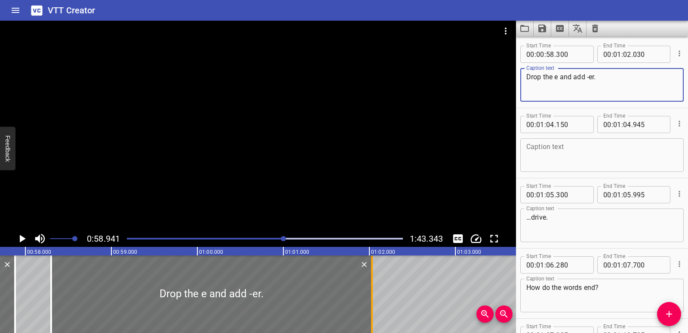
type textarea "Drop the e and add -er."
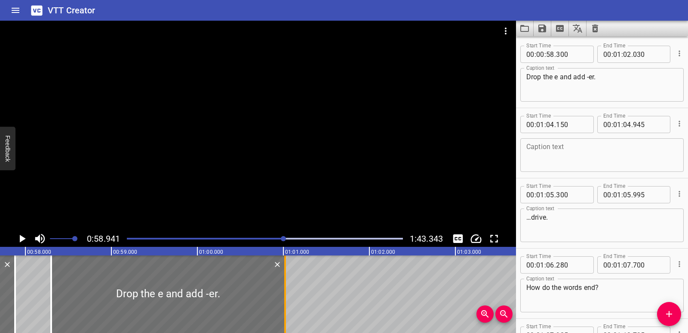
drag, startPoint x: 371, startPoint y: 292, endPoint x: 285, endPoint y: 293, distance: 86.5
click at [285, 293] on div at bounding box center [285, 293] width 2 height 77
type input "01"
type input "025"
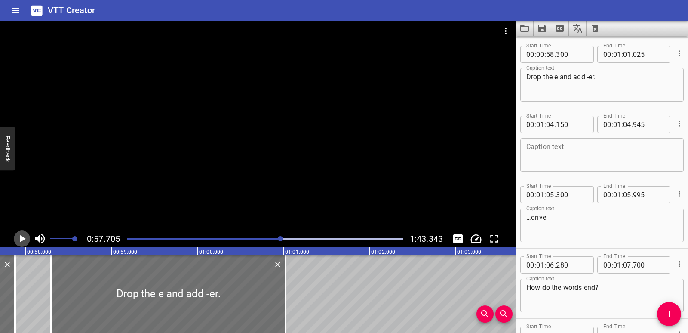
click at [25, 235] on icon "Play/Pause" at bounding box center [21, 238] width 13 height 13
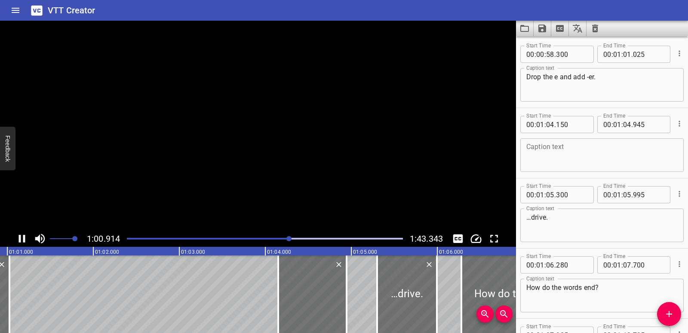
click at [25, 235] on icon "Play/Pause" at bounding box center [21, 238] width 13 height 13
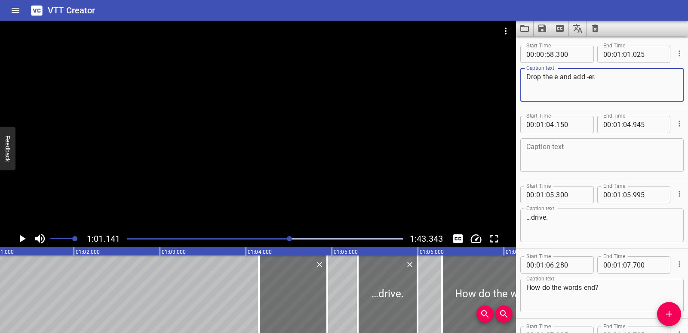
click at [556, 78] on textarea "Drop the e and add -er." at bounding box center [602, 85] width 151 height 25
type textarea "Drop the -e and add -er."
click at [22, 237] on icon "Play/Pause" at bounding box center [23, 238] width 6 height 8
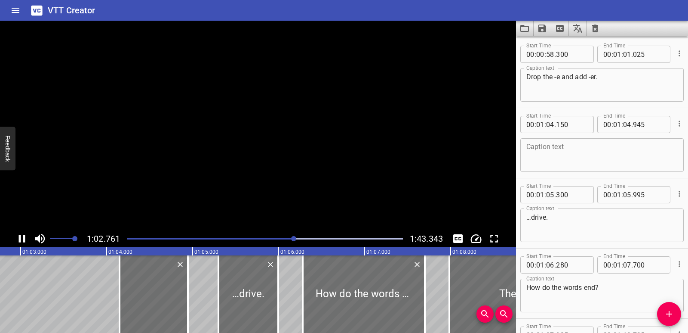
click at [22, 237] on icon "Play/Pause" at bounding box center [21, 238] width 13 height 13
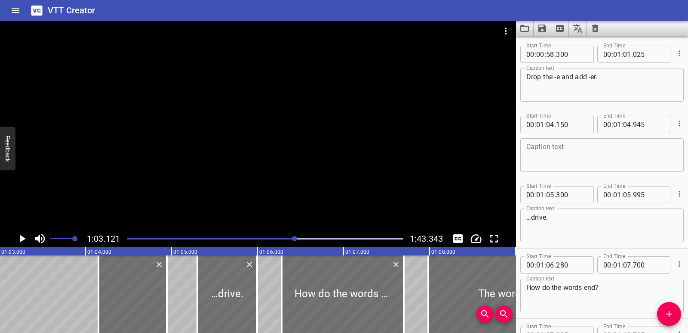
scroll to position [0, 5430]
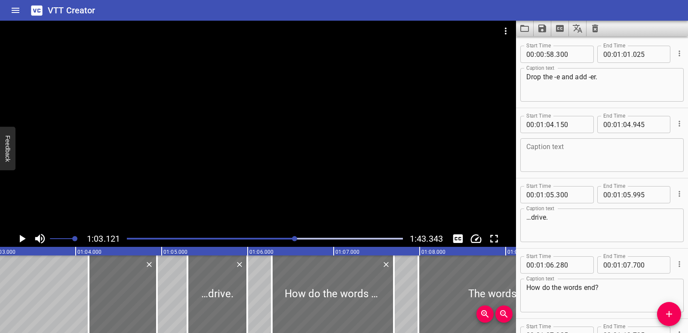
click at [583, 152] on textarea at bounding box center [602, 155] width 151 height 25
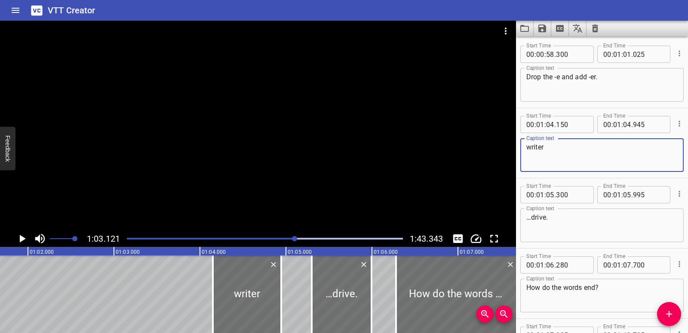
scroll to position [0, 5253]
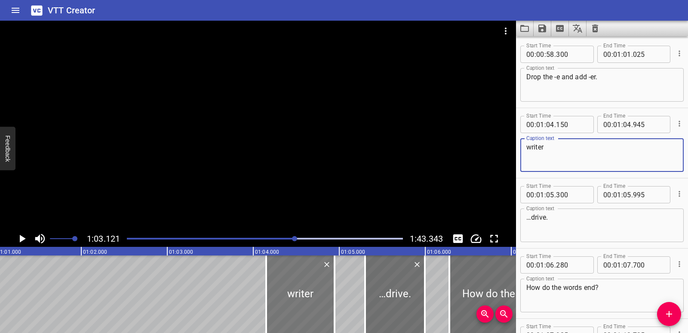
type textarea "writer"
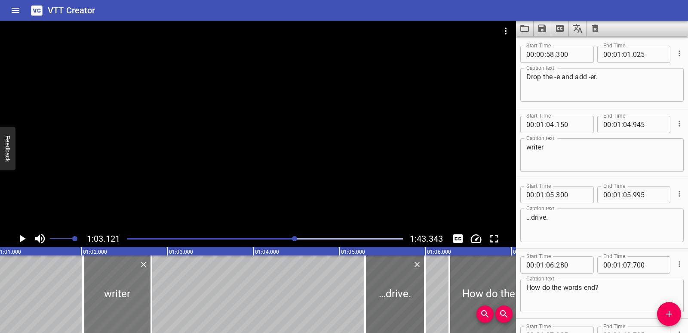
drag, startPoint x: 300, startPoint y: 302, endPoint x: 117, endPoint y: 290, distance: 183.6
click at [117, 290] on div at bounding box center [117, 293] width 68 height 77
type input "02"
type input "020"
type input "02"
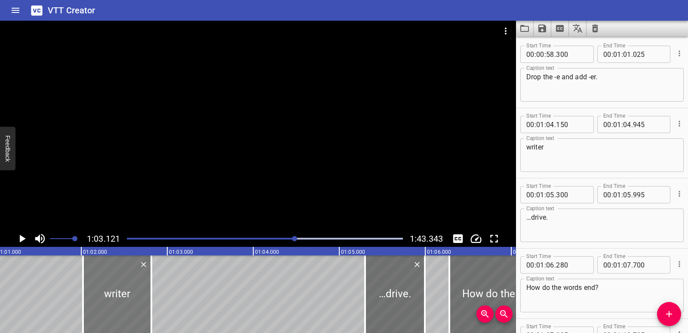
type input "815"
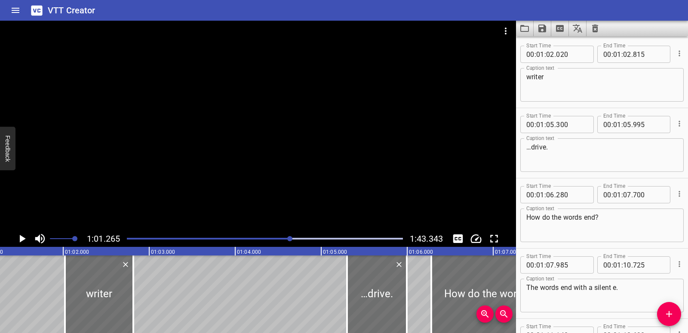
click at [20, 236] on icon "Play/Pause" at bounding box center [23, 238] width 6 height 8
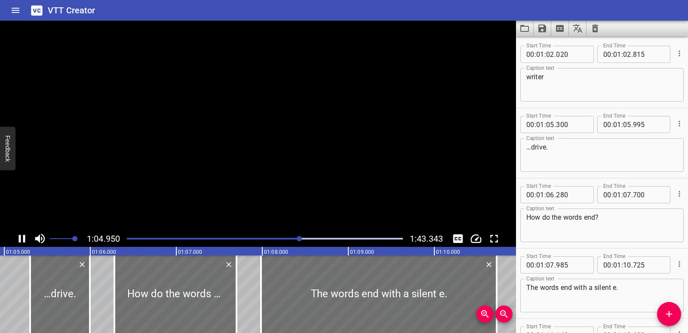
scroll to position [0, 5610]
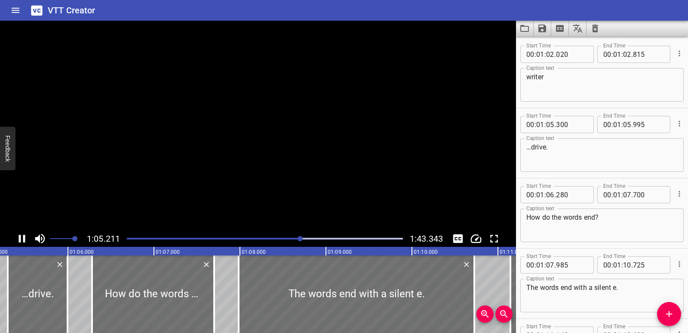
click at [21, 237] on icon "Play/Pause" at bounding box center [22, 238] width 6 height 8
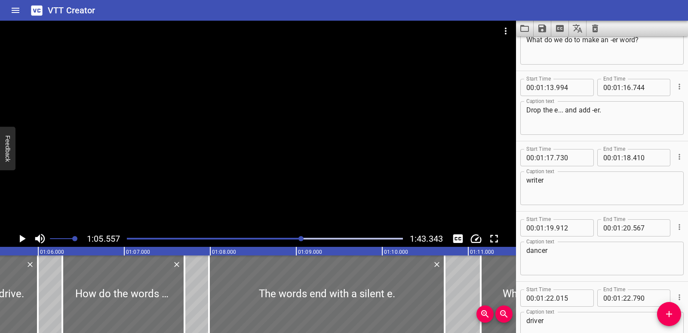
scroll to position [1590, 0]
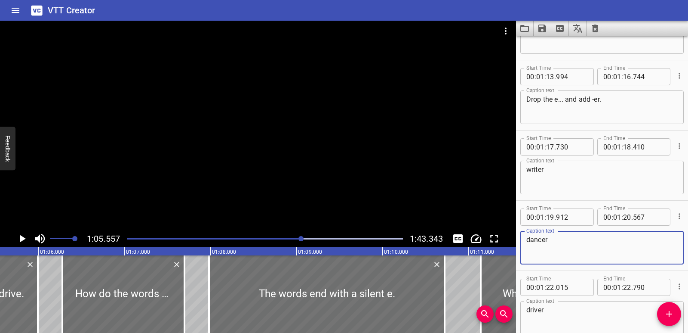
drag, startPoint x: 560, startPoint y: 236, endPoint x: 525, endPoint y: 236, distance: 34.4
click at [525, 236] on div "dancer Caption text" at bounding box center [601, 248] width 163 height 34
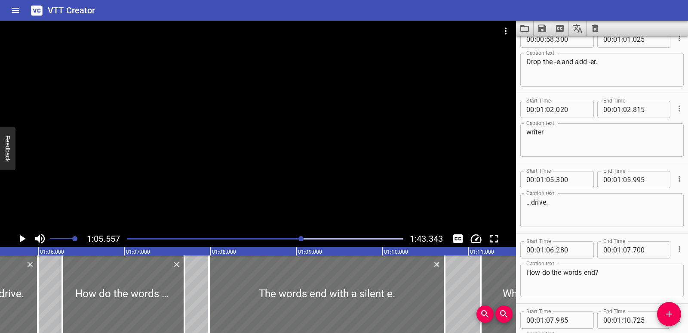
scroll to position [1203, 0]
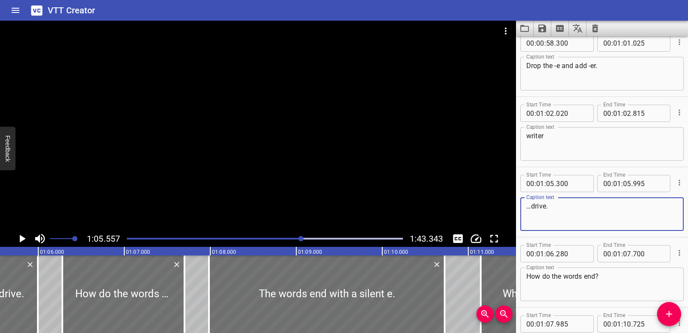
drag, startPoint x: 523, startPoint y: 203, endPoint x: 517, endPoint y: 204, distance: 6.5
click at [517, 204] on div "Start Time 00 : 01 : 05 . 300 Start Time End Time 00 : 01 : 05 . 995 End Time C…" at bounding box center [602, 202] width 172 height 70
paste textarea "dancer"
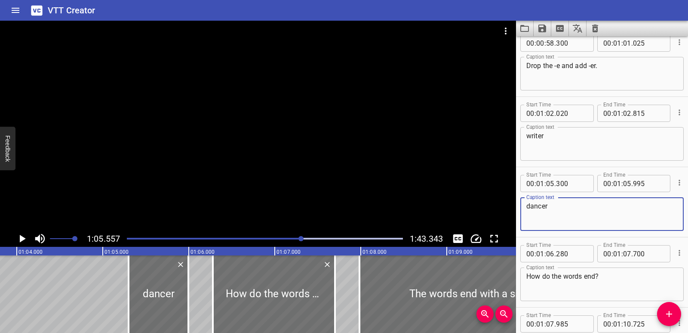
scroll to position [0, 5462]
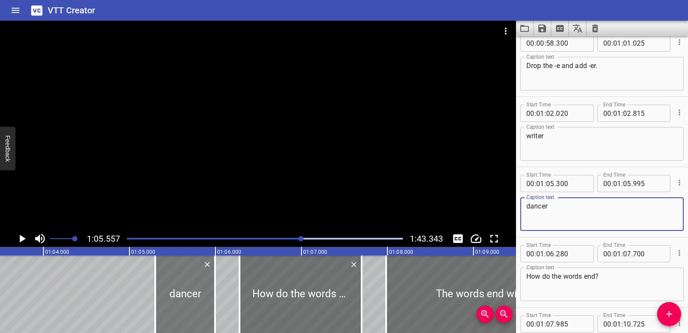
type textarea "dancer"
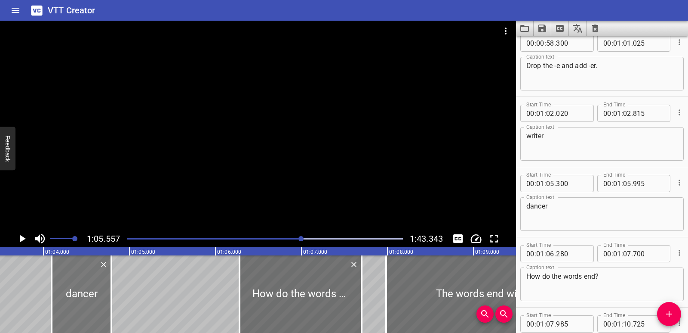
drag, startPoint x: 199, startPoint y: 292, endPoint x: 96, endPoint y: 289, distance: 102.8
click at [96, 289] on div at bounding box center [82, 293] width 60 height 77
type input "04"
type input "095"
type input "04"
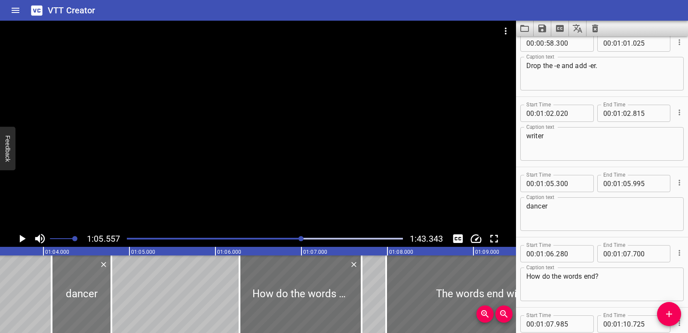
type input "790"
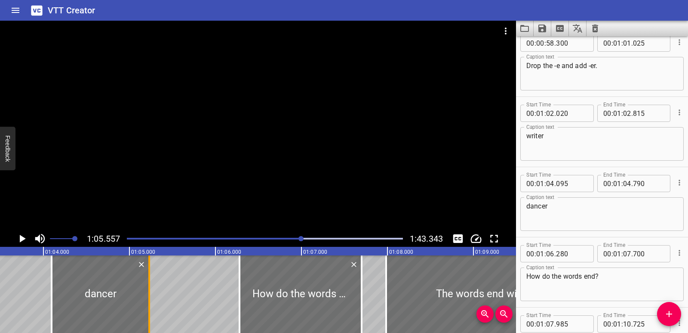
drag, startPoint x: 120, startPoint y: 289, endPoint x: 148, endPoint y: 290, distance: 28.4
click at [148, 290] on div at bounding box center [149, 293] width 2 height 77
type input "05"
type input "230"
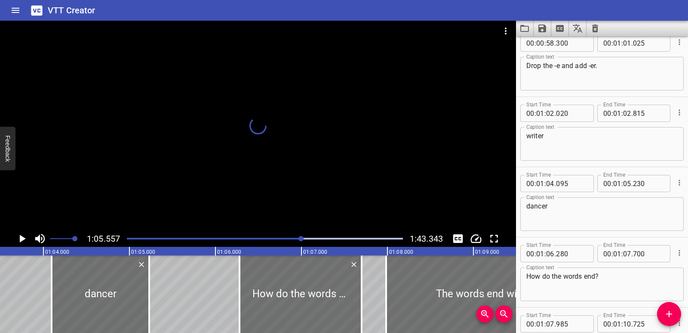
scroll to position [0, 5468]
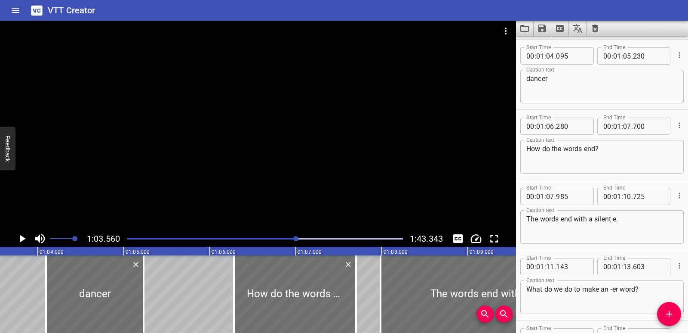
click at [17, 237] on icon "Play/Pause" at bounding box center [21, 238] width 13 height 13
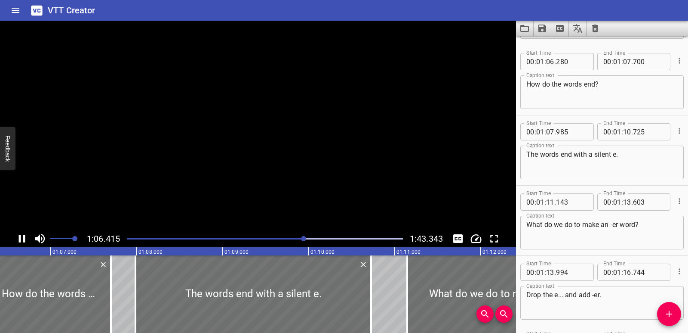
scroll to position [1402, 0]
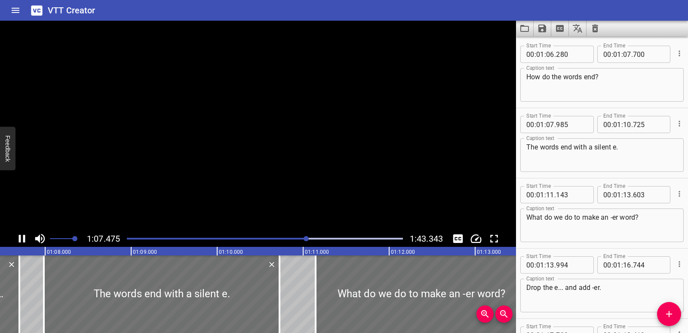
click at [17, 237] on icon "Play/Pause" at bounding box center [21, 238] width 13 height 13
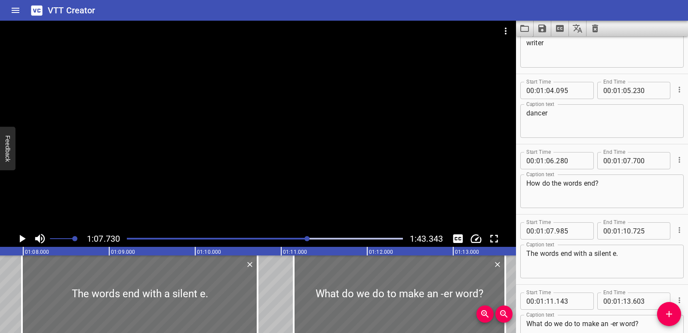
scroll to position [1316, 0]
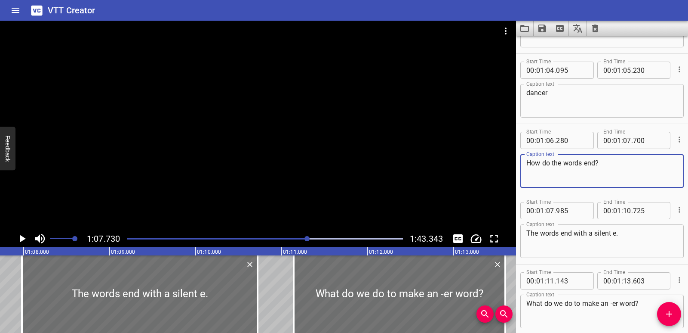
drag, startPoint x: 612, startPoint y: 165, endPoint x: 525, endPoint y: 160, distance: 87.0
click at [525, 160] on div "How do the words end? Caption text" at bounding box center [601, 171] width 163 height 34
paste textarea "Driver."
click at [531, 162] on textarea "Driver." at bounding box center [602, 171] width 151 height 25
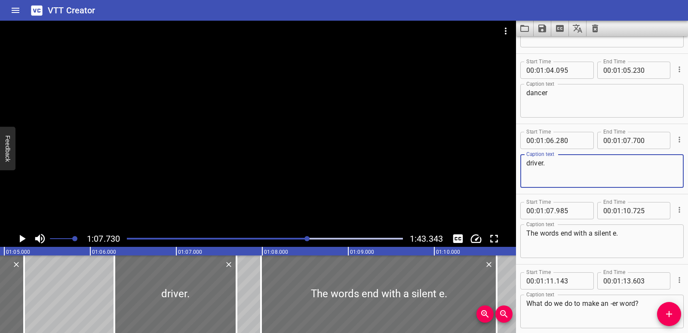
scroll to position [0, 5543]
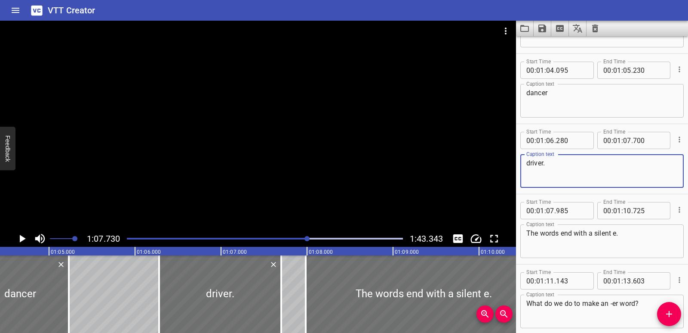
type textarea "driver."
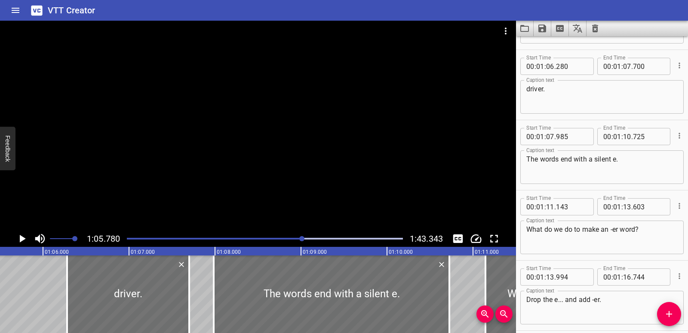
scroll to position [1402, 0]
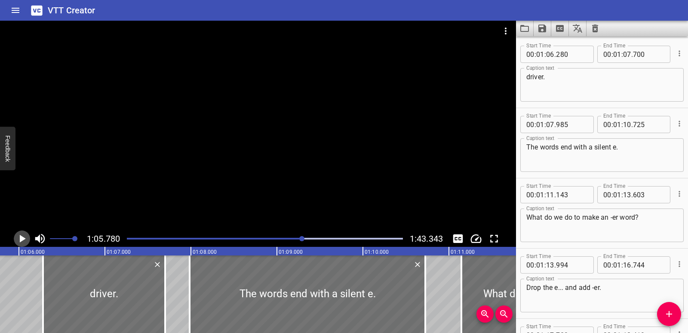
click at [23, 238] on icon "Play/Pause" at bounding box center [23, 238] width 6 height 8
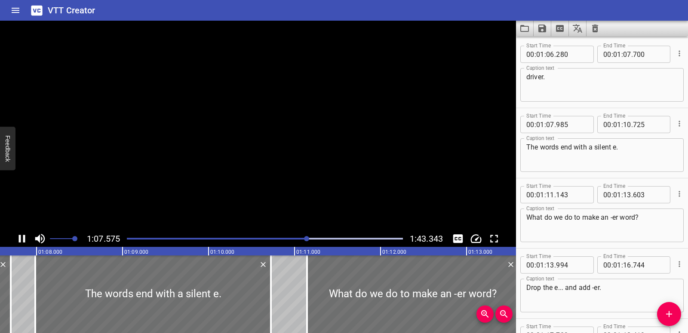
click at [23, 238] on icon "Play/Pause" at bounding box center [21, 238] width 13 height 13
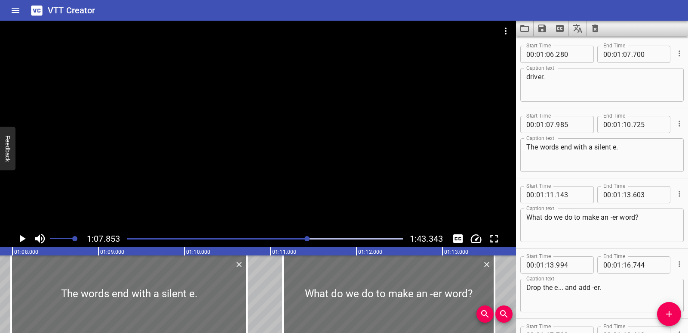
click at [23, 238] on icon "Play/Pause" at bounding box center [23, 238] width 6 height 8
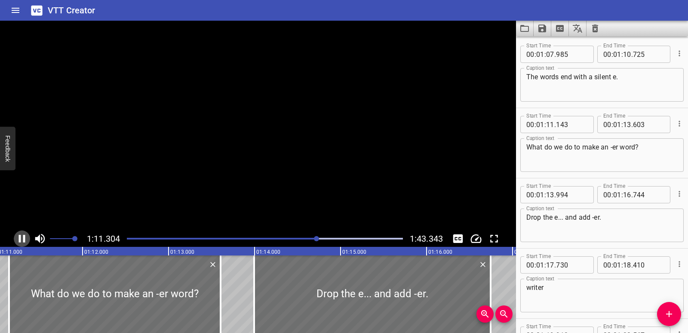
scroll to position [0, 6134]
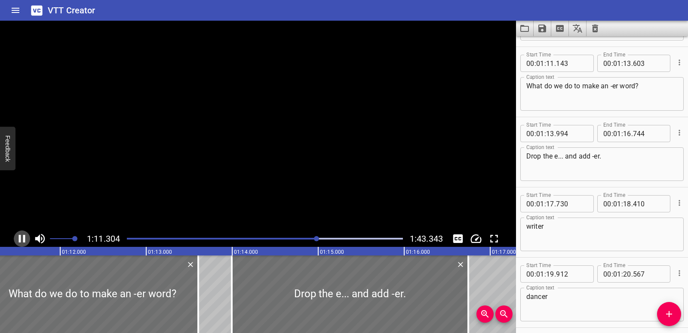
click at [23, 238] on icon "Play/Pause" at bounding box center [21, 238] width 13 height 13
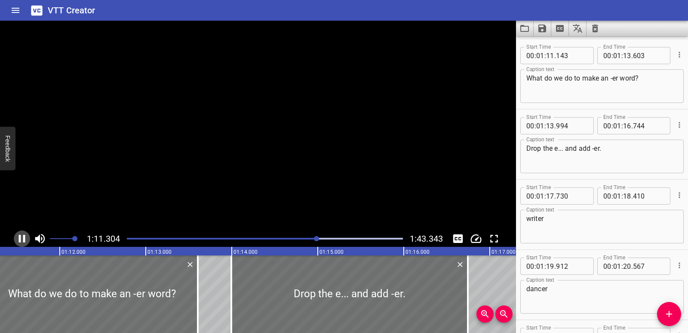
scroll to position [1543, 0]
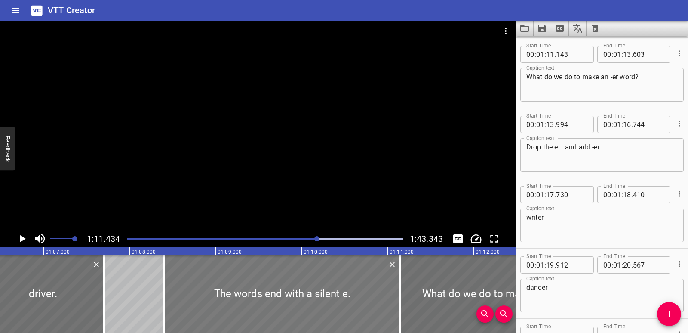
drag, startPoint x: 242, startPoint y: 302, endPoint x: 277, endPoint y: 302, distance: 35.3
click at [277, 302] on div at bounding box center [282, 293] width 236 height 77
type input "08"
type input "400"
type input "11"
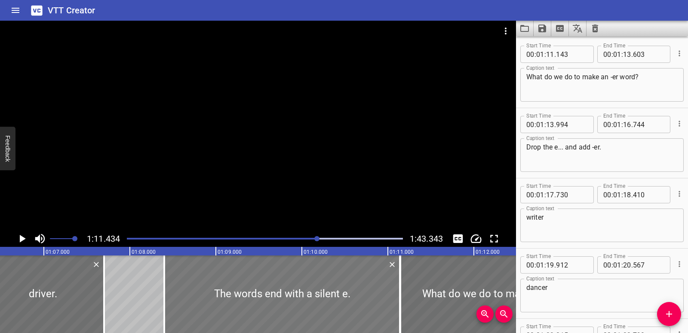
type input "140"
drag, startPoint x: 398, startPoint y: 298, endPoint x: 433, endPoint y: 290, distance: 35.3
click at [433, 290] on div at bounding box center [433, 293] width 9 height 77
type input "543"
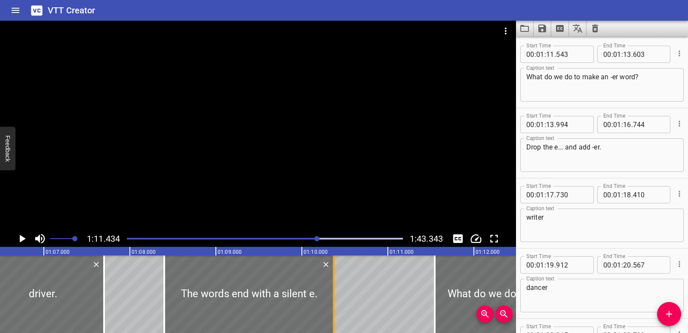
drag, startPoint x: 398, startPoint y: 290, endPoint x: 332, endPoint y: 284, distance: 66.5
click at [332, 284] on div at bounding box center [333, 293] width 9 height 77
type input "10"
type input "370"
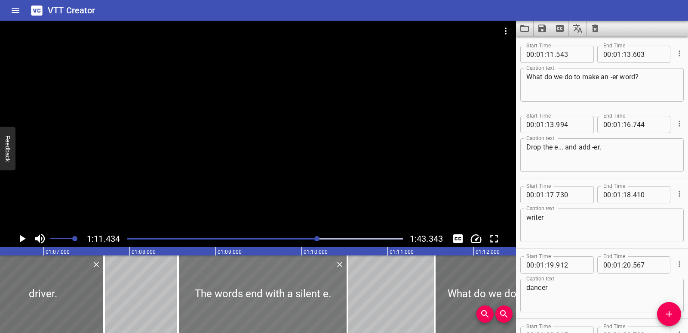
drag, startPoint x: 278, startPoint y: 287, endPoint x: 295, endPoint y: 283, distance: 17.7
click at [295, 283] on div at bounding box center [262, 293] width 169 height 77
type input "560"
type input "530"
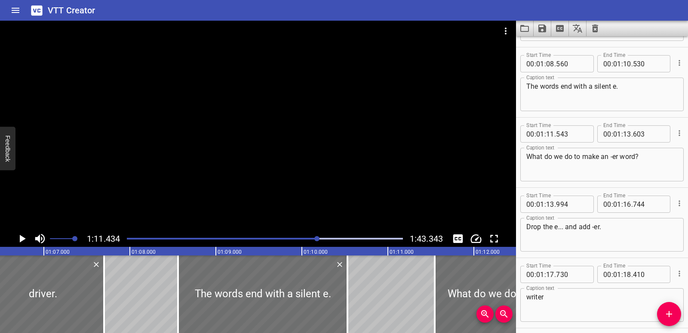
scroll to position [1456, 0]
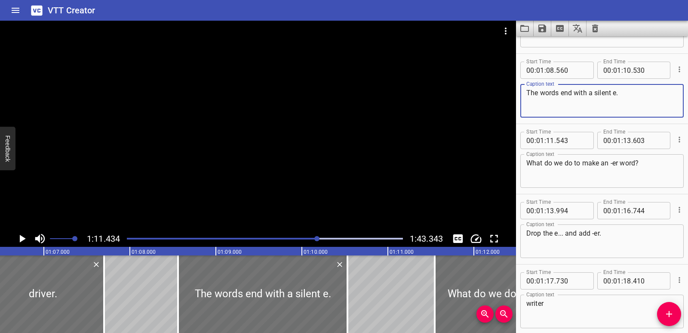
drag, startPoint x: 635, startPoint y: 94, endPoint x: 523, endPoint y: 97, distance: 111.9
click at [523, 97] on div "The words end with a silent e. Caption text" at bounding box center [601, 101] width 163 height 34
paste textarea "at's how we name the person who does the action."
type textarea "That's how we name the person who does the action."
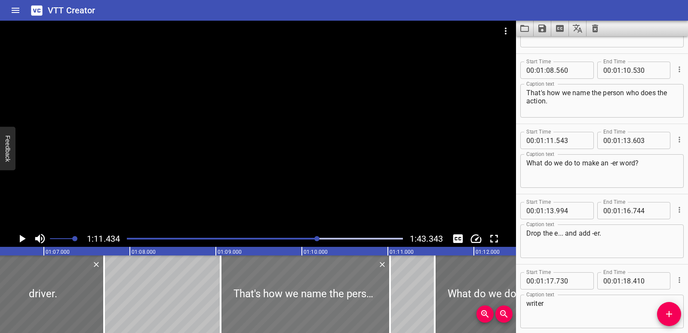
drag, startPoint x: 265, startPoint y: 317, endPoint x: 304, endPoint y: 314, distance: 39.3
click at [304, 314] on div at bounding box center [305, 293] width 169 height 77
type input "09"
type input "060"
type input "11"
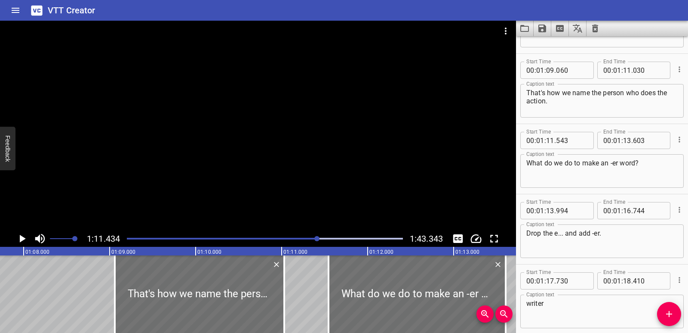
scroll to position [0, 5871]
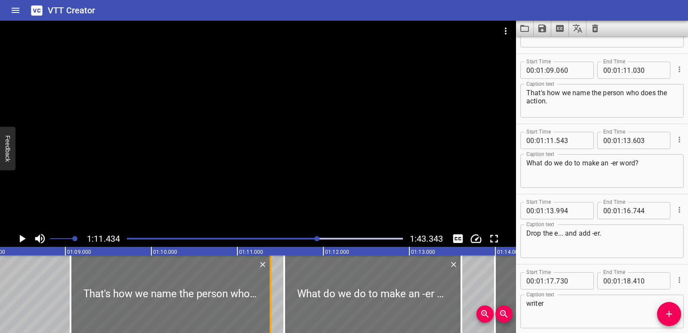
drag, startPoint x: 238, startPoint y: 305, endPoint x: 269, endPoint y: 305, distance: 30.5
click at [269, 305] on div at bounding box center [270, 293] width 9 height 77
type input "385"
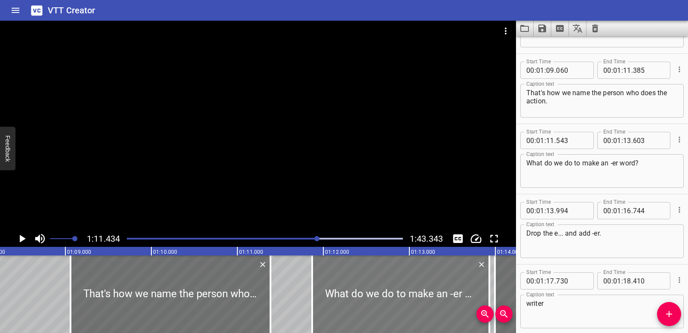
drag, startPoint x: 317, startPoint y: 298, endPoint x: 345, endPoint y: 302, distance: 28.2
click at [345, 302] on div at bounding box center [400, 293] width 177 height 77
type input "868"
type input "928"
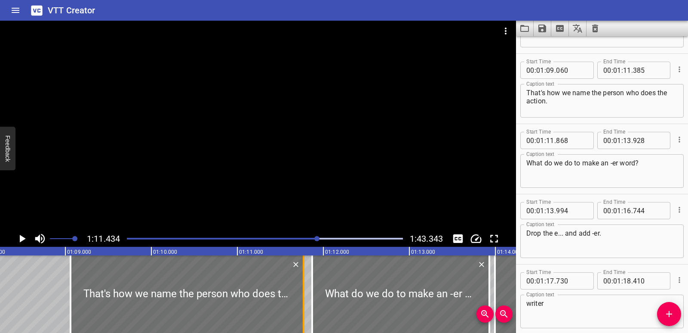
drag, startPoint x: 267, startPoint y: 297, endPoint x: 300, endPoint y: 298, distance: 33.1
click at [300, 298] on div at bounding box center [303, 293] width 9 height 77
type input "770"
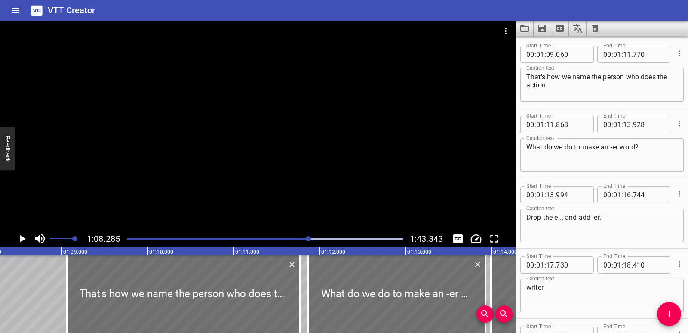
click at [24, 236] on icon "Play/Pause" at bounding box center [21, 238] width 13 height 13
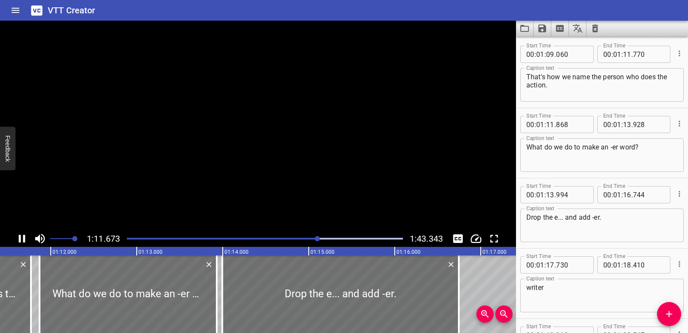
scroll to position [0, 6166]
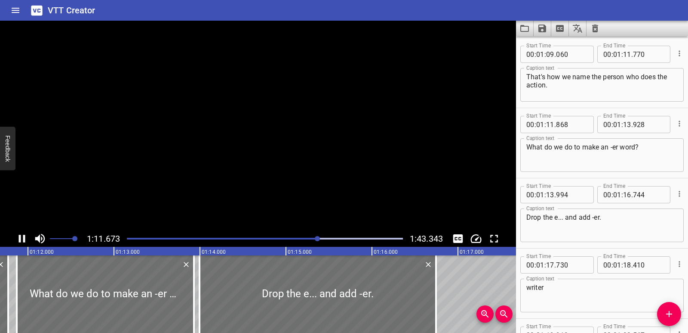
click at [24, 236] on icon "Play/Pause" at bounding box center [22, 238] width 6 height 8
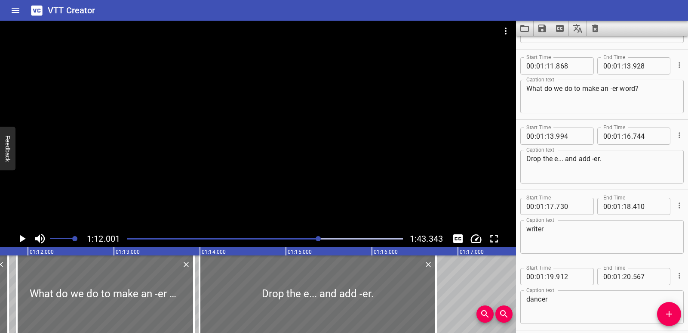
scroll to position [0, 6194]
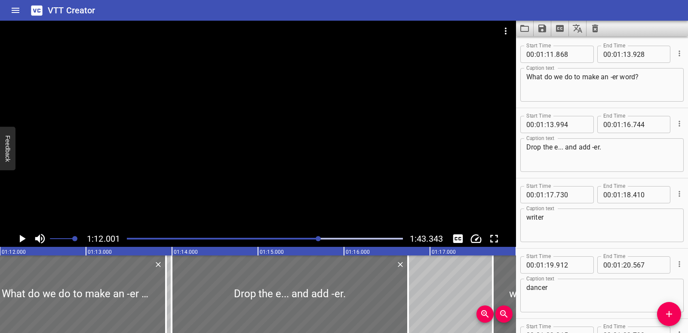
click at [24, 236] on icon "Play/Pause" at bounding box center [21, 238] width 13 height 13
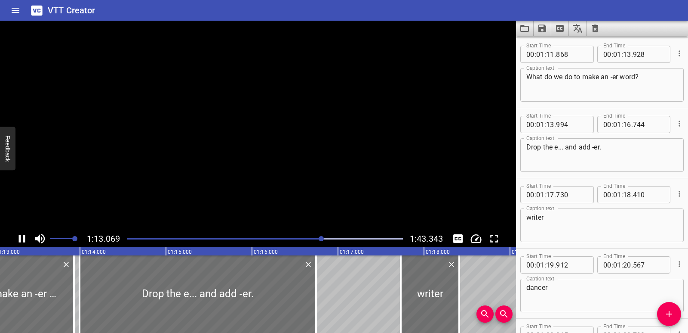
click at [24, 236] on icon "Play/Pause" at bounding box center [22, 238] width 6 height 8
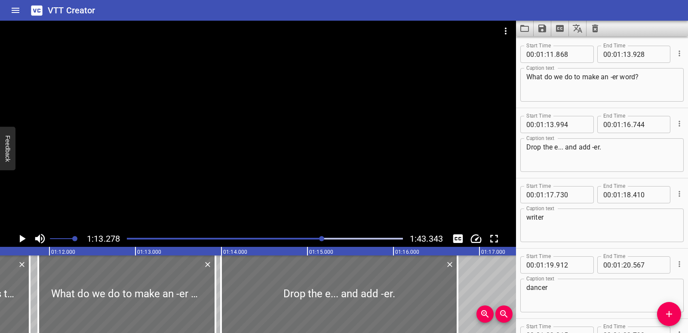
scroll to position [0, 6154]
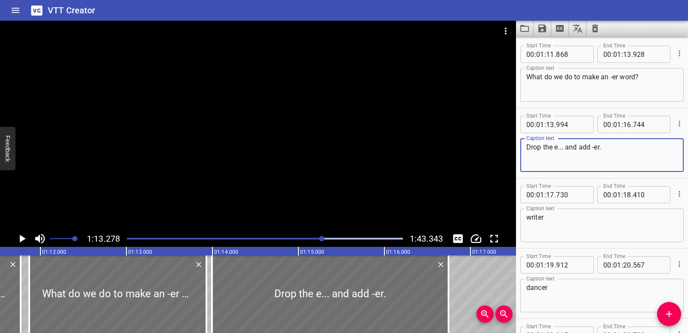
drag, startPoint x: 621, startPoint y: 151, endPoint x: 521, endPoint y: 149, distance: 100.2
click at [521, 149] on div "Drop the e... and add -er. Caption text" at bounding box center [601, 155] width 163 height 34
paste textarea "Can you think of er words that tells the person who does the action?"
type textarea "Can you think of er words that tells the person who does the action?"
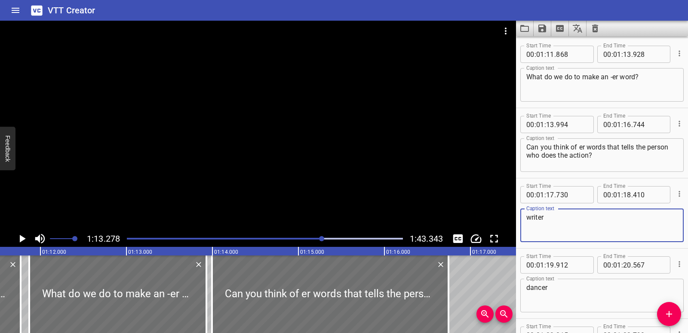
drag, startPoint x: 532, startPoint y: 214, endPoint x: 527, endPoint y: 214, distance: 5.2
click at [527, 214] on textarea "writer" at bounding box center [602, 225] width 151 height 25
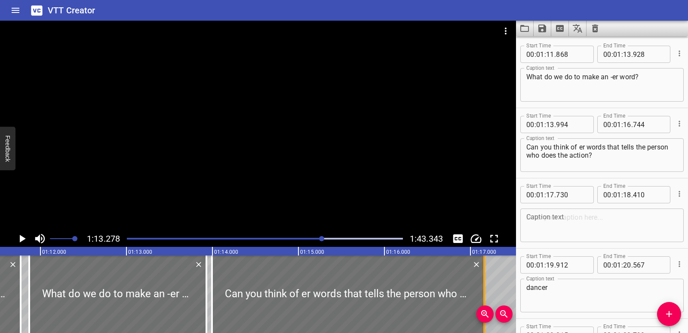
drag, startPoint x: 449, startPoint y: 287, endPoint x: 485, endPoint y: 286, distance: 35.7
click at [485, 286] on div at bounding box center [484, 293] width 2 height 77
type input "17"
type input "159"
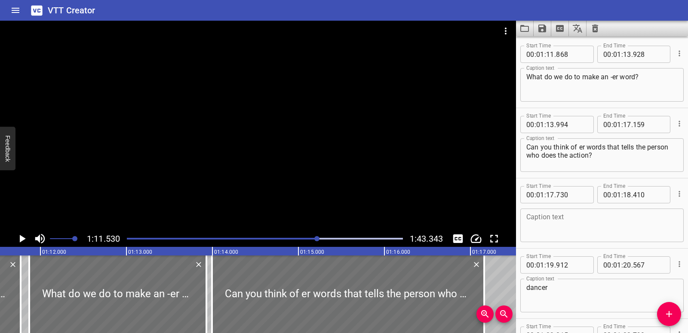
click at [23, 239] on icon "Play/Pause" at bounding box center [23, 238] width 6 height 8
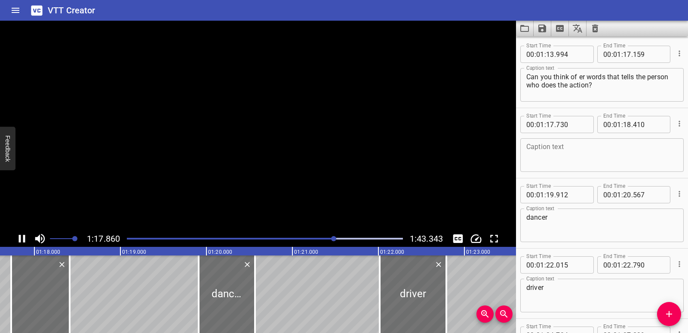
scroll to position [1683, 0]
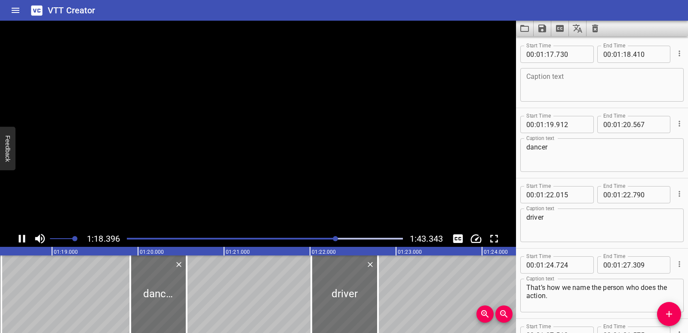
click at [23, 239] on icon "Play/Pause" at bounding box center [21, 238] width 13 height 13
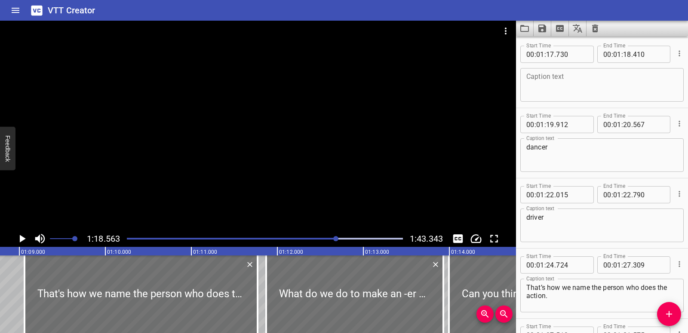
scroll to position [0, 5863]
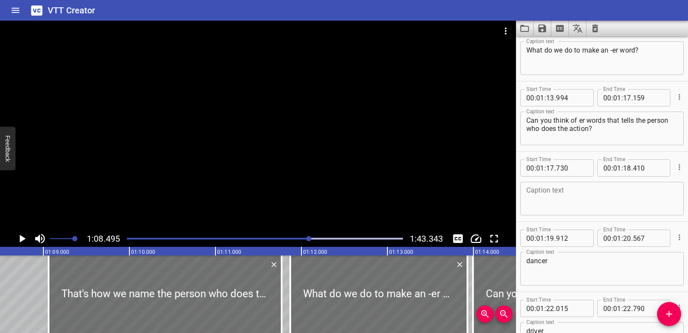
scroll to position [1543, 0]
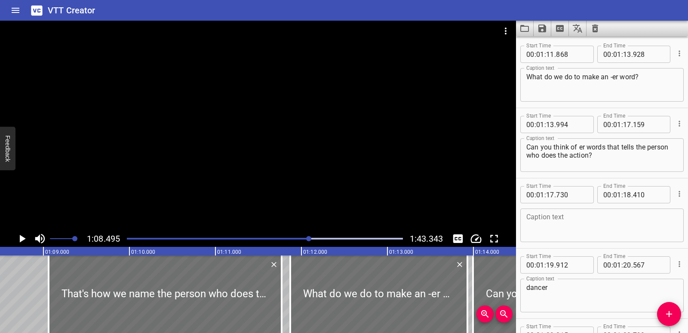
click at [20, 234] on icon "Play/Pause" at bounding box center [21, 238] width 13 height 13
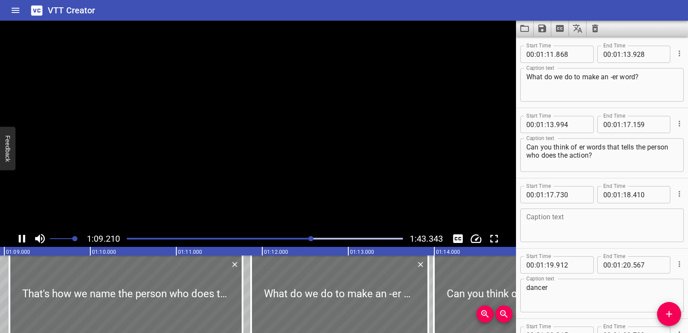
scroll to position [1472, 0]
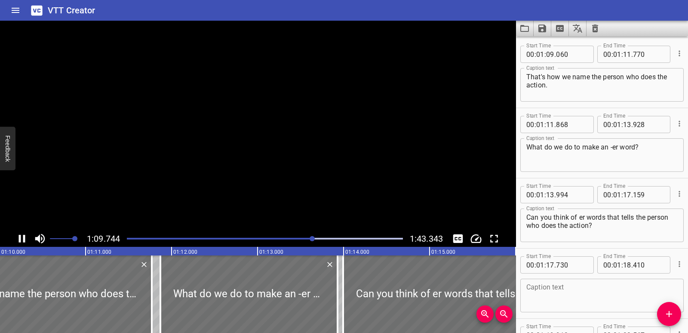
click at [20, 234] on icon "Play/Pause" at bounding box center [21, 238] width 13 height 13
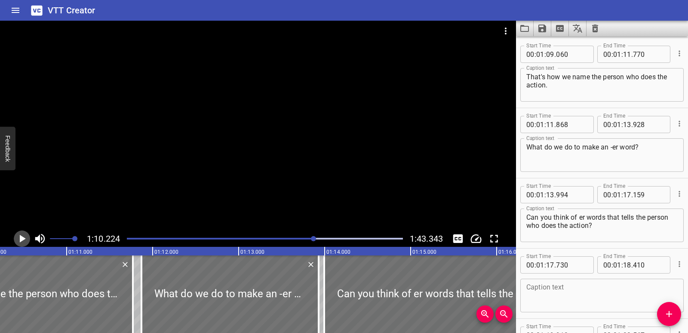
click at [20, 234] on icon "Play/Pause" at bounding box center [21, 238] width 13 height 13
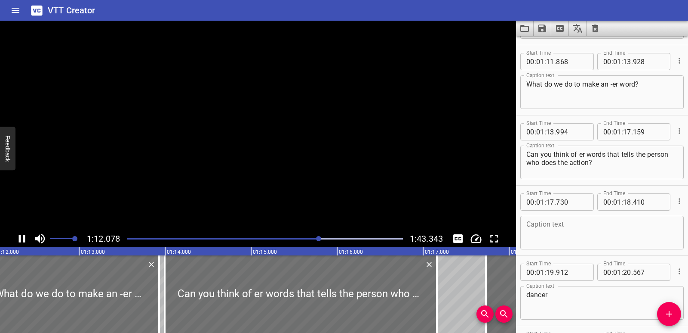
scroll to position [1543, 0]
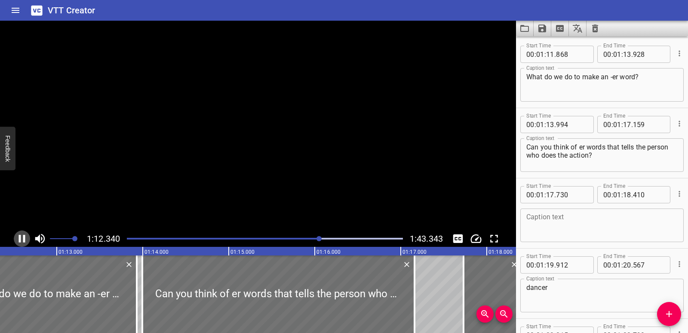
click at [20, 234] on icon "Play/Pause" at bounding box center [21, 238] width 13 height 13
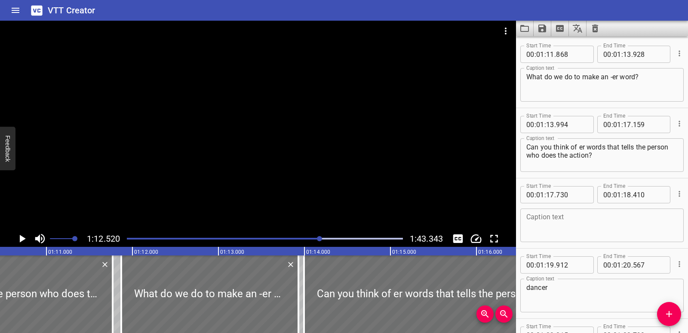
scroll to position [0, 6008]
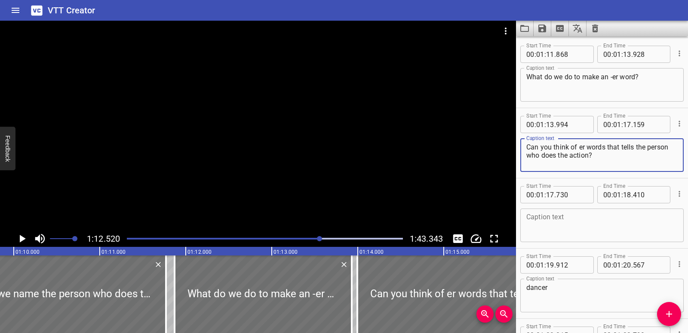
drag, startPoint x: 608, startPoint y: 159, endPoint x: 523, endPoint y: 147, distance: 86.0
click at [523, 147] on div "Can you think of er words that tells the person who does the action? Caption te…" at bounding box center [601, 155] width 163 height 34
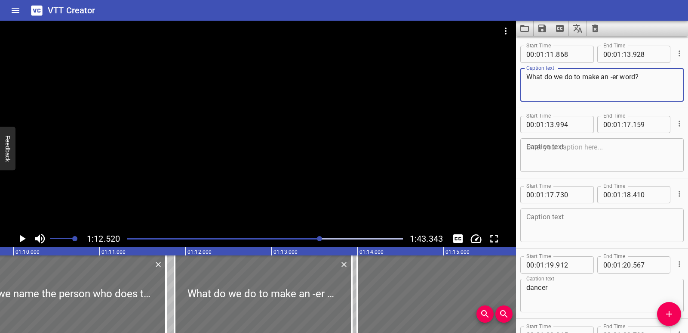
drag, startPoint x: 649, startPoint y: 76, endPoint x: 523, endPoint y: 78, distance: 126.1
click at [523, 78] on div "What do we do to make an -er word? Caption text" at bounding box center [601, 85] width 163 height 34
paste textarea "Can you think of er words that tells the person who does the action"
type textarea "Can you think of er words that tells the person who does the action?"
click at [0, 293] on div at bounding box center [49, 293] width 233 height 77
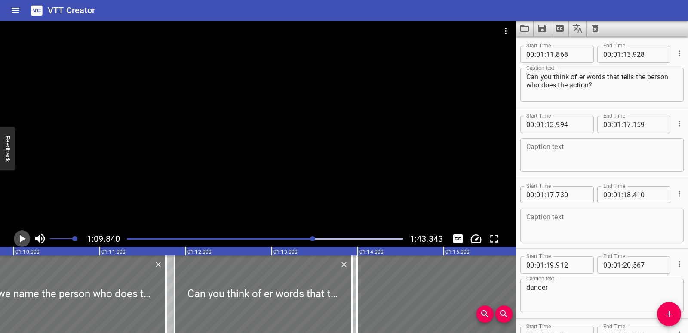
click at [23, 233] on icon "Play/Pause" at bounding box center [21, 238] width 13 height 13
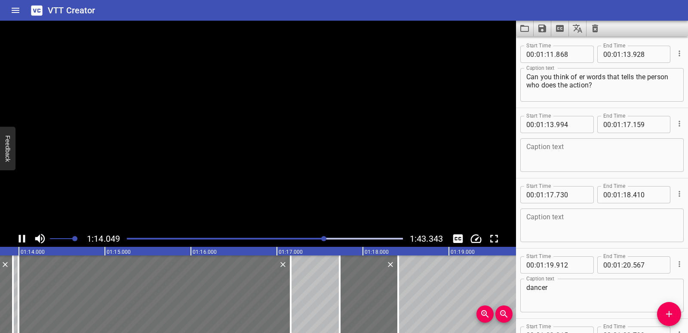
scroll to position [1613, 0]
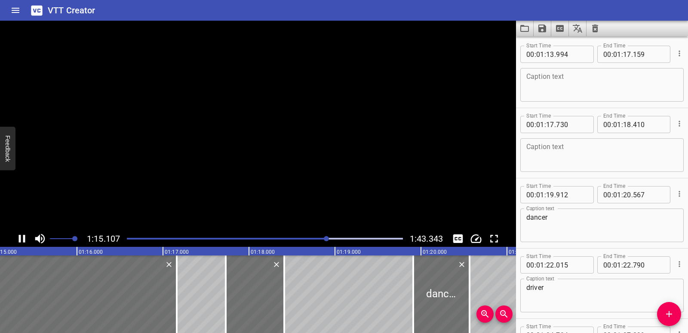
click at [23, 233] on icon "Play/Pause" at bounding box center [21, 238] width 13 height 13
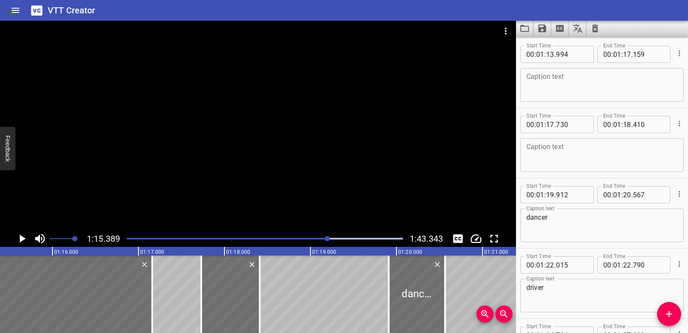
click at [148, 267] on icon "Delete" at bounding box center [144, 264] width 9 height 9
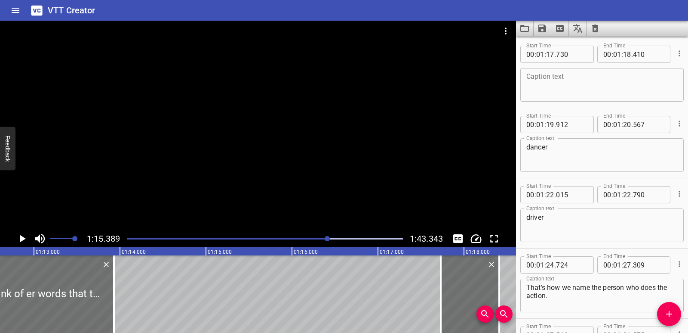
scroll to position [0, 6149]
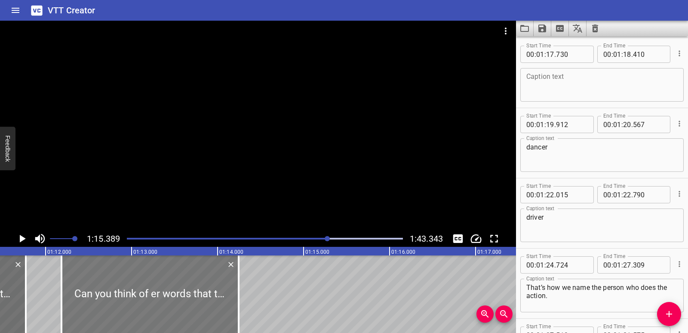
drag, startPoint x: 154, startPoint y: 296, endPoint x: 178, endPoint y: 298, distance: 24.6
click at [178, 298] on div at bounding box center [150, 293] width 177 height 77
type input "12"
type input "183"
type input "14"
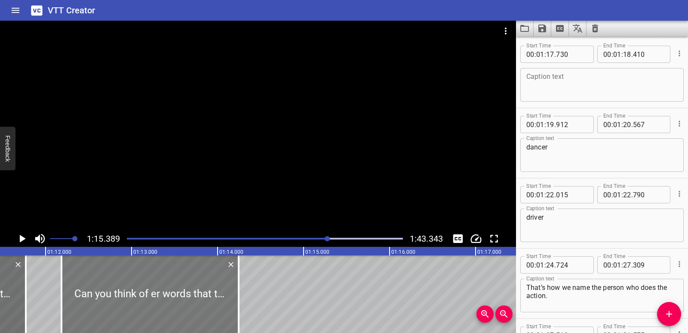
type input "243"
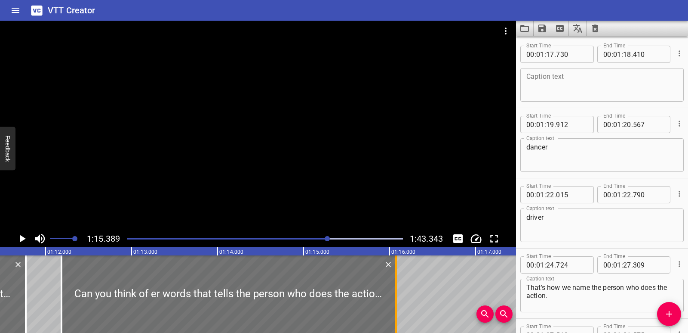
drag, startPoint x: 238, startPoint y: 294, endPoint x: 395, endPoint y: 289, distance: 157.5
click at [395, 289] on div at bounding box center [396, 293] width 2 height 77
type input "16"
type input "073"
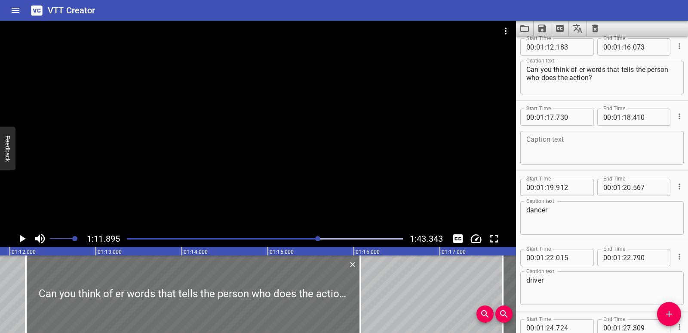
scroll to position [1543, 0]
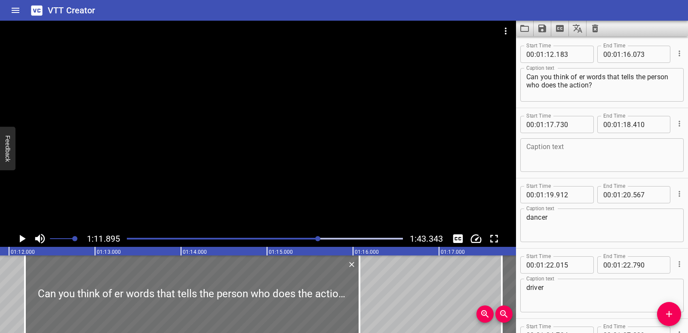
click at [18, 234] on icon "Play/Pause" at bounding box center [21, 238] width 13 height 13
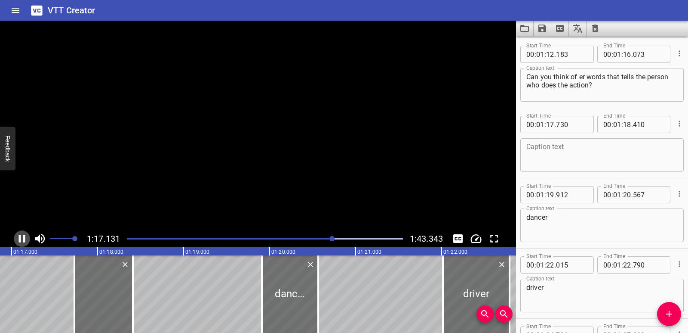
click at [18, 234] on icon "Play/Pause" at bounding box center [21, 238] width 13 height 13
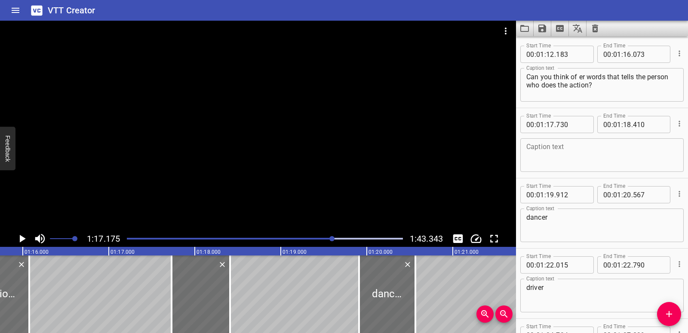
scroll to position [0, 6462]
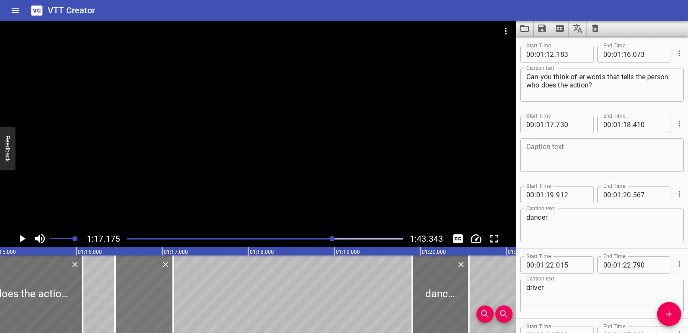
drag, startPoint x: 259, startPoint y: 303, endPoint x: 148, endPoint y: 298, distance: 110.2
click at [148, 298] on div at bounding box center [144, 293] width 59 height 77
type input "16"
type input "450"
type input "17"
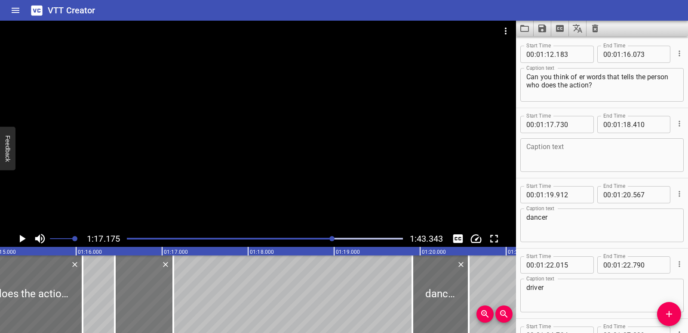
type input "130"
click at [602, 148] on textarea at bounding box center [602, 155] width 151 height 25
paste textarea "[PERSON_NAME]."
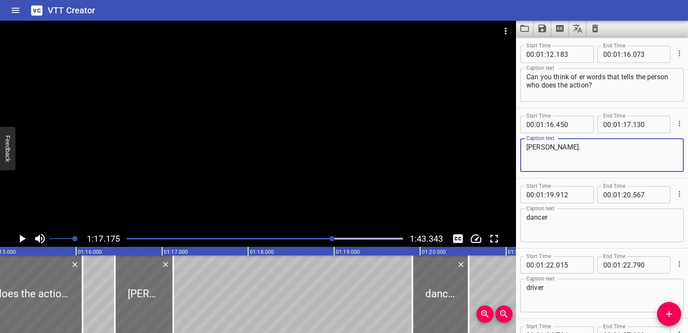
click at [529, 148] on textarea "[PERSON_NAME]." at bounding box center [602, 155] width 151 height 25
type textarea "[PERSON_NAME]."
click at [18, 239] on icon "Play/Pause" at bounding box center [21, 238] width 13 height 13
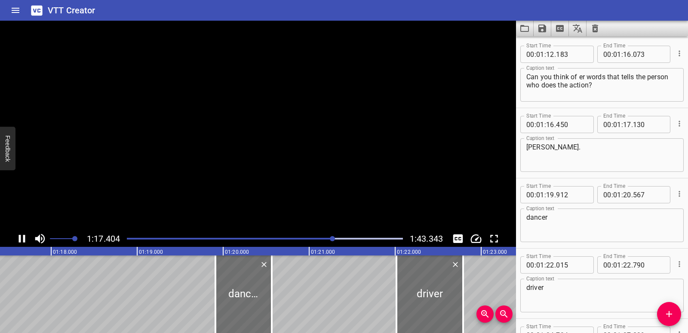
click at [18, 239] on icon "Play/Pause" at bounding box center [21, 238] width 13 height 13
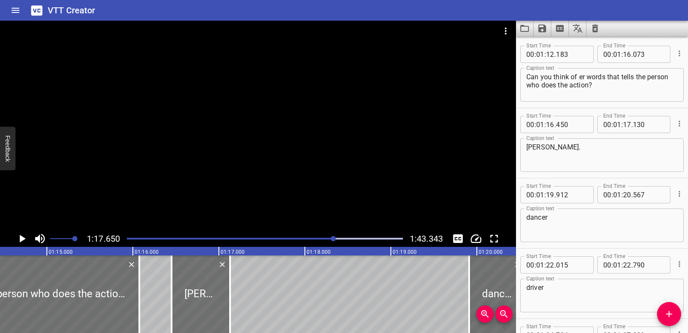
scroll to position [0, 6352]
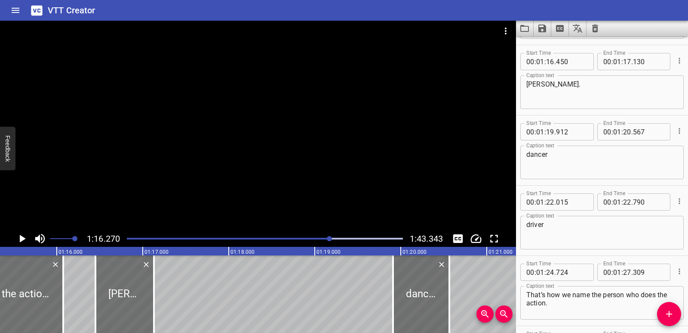
scroll to position [1613, 0]
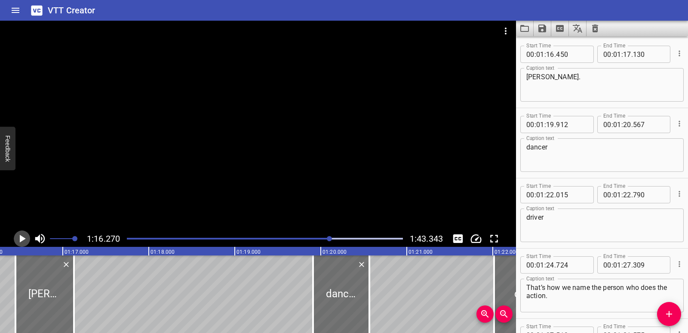
click at [16, 240] on icon "Play/Pause" at bounding box center [21, 238] width 13 height 13
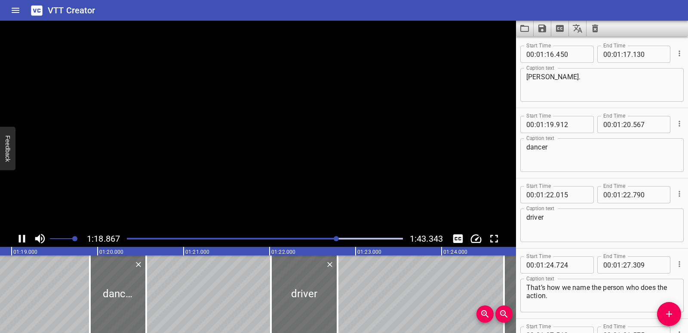
click at [16, 240] on icon "Play/Pause" at bounding box center [21, 238] width 13 height 13
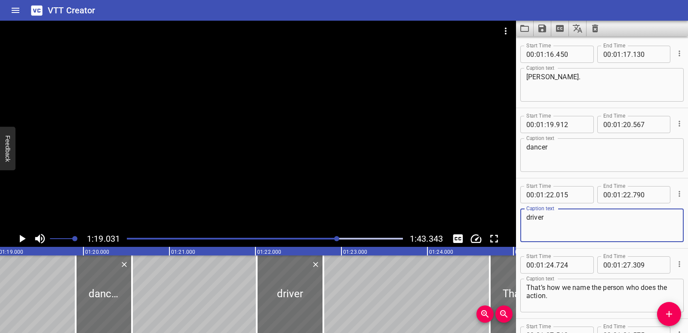
drag, startPoint x: 569, startPoint y: 218, endPoint x: 489, endPoint y: 220, distance: 79.6
click at [489, 220] on main "1:19.031 1:43.343 00:00.000 00:01.000 00:02.000 00:03.000 00:04.000 00:05.000 0…" at bounding box center [344, 177] width 688 height 312
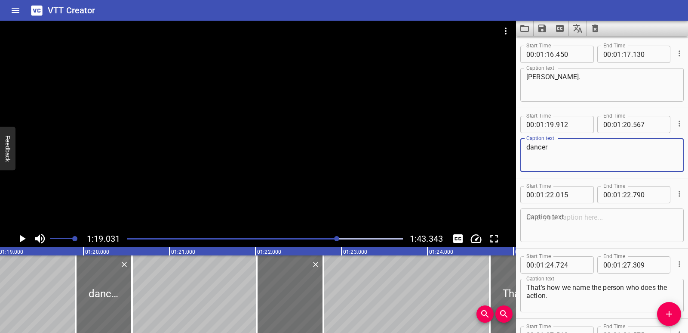
drag, startPoint x: 584, startPoint y: 153, endPoint x: 525, endPoint y: 153, distance: 58.5
click at [525, 153] on div "dancer Caption text" at bounding box center [601, 155] width 163 height 34
paste textarea "The [PERSON_NAME] makes cookies."
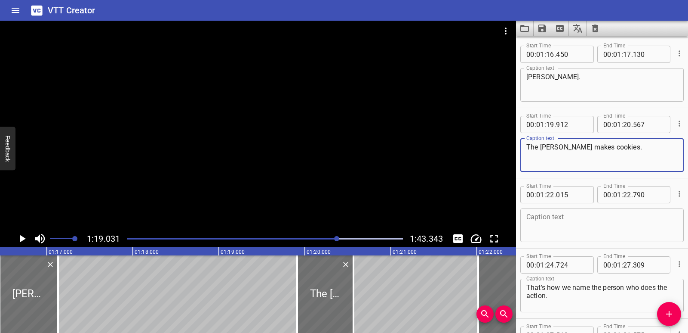
scroll to position [0, 6568]
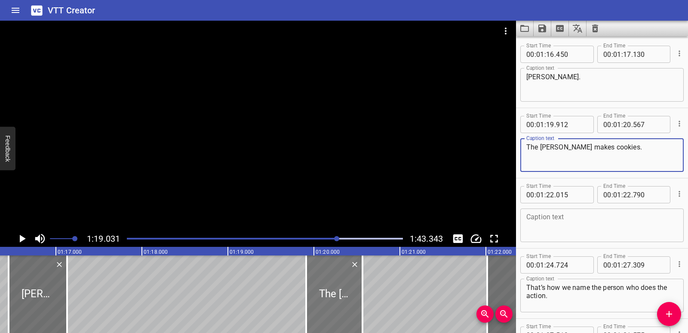
type textarea "The [PERSON_NAME] makes cookies."
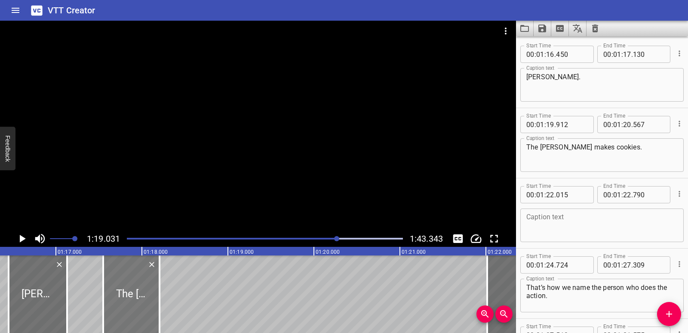
drag, startPoint x: 325, startPoint y: 309, endPoint x: 133, endPoint y: 309, distance: 191.8
click at [133, 309] on div at bounding box center [131, 293] width 56 height 77
type input "17"
type input "552"
type input "18"
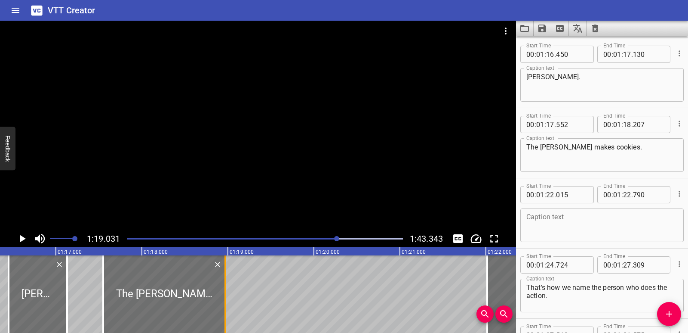
drag, startPoint x: 160, startPoint y: 303, endPoint x: 225, endPoint y: 302, distance: 65.0
click at [225, 302] on div at bounding box center [226, 293] width 2 height 77
type input "972"
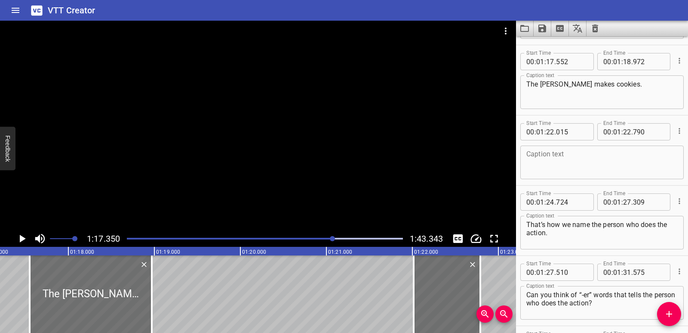
scroll to position [1683, 0]
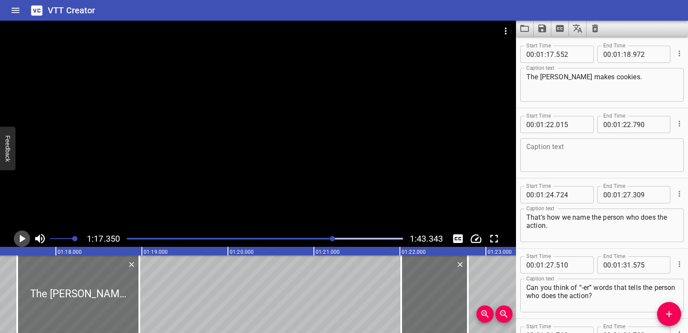
click at [23, 240] on icon "Play/Pause" at bounding box center [23, 238] width 6 height 8
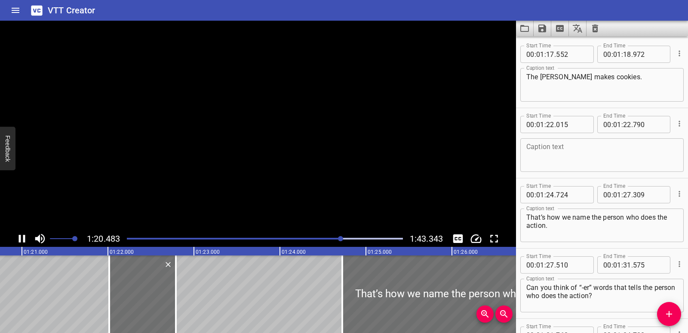
click at [23, 240] on icon "Play/Pause" at bounding box center [21, 238] width 13 height 13
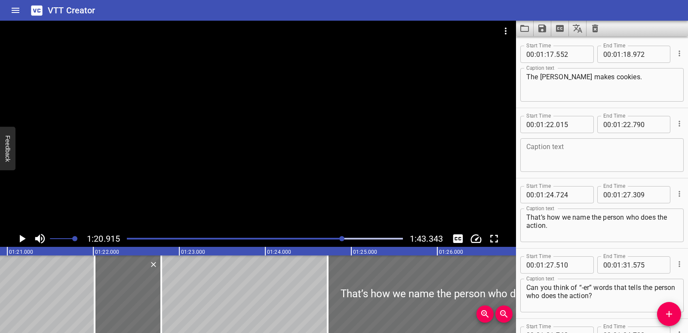
click at [572, 155] on textarea at bounding box center [602, 155] width 151 height 25
click at [555, 160] on textarea at bounding box center [602, 155] width 151 height 25
paste textarea "Say it with me."
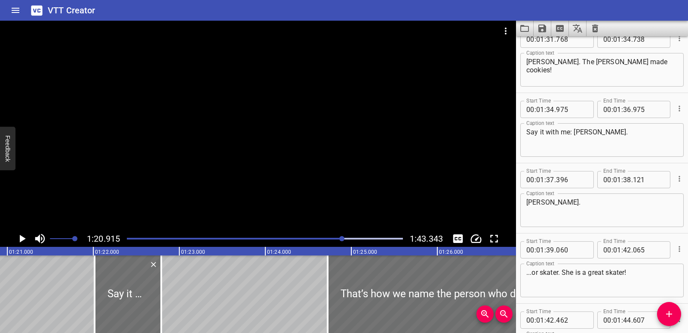
scroll to position [2027, 0]
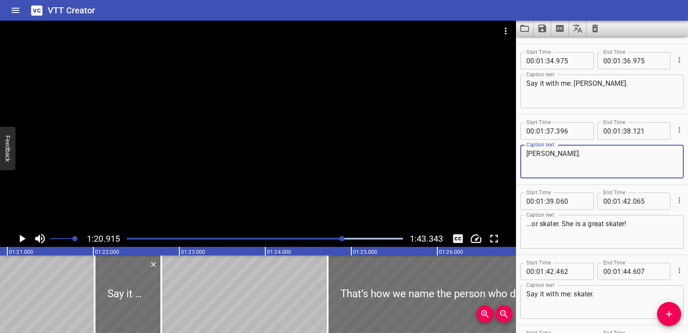
drag, startPoint x: 552, startPoint y: 156, endPoint x: 525, endPoint y: 154, distance: 27.2
click at [525, 154] on div "[PERSON_NAME]. Caption text" at bounding box center [601, 162] width 163 height 34
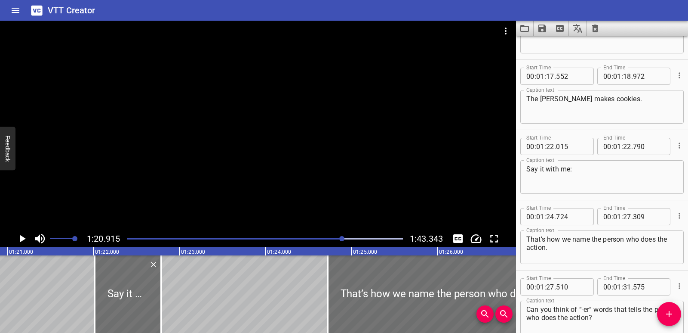
scroll to position [1640, 0]
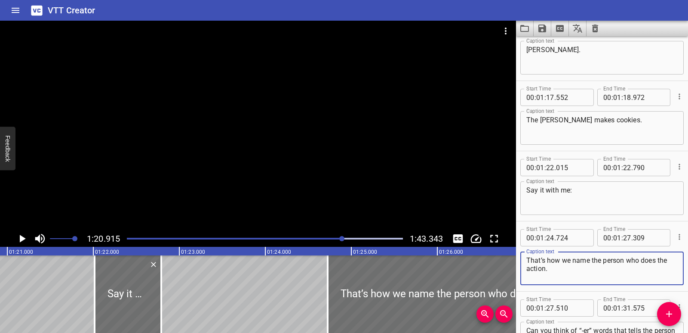
drag, startPoint x: 555, startPoint y: 271, endPoint x: 528, endPoint y: 260, distance: 29.4
click at [528, 260] on textarea "That’s how we name the person who does the action." at bounding box center [602, 268] width 151 height 25
paste textarea "[PERSON_NAME]"
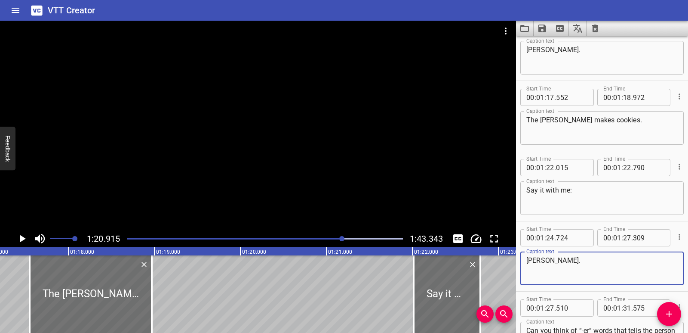
scroll to position [0, 6624]
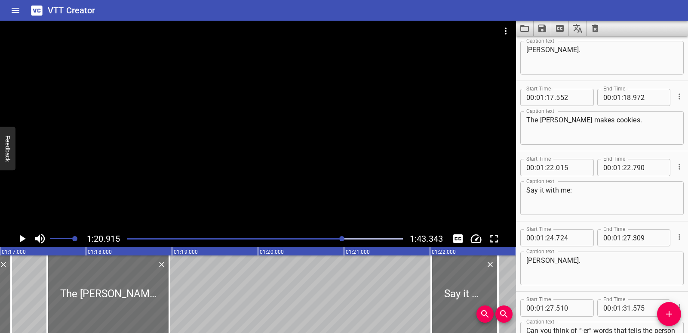
click at [20, 240] on icon "Play/Pause" at bounding box center [23, 238] width 6 height 8
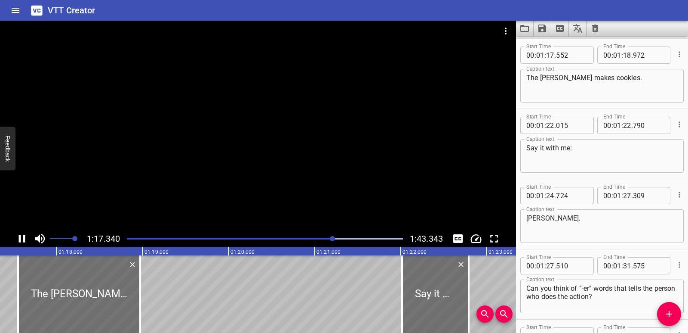
scroll to position [1683, 0]
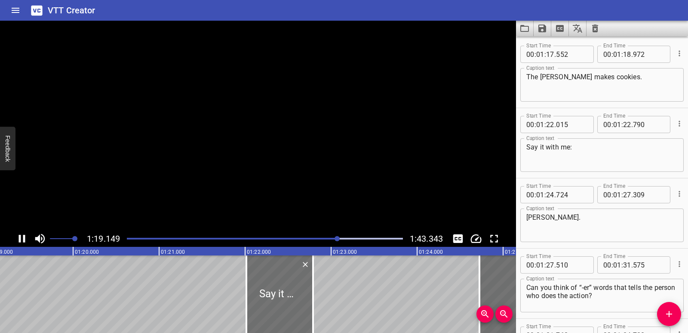
click at [20, 240] on icon "Play/Pause" at bounding box center [22, 238] width 6 height 8
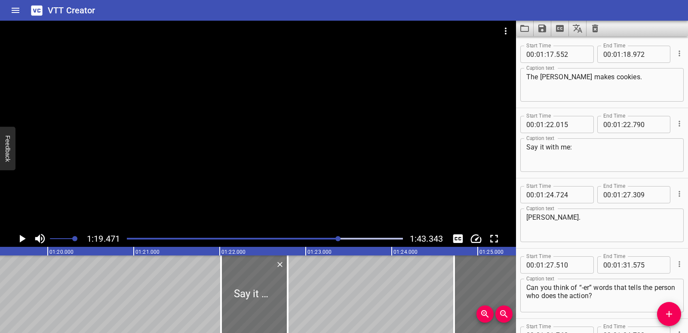
scroll to position [0, 6837]
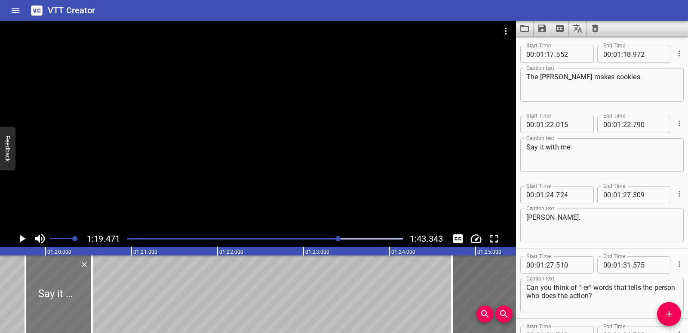
drag, startPoint x: 247, startPoint y: 295, endPoint x: 53, endPoint y: 289, distance: 193.6
click at [53, 289] on div at bounding box center [58, 293] width 67 height 77
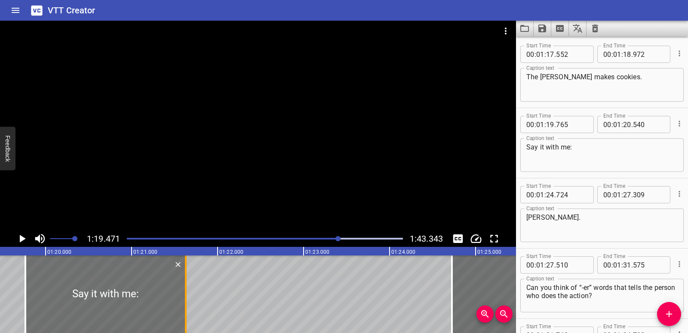
drag, startPoint x: 93, startPoint y: 292, endPoint x: 187, endPoint y: 288, distance: 93.9
click at [187, 288] on div at bounding box center [186, 293] width 9 height 77
click at [15, 240] on button "Play/Pause" at bounding box center [22, 238] width 16 height 16
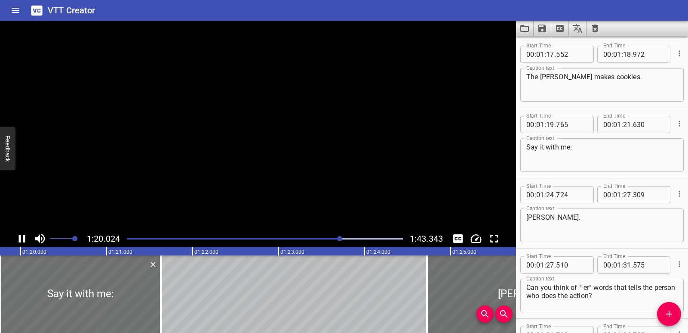
scroll to position [1753, 0]
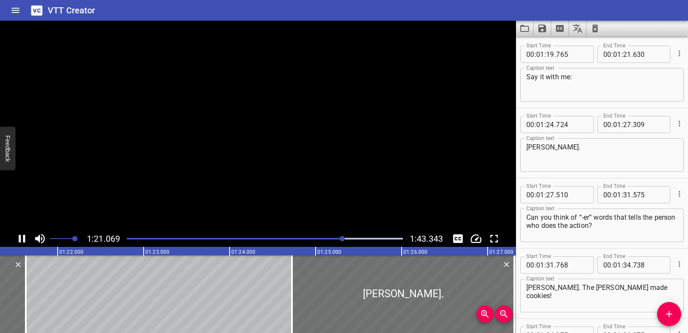
click at [15, 240] on button "Play/Pause" at bounding box center [22, 238] width 16 height 16
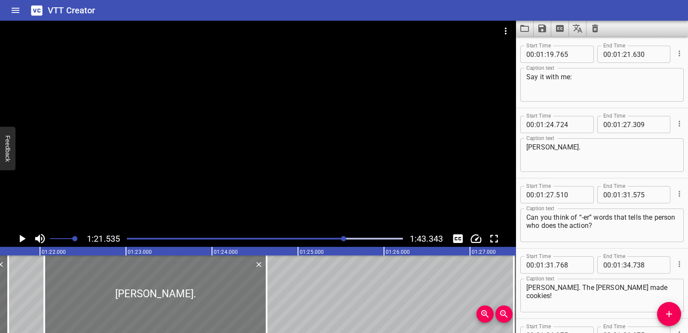
drag, startPoint x: 423, startPoint y: 317, endPoint x: 193, endPoint y: 320, distance: 230.1
click at [193, 320] on div at bounding box center [155, 293] width 222 height 77
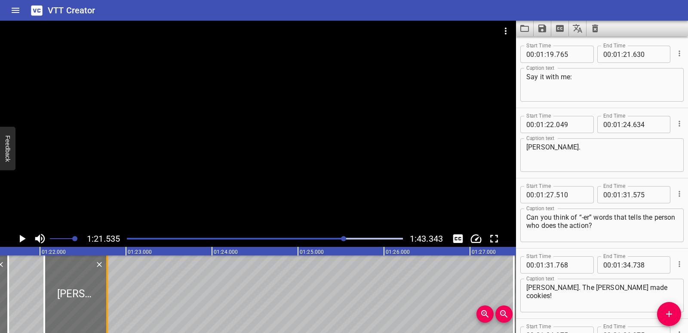
drag, startPoint x: 264, startPoint y: 313, endPoint x: 108, endPoint y: 289, distance: 157.9
click at [108, 289] on div at bounding box center [107, 293] width 2 height 77
click at [21, 240] on icon "Play/Pause" at bounding box center [23, 238] width 6 height 8
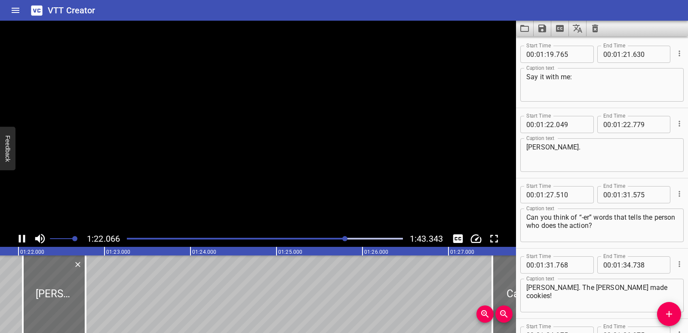
scroll to position [1823, 0]
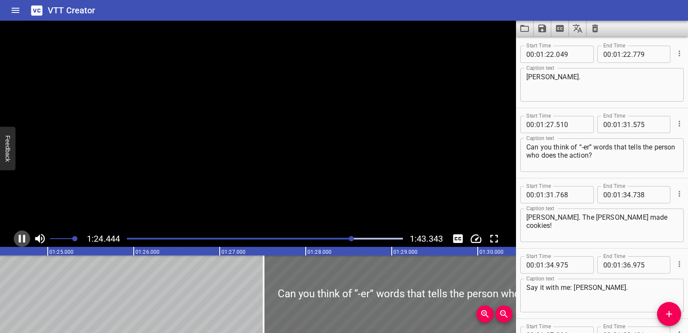
click at [21, 240] on icon "Play/Pause" at bounding box center [22, 238] width 6 height 8
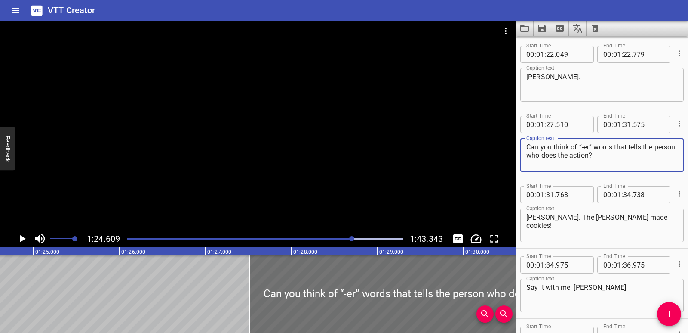
drag, startPoint x: 632, startPoint y: 158, endPoint x: 525, endPoint y: 145, distance: 108.3
click at [525, 145] on div "Can you think of “-er” words that tells the person who does the action? Caption…" at bounding box center [601, 155] width 163 height 34
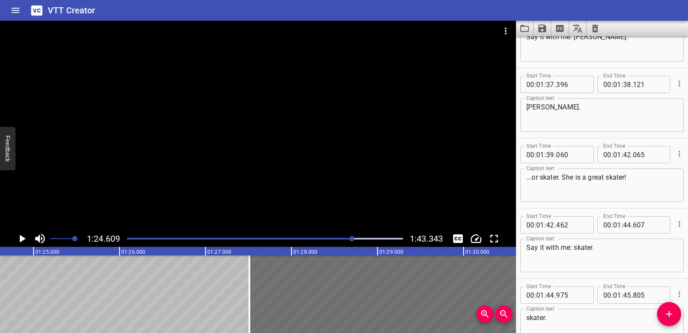
scroll to position [2167, 0]
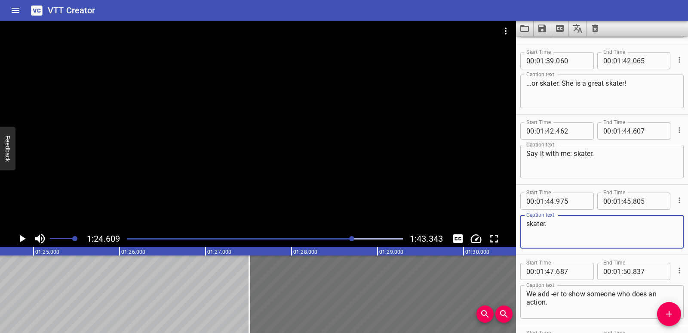
drag, startPoint x: 566, startPoint y: 225, endPoint x: 526, endPoint y: 224, distance: 40.0
click at [526, 224] on div "skater. Caption text" at bounding box center [601, 232] width 163 height 34
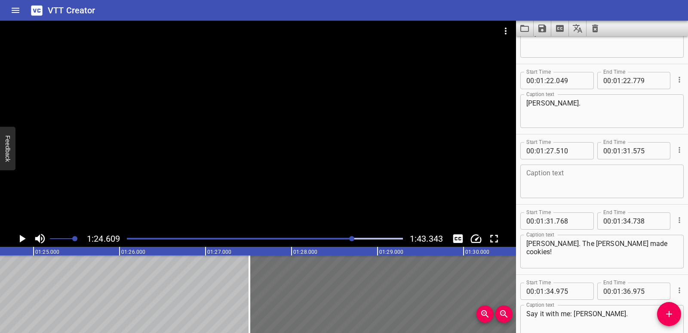
scroll to position [1780, 0]
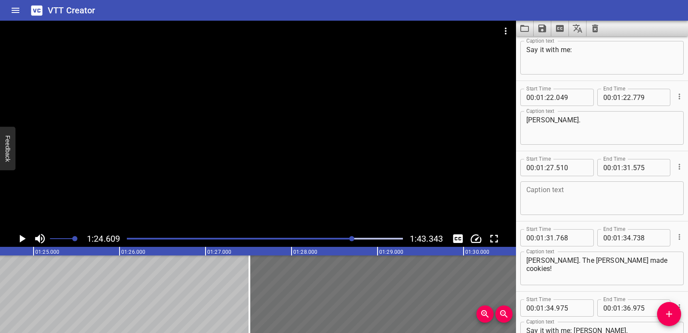
click at [566, 192] on textarea at bounding box center [602, 198] width 151 height 25
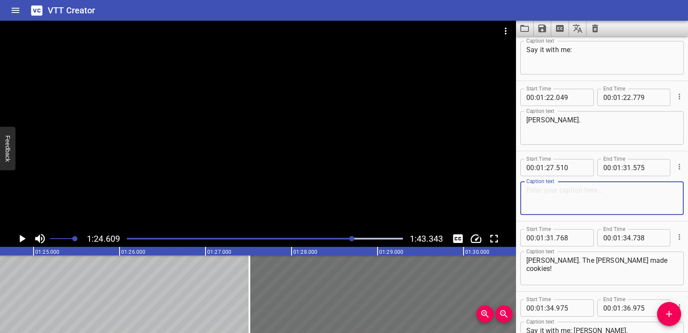
paste textarea "skater."
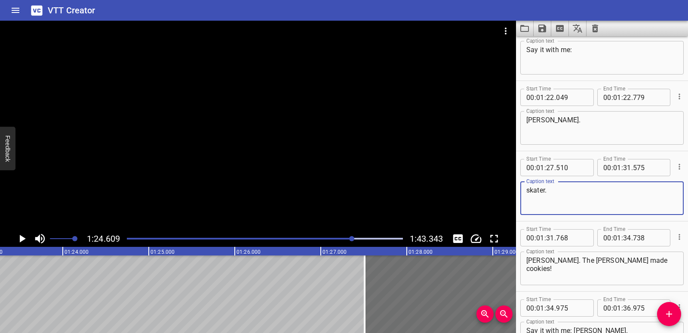
scroll to position [0, 7057]
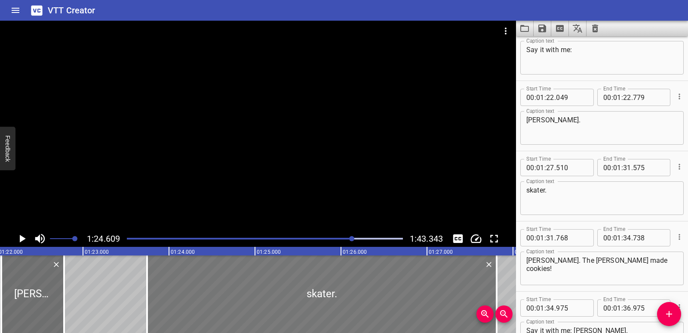
drag, startPoint x: 453, startPoint y: 285, endPoint x: 163, endPoint y: 283, distance: 289.1
click at [163, 283] on div at bounding box center [322, 293] width 350 height 77
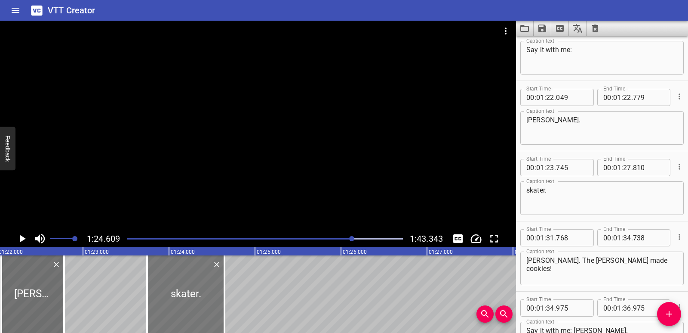
drag, startPoint x: 499, startPoint y: 294, endPoint x: 186, endPoint y: 283, distance: 312.9
click at [226, 286] on div at bounding box center [224, 293] width 9 height 77
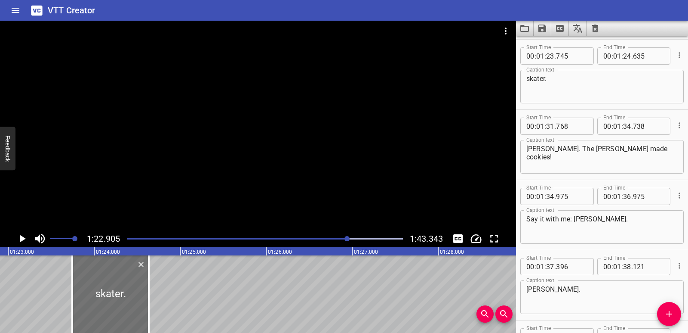
scroll to position [1893, 0]
click at [23, 242] on icon "Play/Pause" at bounding box center [21, 238] width 13 height 13
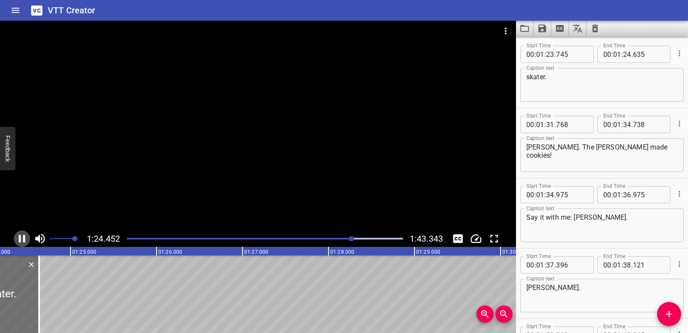
click at [16, 233] on icon "Play/Pause" at bounding box center [21, 238] width 13 height 13
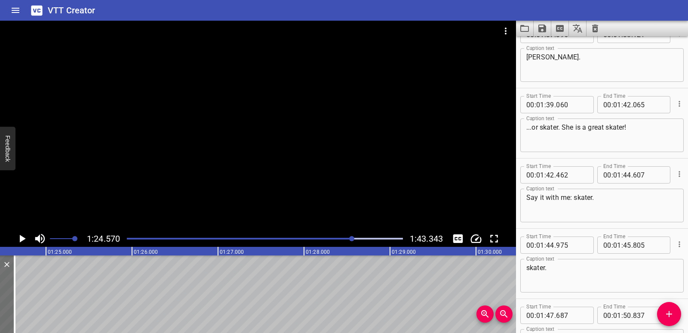
scroll to position [2151, 0]
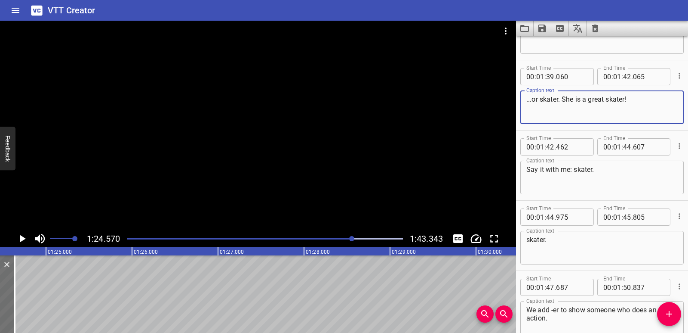
drag, startPoint x: 643, startPoint y: 99, endPoint x: 519, endPoint y: 98, distance: 124.3
click at [519, 98] on div "Start Time 00 : 01 : 39 . 060 Start Time End Time 00 : 01 : 42 . 065 End Time C…" at bounding box center [602, 95] width 172 height 70
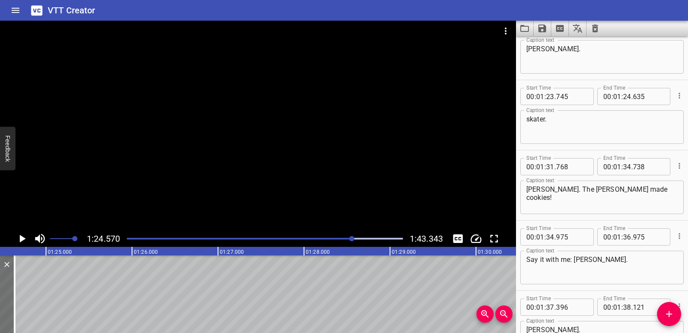
scroll to position [1850, 0]
drag, startPoint x: 570, startPoint y: 119, endPoint x: 518, endPoint y: 117, distance: 51.6
click at [518, 117] on div "Start Time 00 : 01 : 23 . 745 Start Time End Time 00 : 01 : 24 . 635 End Time C…" at bounding box center [602, 116] width 172 height 70
paste textarea "...or skater. She is a great skater!"
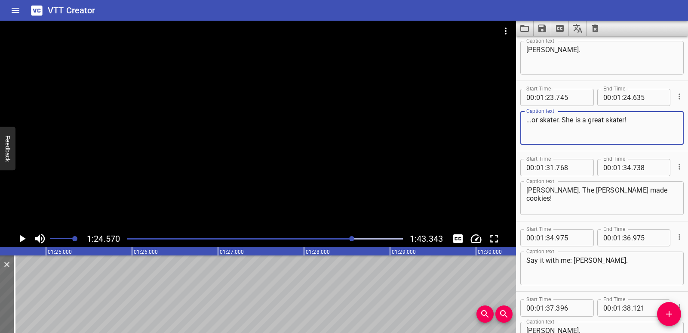
scroll to position [0, 7063]
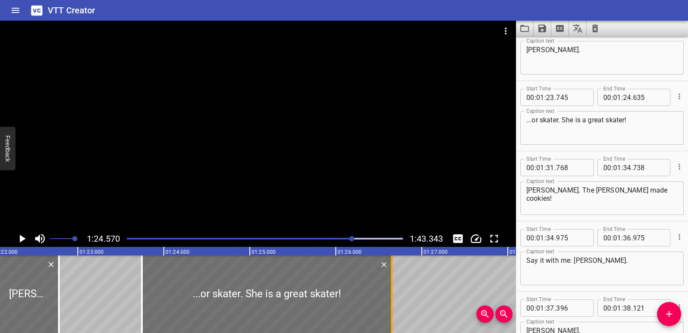
drag, startPoint x: 219, startPoint y: 299, endPoint x: 393, endPoint y: 288, distance: 173.7
click at [393, 288] on div at bounding box center [392, 293] width 9 height 77
click at [21, 236] on icon "Play/Pause" at bounding box center [23, 238] width 6 height 8
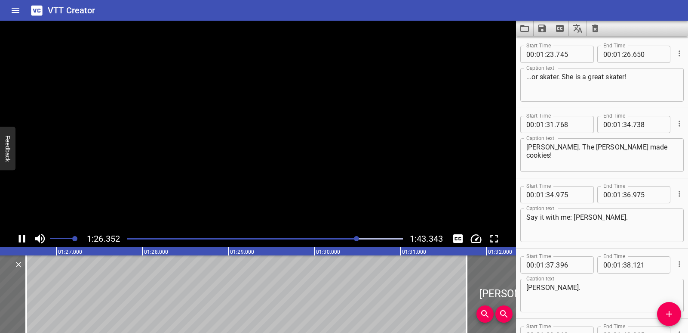
click at [21, 236] on icon "Play/Pause" at bounding box center [21, 238] width 13 height 13
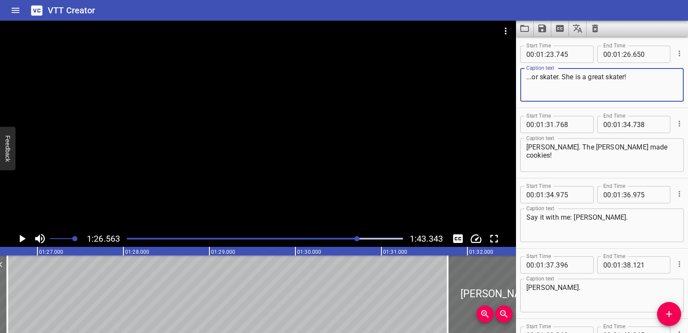
drag, startPoint x: 566, startPoint y: 77, endPoint x: 574, endPoint y: 77, distance: 7.8
click at [574, 77] on textarea "...or skater. She is a great skater!" at bounding box center [602, 85] width 151 height 25
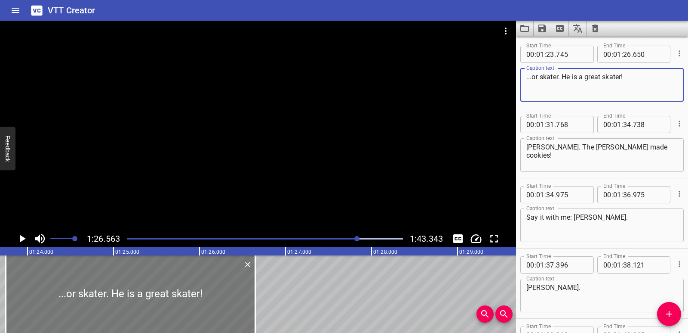
click at [103, 299] on div at bounding box center [131, 293] width 250 height 77
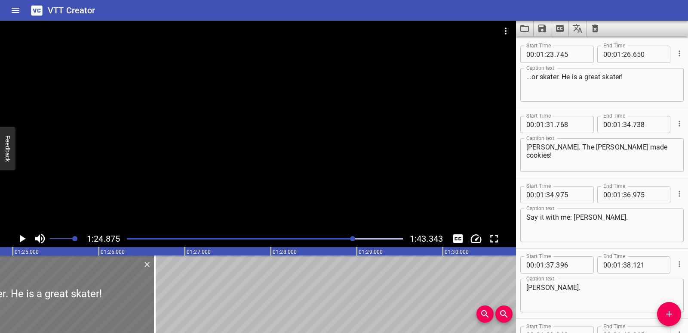
scroll to position [0, 7302]
click at [18, 235] on icon "Play/Pause" at bounding box center [21, 238] width 13 height 13
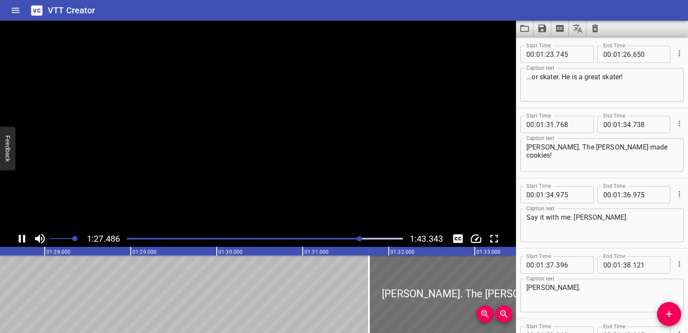
click at [18, 235] on icon "Play/Pause" at bounding box center [21, 238] width 13 height 13
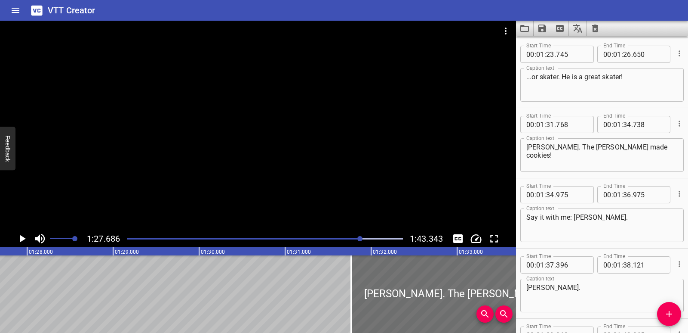
click at [675, 123] on icon "Cue Options" at bounding box center [679, 123] width 9 height 9
click at [647, 138] on li "Delete Cue" at bounding box center [643, 138] width 75 height 15
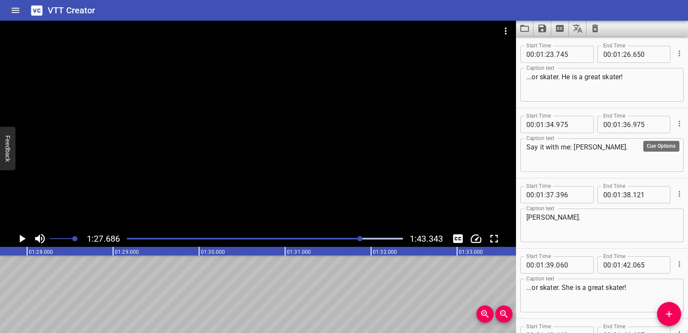
click at [675, 125] on icon "Cue Options" at bounding box center [679, 123] width 9 height 9
click at [656, 134] on li "Delete Cue" at bounding box center [643, 138] width 75 height 15
click at [675, 123] on icon "Cue Options" at bounding box center [679, 123] width 9 height 9
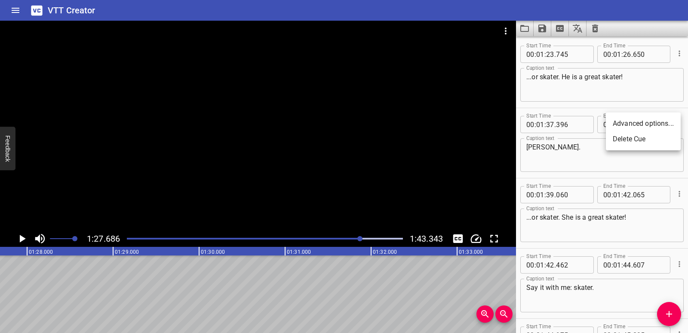
click at [662, 137] on li "Delete Cue" at bounding box center [643, 138] width 75 height 15
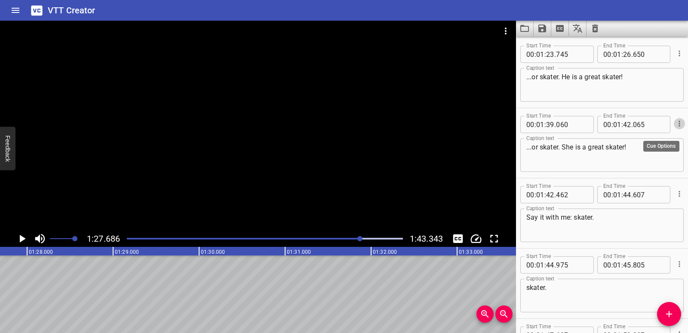
click at [679, 124] on icon "Cue Options" at bounding box center [679, 123] width 1 height 6
click at [665, 136] on li "Delete Cue" at bounding box center [643, 138] width 75 height 15
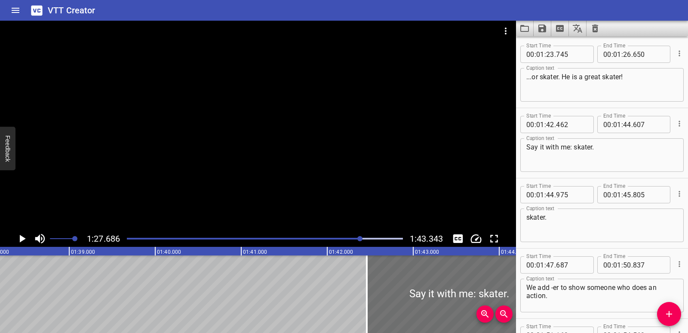
scroll to position [0, 8519]
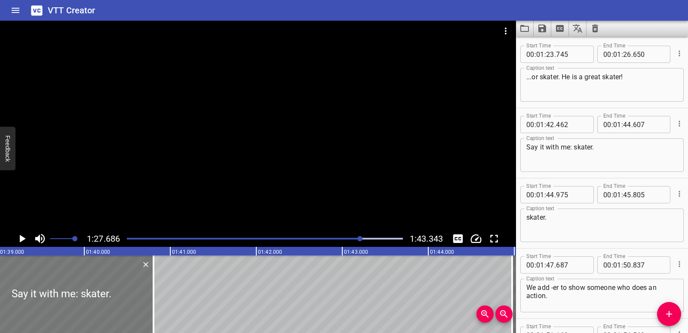
drag, startPoint x: 430, startPoint y: 303, endPoint x: 103, endPoint y: 302, distance: 326.9
click at [103, 302] on div at bounding box center [61, 293] width 185 height 77
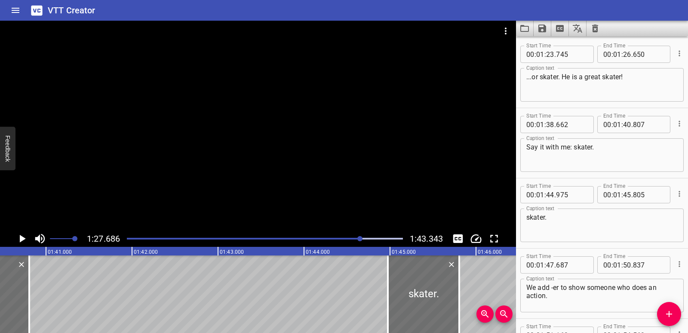
scroll to position [0, 8696]
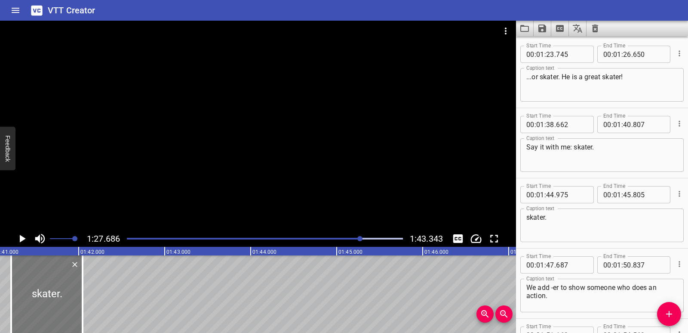
drag, startPoint x: 394, startPoint y: 296, endPoint x: 71, endPoint y: 277, distance: 324.1
click at [71, 277] on div at bounding box center [46, 293] width 71 height 77
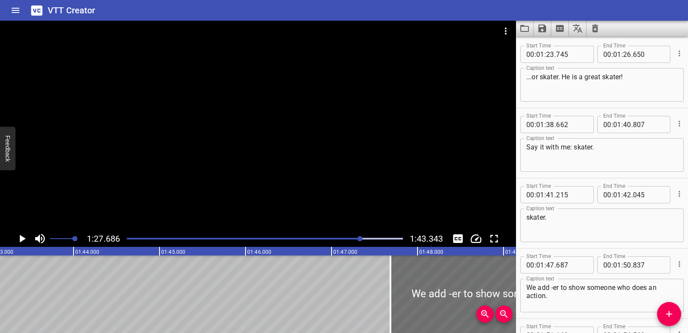
scroll to position [0, 9042]
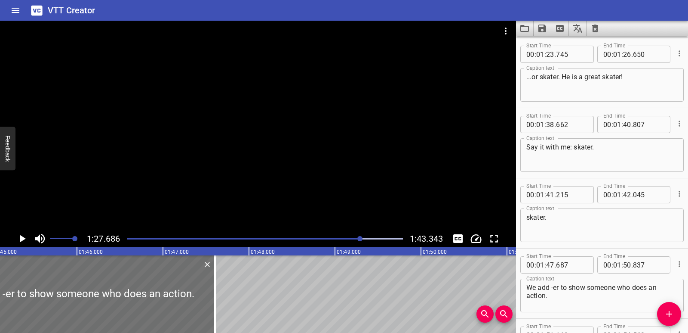
drag, startPoint x: 406, startPoint y: 296, endPoint x: 249, endPoint y: 310, distance: 157.2
click at [139, 294] on div at bounding box center [79, 293] width 271 height 77
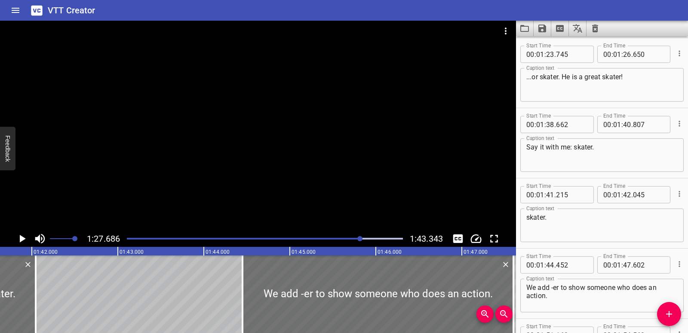
scroll to position [0, 8726]
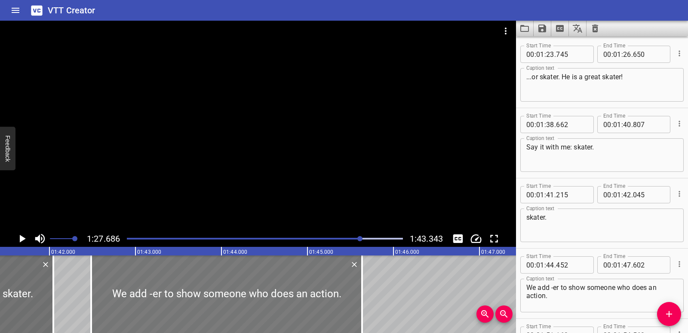
drag, startPoint x: 434, startPoint y: 305, endPoint x: 265, endPoint y: 301, distance: 169.1
click at [265, 301] on div at bounding box center [226, 293] width 271 height 77
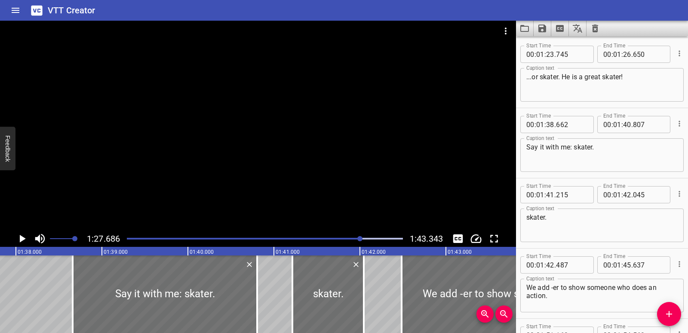
scroll to position [0, 8389]
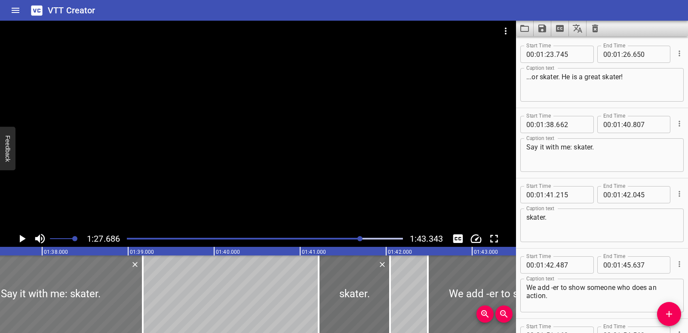
drag, startPoint x: 221, startPoint y: 299, endPoint x: 68, endPoint y: 296, distance: 152.7
click at [71, 299] on div at bounding box center [50, 293] width 185 height 77
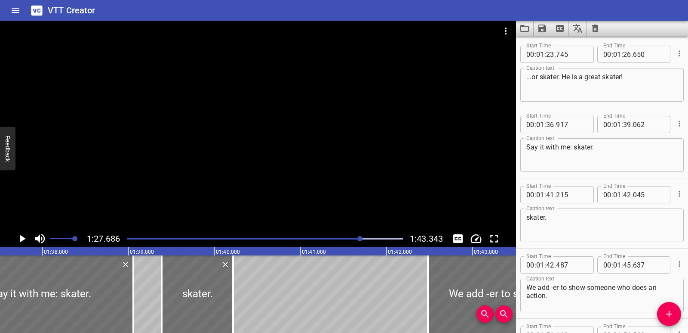
drag, startPoint x: 348, startPoint y: 287, endPoint x: 289, endPoint y: 283, distance: 58.6
click at [190, 290] on div at bounding box center [197, 293] width 71 height 77
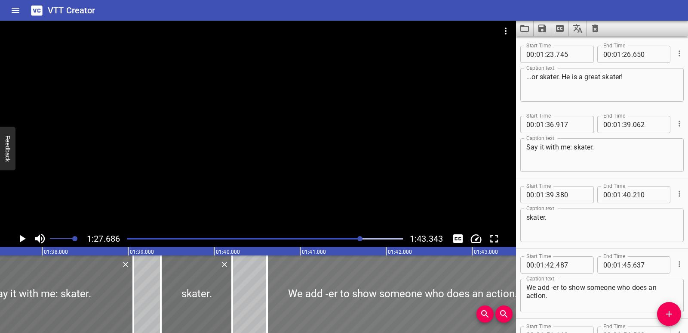
drag, startPoint x: 486, startPoint y: 280, endPoint x: 325, endPoint y: 286, distance: 161.0
click at [325, 286] on div at bounding box center [402, 293] width 271 height 77
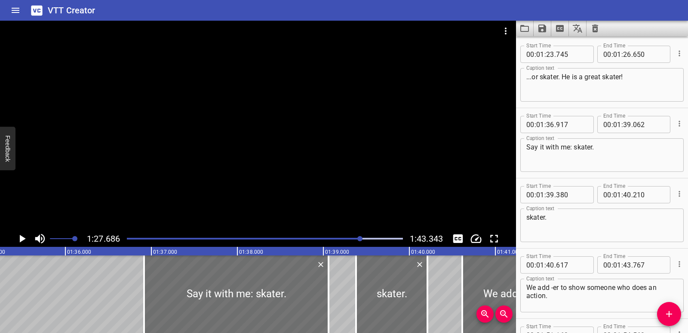
scroll to position [0, 8140]
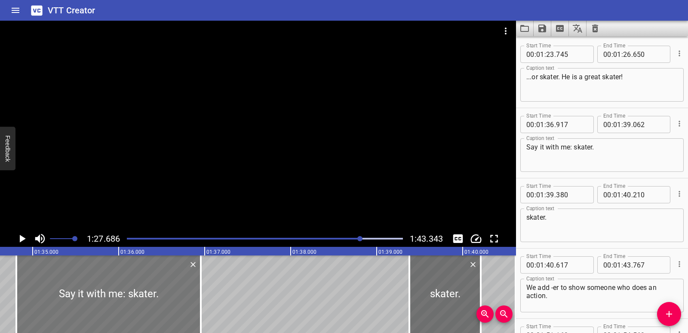
drag, startPoint x: 282, startPoint y: 301, endPoint x: 93, endPoint y: 297, distance: 189.3
click at [94, 297] on div at bounding box center [108, 293] width 185 height 77
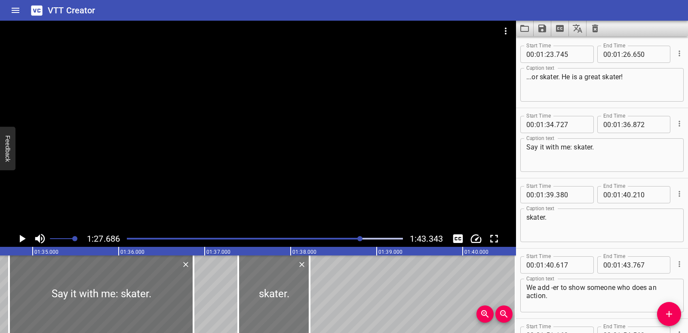
drag, startPoint x: 432, startPoint y: 284, endPoint x: 258, endPoint y: 288, distance: 173.8
click at [258, 288] on div at bounding box center [273, 293] width 71 height 77
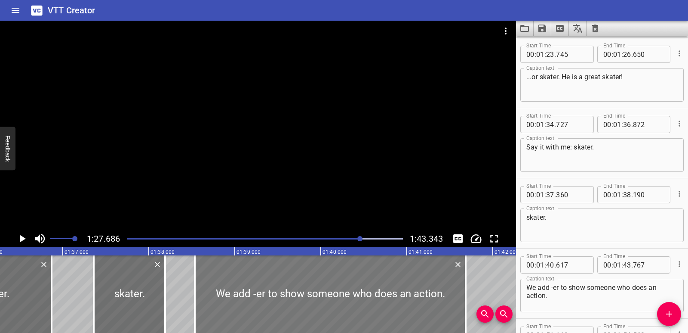
drag, startPoint x: 477, startPoint y: 287, endPoint x: 292, endPoint y: 286, distance: 185.4
click at [292, 286] on div at bounding box center [330, 293] width 271 height 77
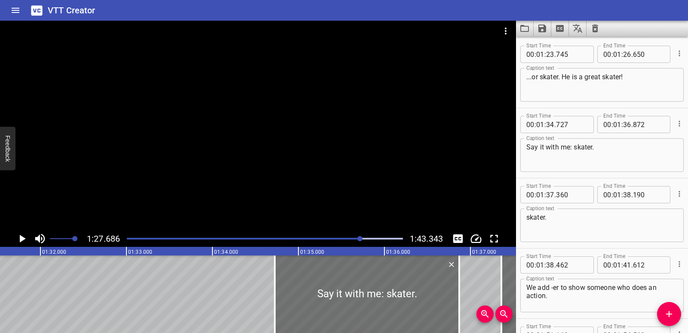
scroll to position [0, 7857]
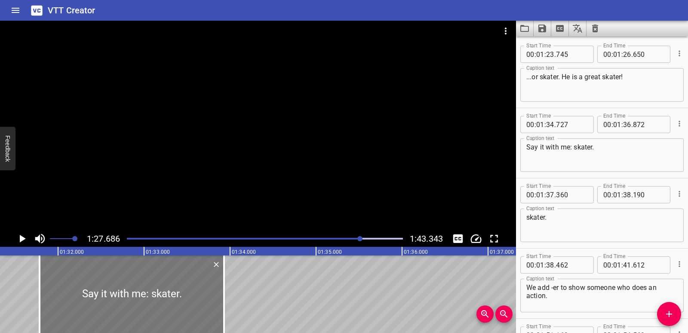
drag, startPoint x: 397, startPoint y: 297, endPoint x: 137, endPoint y: 295, distance: 260.3
click at [137, 295] on div at bounding box center [132, 293] width 185 height 77
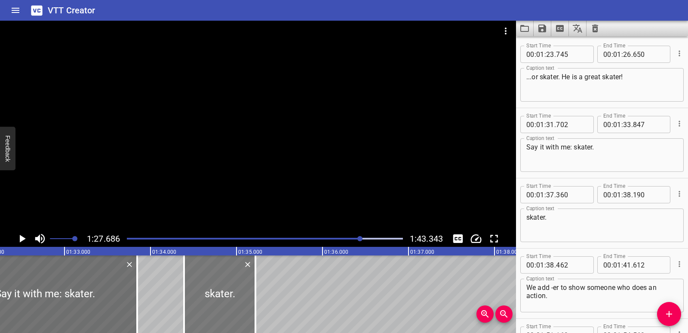
drag, startPoint x: 474, startPoint y: 299, endPoint x: 219, endPoint y: 301, distance: 255.5
click at [219, 301] on div at bounding box center [219, 293] width 71 height 77
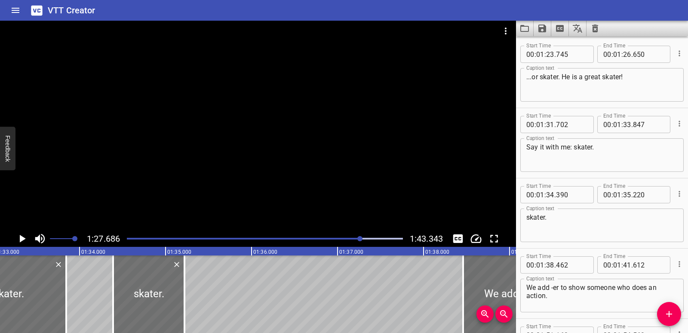
scroll to position [0, 8052]
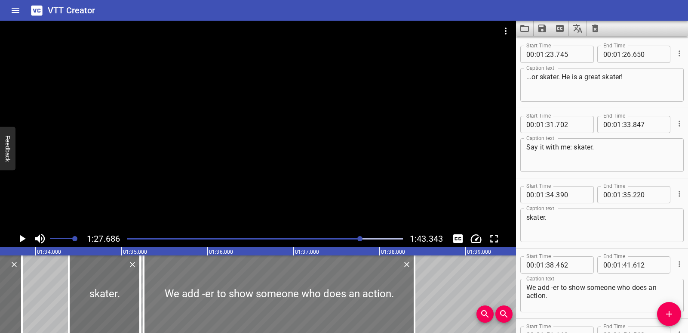
drag, startPoint x: 457, startPoint y: 299, endPoint x: 183, endPoint y: 308, distance: 274.1
click at [184, 308] on div at bounding box center [279, 293] width 271 height 77
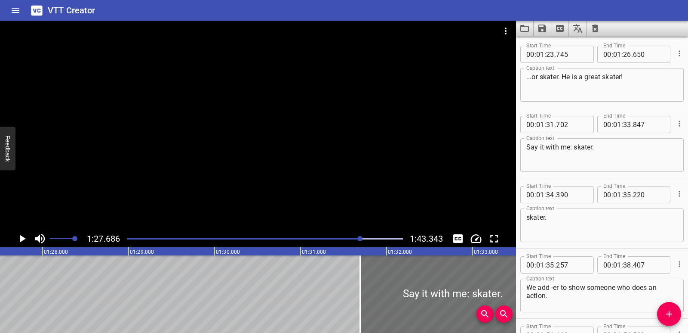
scroll to position [0, 7519]
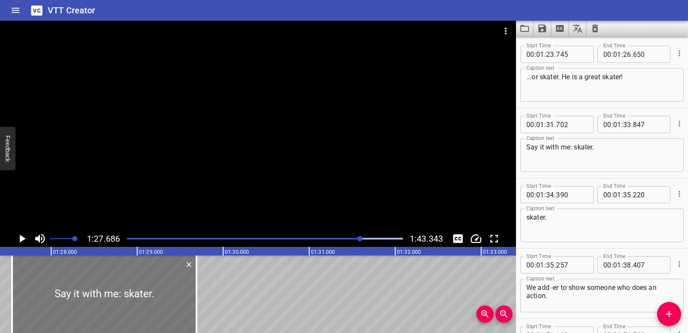
drag, startPoint x: 445, startPoint y: 283, endPoint x: 76, endPoint y: 288, distance: 368.7
click at [76, 288] on div at bounding box center [104, 293] width 185 height 77
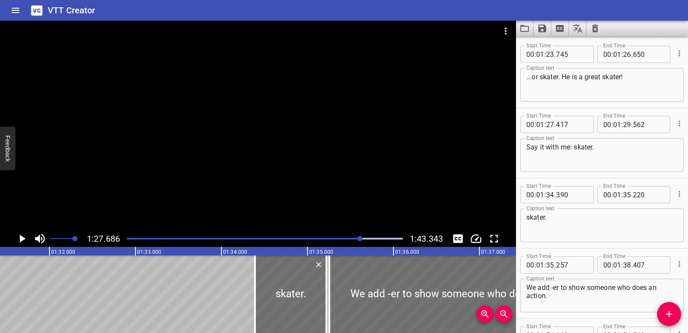
scroll to position [0, 7901]
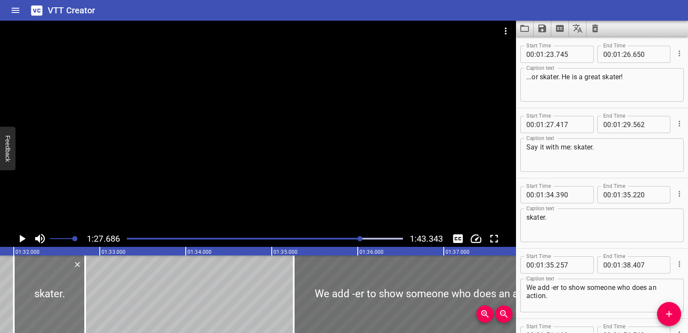
drag, startPoint x: 252, startPoint y: 301, endPoint x: 46, endPoint y: 297, distance: 205.6
click at [46, 297] on div at bounding box center [49, 293] width 71 height 77
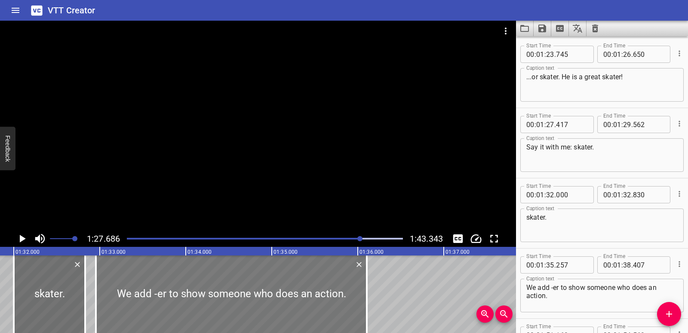
drag, startPoint x: 383, startPoint y: 301, endPoint x: 169, endPoint y: 299, distance: 214.2
click at [169, 299] on div at bounding box center [231, 293] width 271 height 77
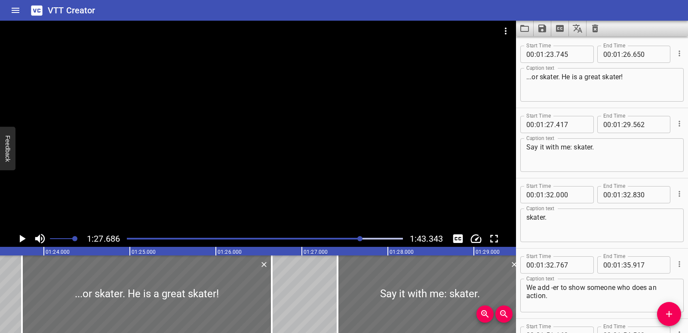
scroll to position [0, 7209]
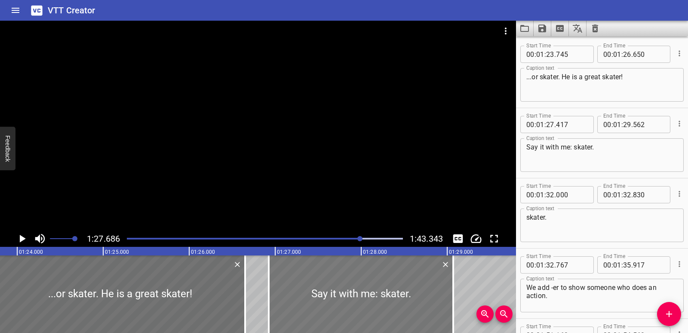
drag, startPoint x: 443, startPoint y: 311, endPoint x: 401, endPoint y: 307, distance: 42.4
click at [401, 307] on div at bounding box center [361, 293] width 185 height 77
click at [86, 293] on div at bounding box center [120, 293] width 250 height 77
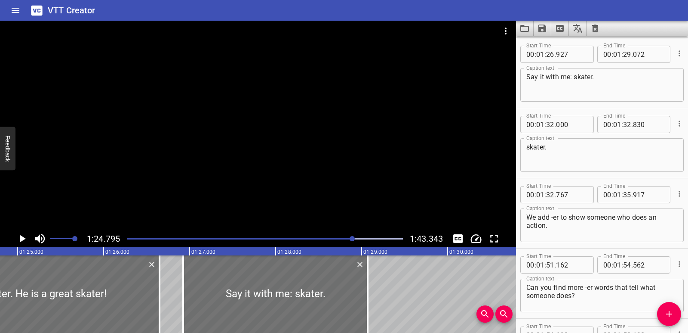
click at [17, 237] on icon "Play/Pause" at bounding box center [21, 238] width 13 height 13
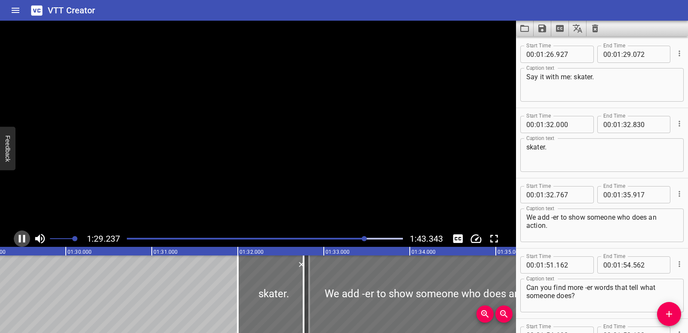
click at [23, 237] on icon "Play/Pause" at bounding box center [21, 238] width 13 height 13
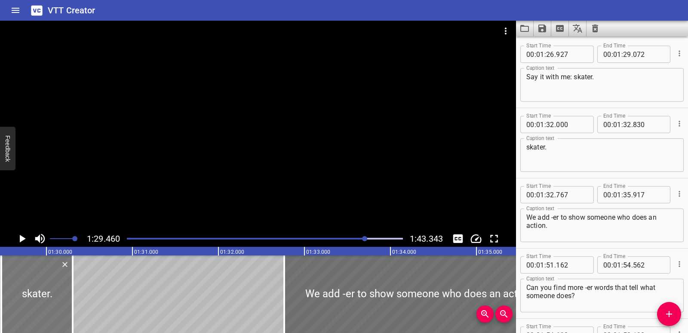
drag, startPoint x: 264, startPoint y: 307, endPoint x: 46, endPoint y: 277, distance: 219.2
click at [46, 277] on div at bounding box center [36, 293] width 71 height 77
click at [18, 238] on icon "Play/Pause" at bounding box center [21, 238] width 13 height 13
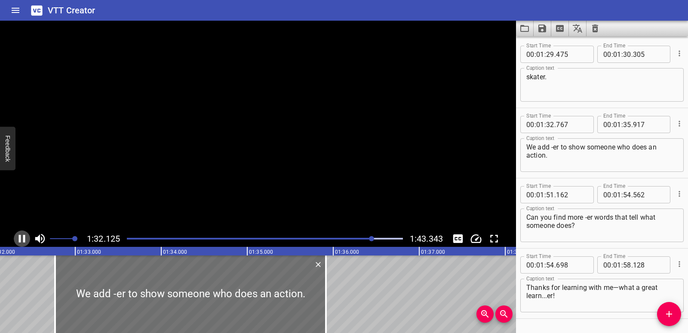
click at [18, 238] on icon "Play/Pause" at bounding box center [21, 238] width 13 height 13
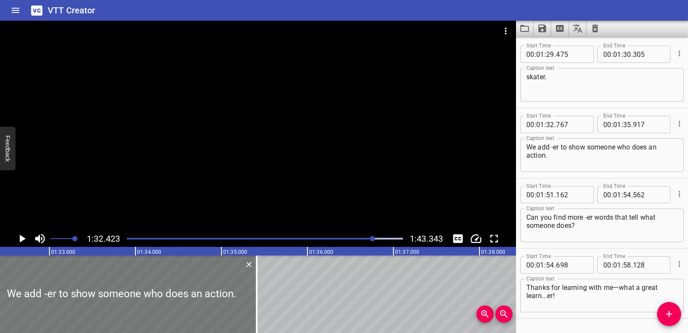
drag, startPoint x: 99, startPoint y: 293, endPoint x: 55, endPoint y: 291, distance: 43.5
click at [55, 291] on div at bounding box center [121, 293] width 271 height 77
click at [22, 236] on icon "Play/Pause" at bounding box center [21, 238] width 13 height 13
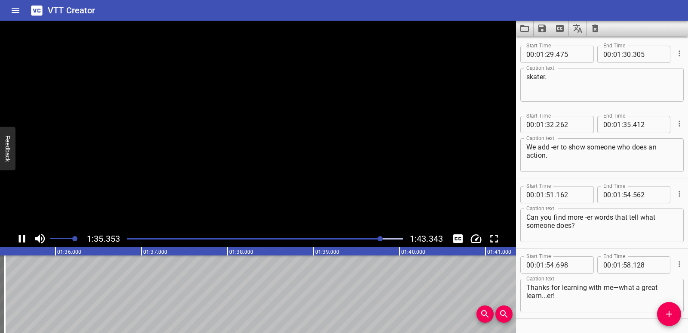
click at [22, 236] on icon "Play/Pause" at bounding box center [21, 238] width 13 height 13
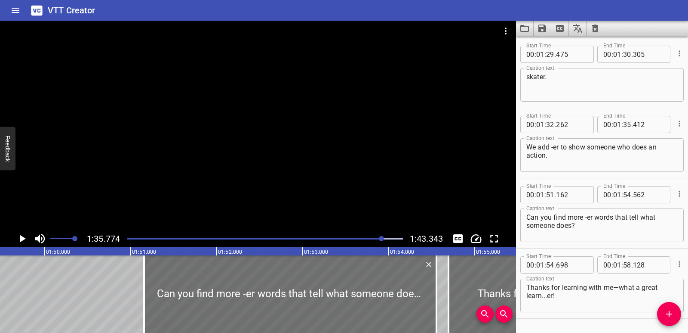
scroll to position [0, 9295]
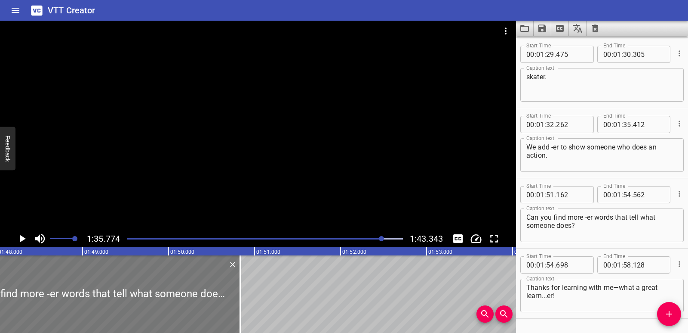
drag, startPoint x: 417, startPoint y: 287, endPoint x: 83, endPoint y: 287, distance: 334.2
click at [83, 287] on div at bounding box center [94, 293] width 293 height 77
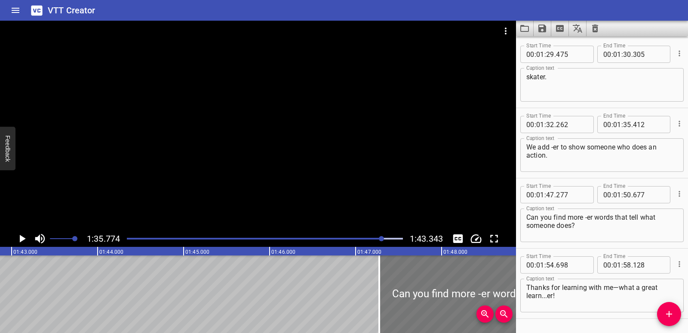
scroll to position [0, 8850]
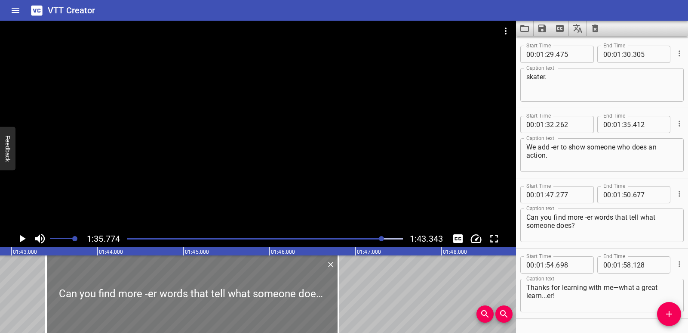
drag, startPoint x: 451, startPoint y: 292, endPoint x: 118, endPoint y: 292, distance: 332.9
click at [118, 292] on div at bounding box center [192, 293] width 293 height 77
drag, startPoint x: 456, startPoint y: 324, endPoint x: 447, endPoint y: 325, distance: 9.5
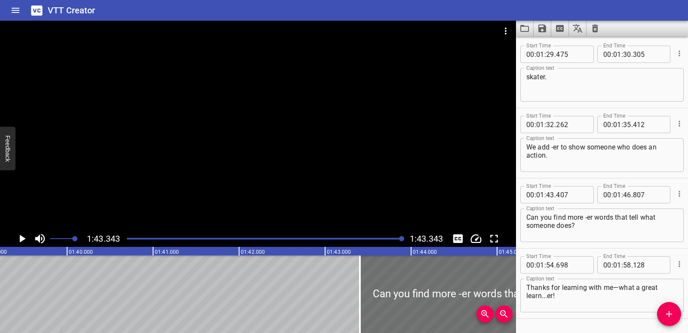
scroll to position [0, 8740]
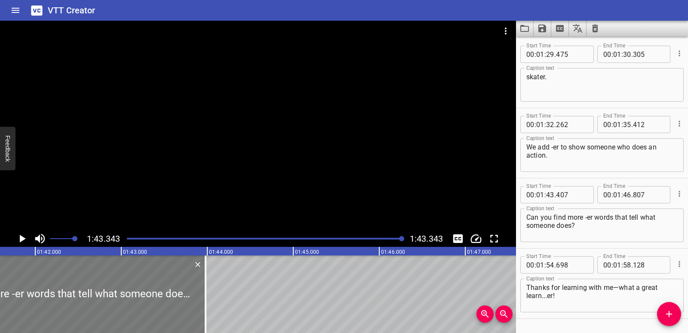
drag, startPoint x: 411, startPoint y: 297, endPoint x: 172, endPoint y: 299, distance: 239.2
click at [168, 297] on div at bounding box center [59, 293] width 293 height 77
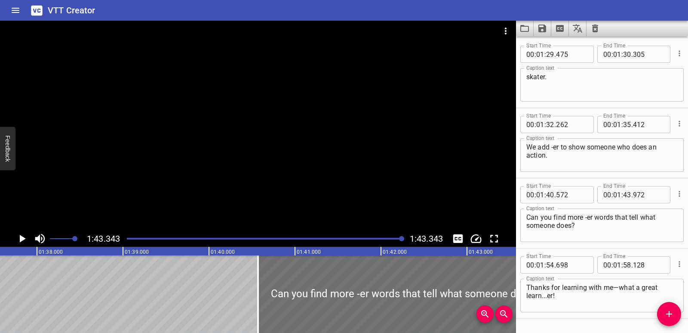
scroll to position [0, 8252]
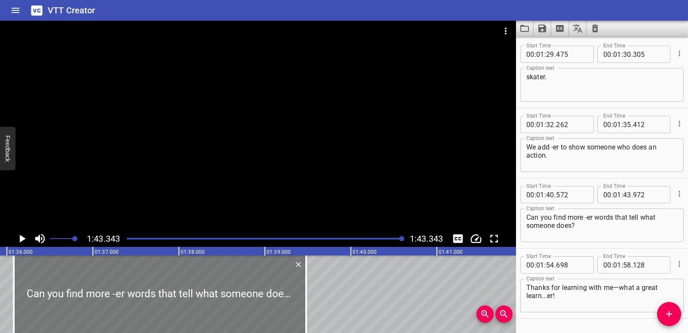
drag, startPoint x: 449, startPoint y: 294, endPoint x: 62, endPoint y: 278, distance: 386.6
click at [62, 278] on div at bounding box center [160, 293] width 293 height 77
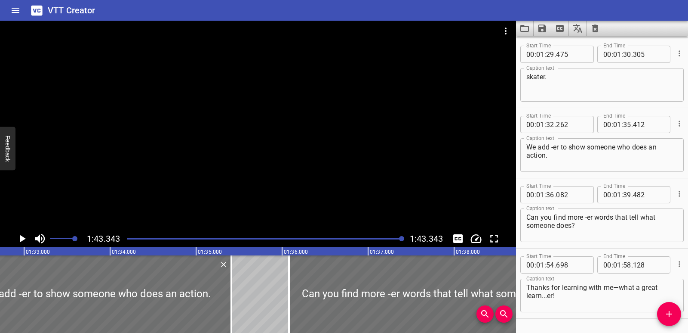
scroll to position [0, 7959]
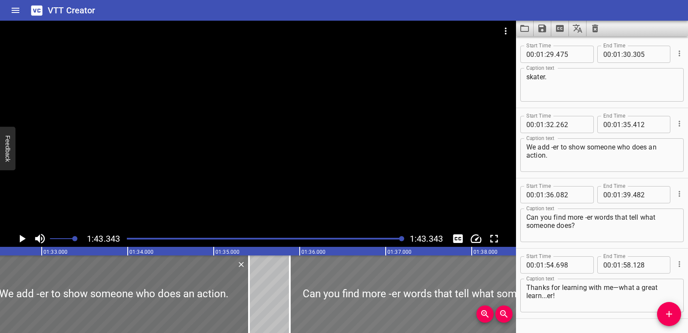
drag, startPoint x: 453, startPoint y: 296, endPoint x: 436, endPoint y: 296, distance: 16.8
click at [436, 296] on div at bounding box center [436, 293] width 293 height 77
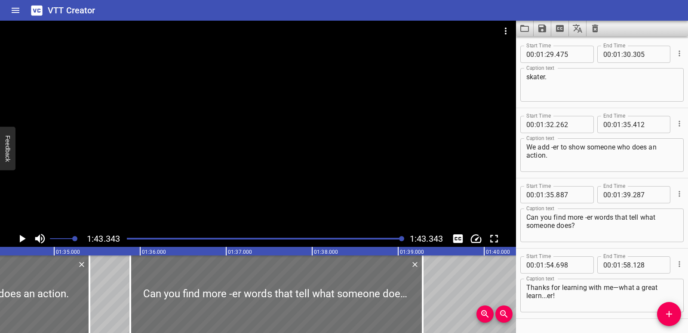
scroll to position [0, 8136]
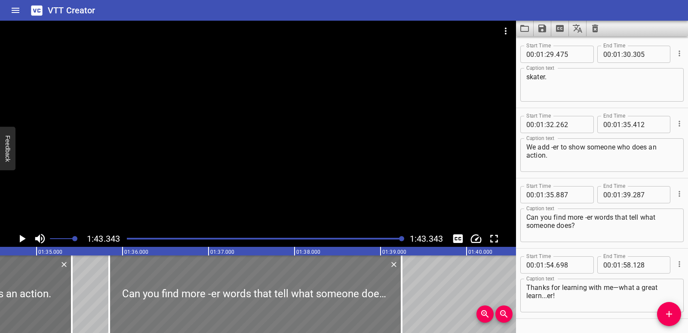
click at [360, 310] on div at bounding box center [255, 293] width 293 height 77
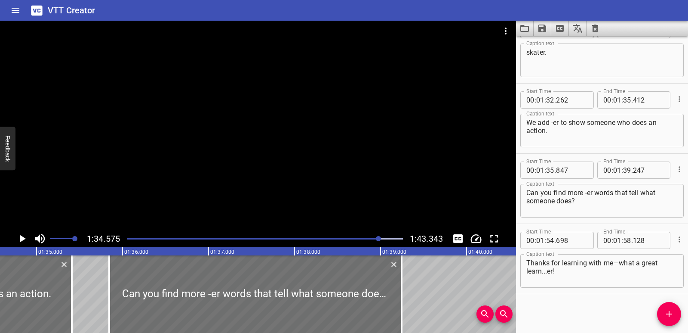
click at [20, 237] on icon "Play/Pause" at bounding box center [23, 238] width 6 height 8
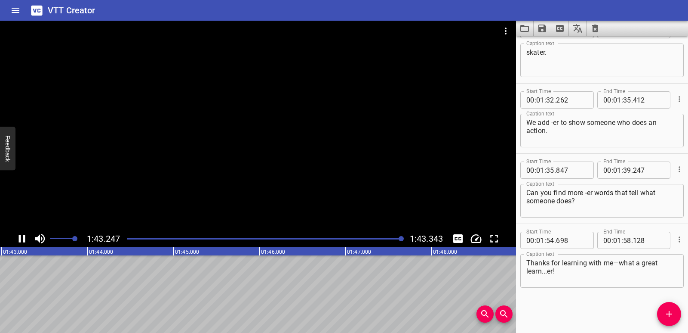
scroll to position [0, 8891]
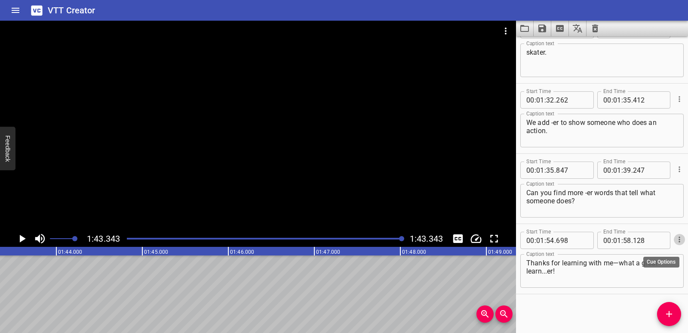
click at [677, 241] on icon "Cue Options" at bounding box center [679, 239] width 9 height 9
click at [655, 250] on li "Delete Cue" at bounding box center [643, 254] width 75 height 15
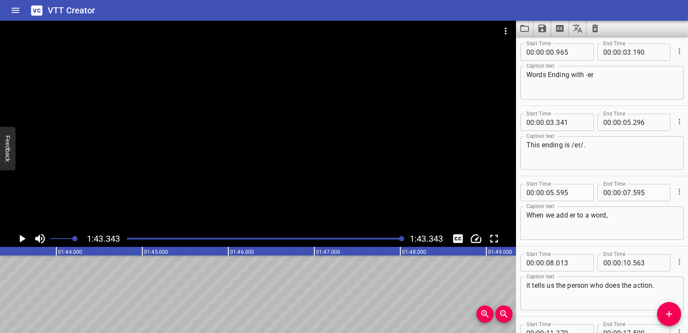
scroll to position [0, 0]
click at [23, 234] on icon "Play/Pause" at bounding box center [21, 238] width 13 height 13
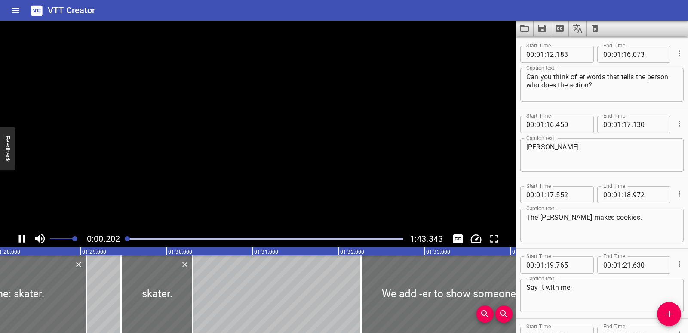
scroll to position [0, 7040]
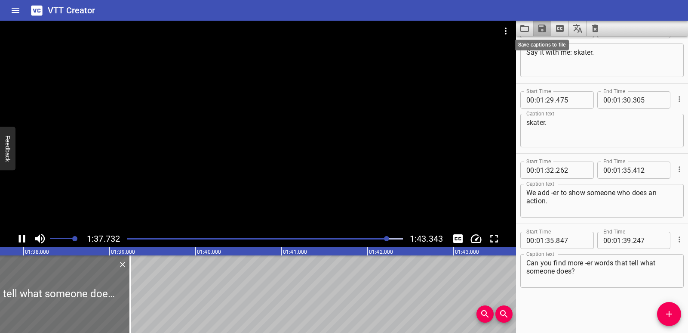
click at [542, 28] on icon "Save captions to file" at bounding box center [543, 29] width 8 height 8
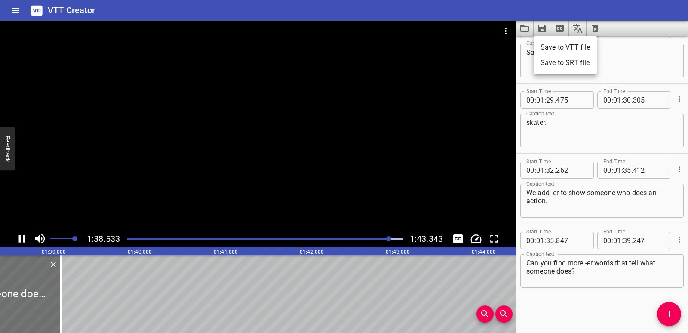
click at [541, 41] on li "Save to VTT file" at bounding box center [565, 47] width 63 height 15
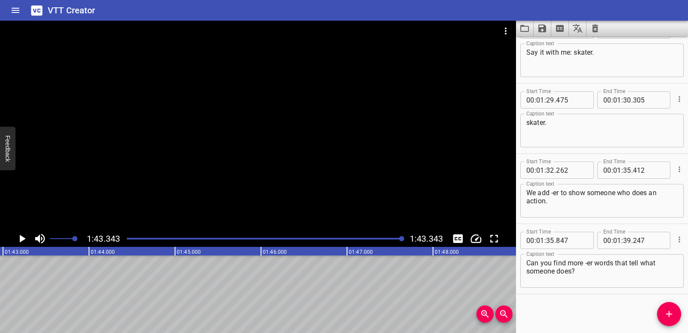
scroll to position [0, 8891]
